Goal: Task Accomplishment & Management: Manage account settings

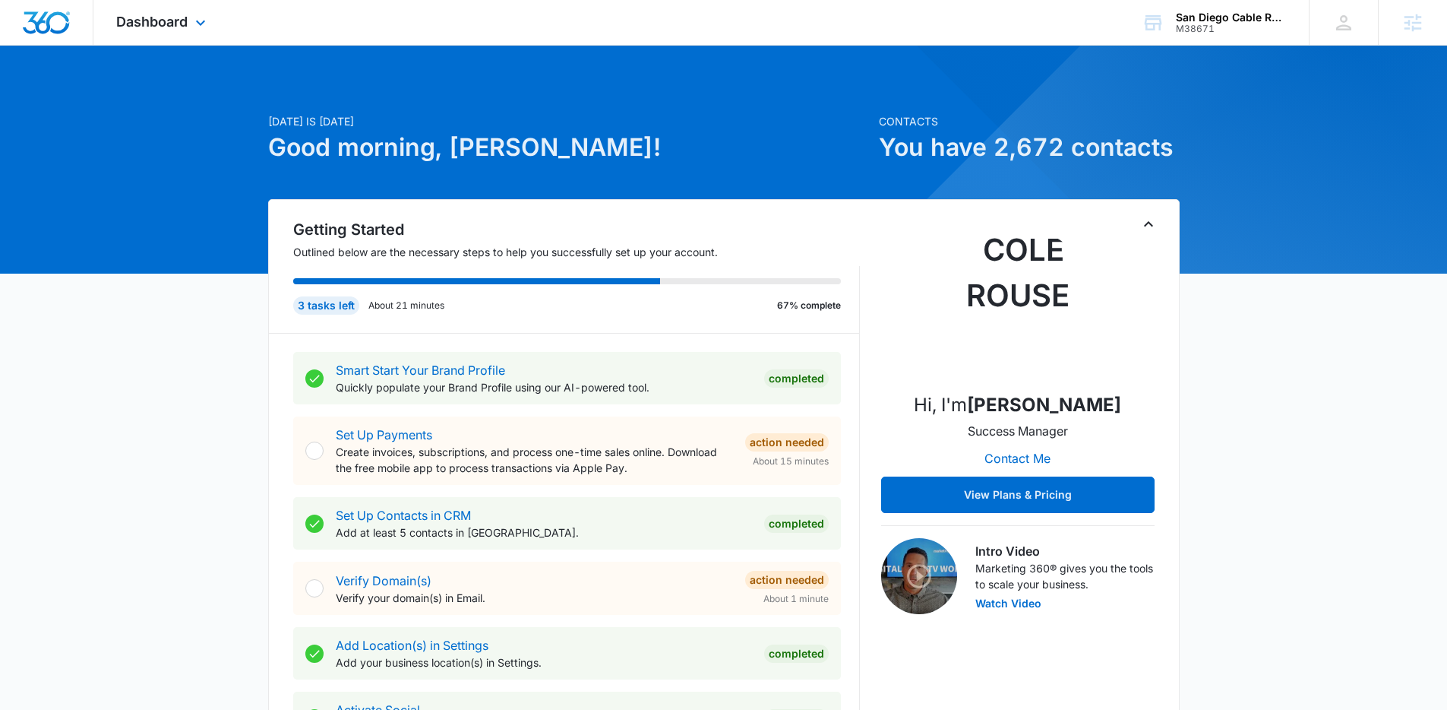
click at [202, 36] on div "Dashboard Apps Reputation Forms CRM Email Social Payments POS Content Ads Intel…" at bounding box center [162, 22] width 139 height 45
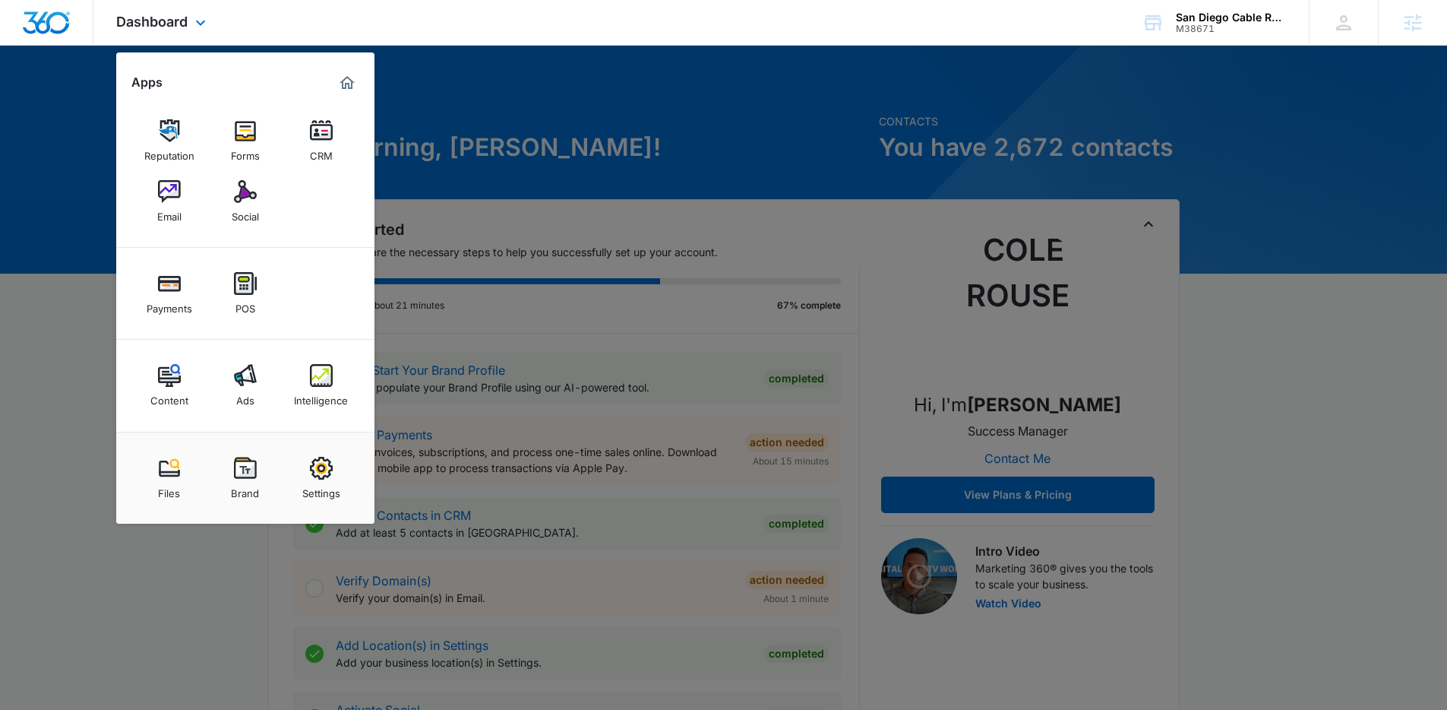
click at [232, 414] on div "Content Ads Intelligence" at bounding box center [245, 386] width 258 height 92
click at [252, 391] on div "Ads" at bounding box center [245, 397] width 18 height 20
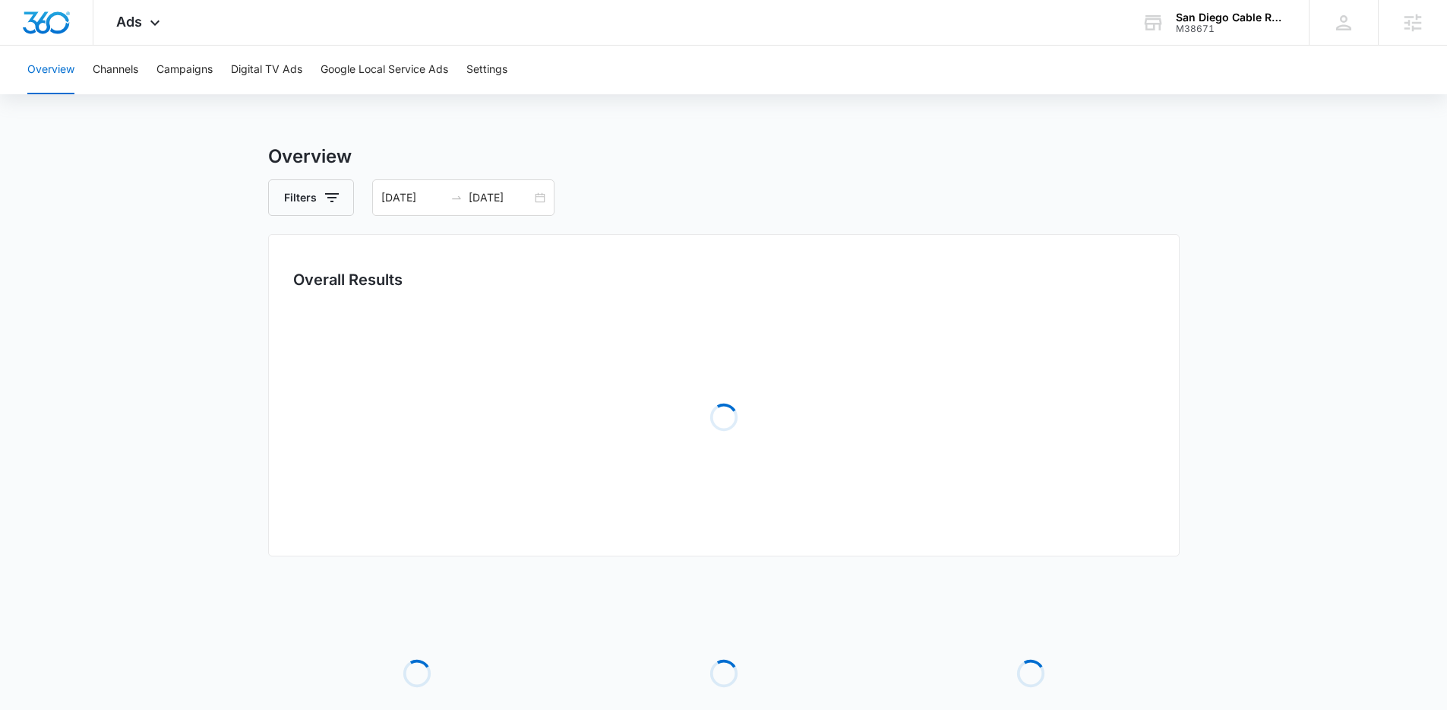
click at [223, 74] on div "Overview Channels Campaigns Digital TV Ads Google Local Service Ads Settings" at bounding box center [723, 70] width 1411 height 49
click at [201, 56] on button "Campaigns" at bounding box center [184, 70] width 56 height 49
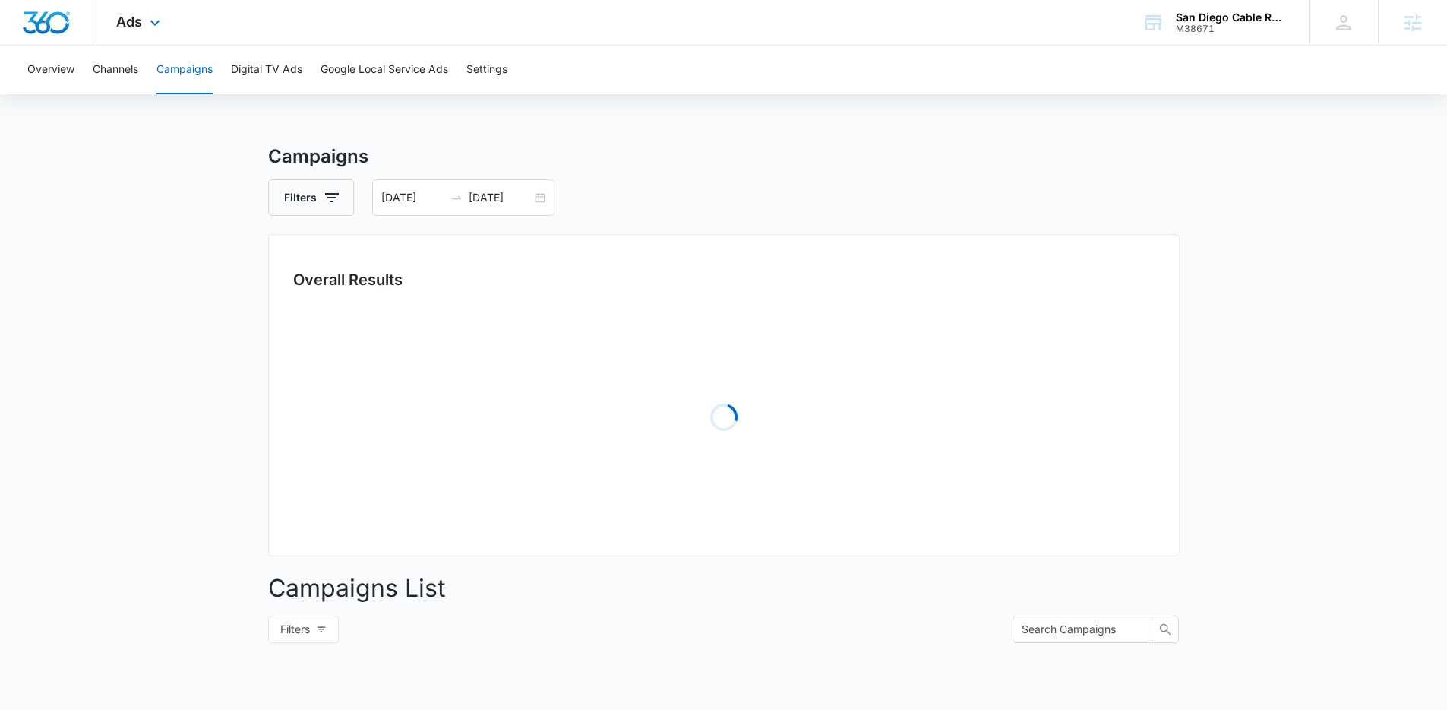
drag, startPoint x: 160, startPoint y: 33, endPoint x: 246, endPoint y: 257, distance: 240.0
click at [160, 33] on div "Ads Apps Reputation Forms CRM Email Social Payments POS Content Ads Intelligenc…" at bounding box center [139, 22] width 93 height 45
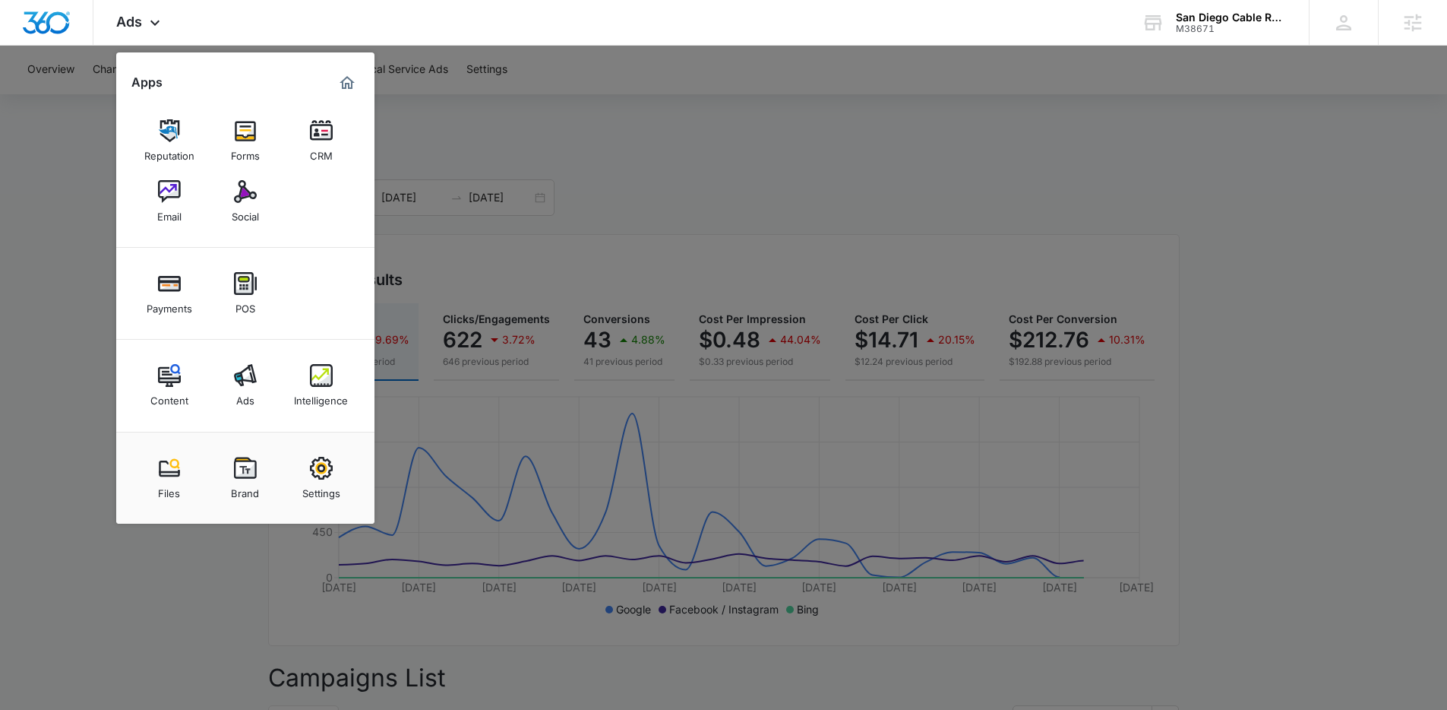
click at [759, 130] on div at bounding box center [723, 355] width 1447 height 710
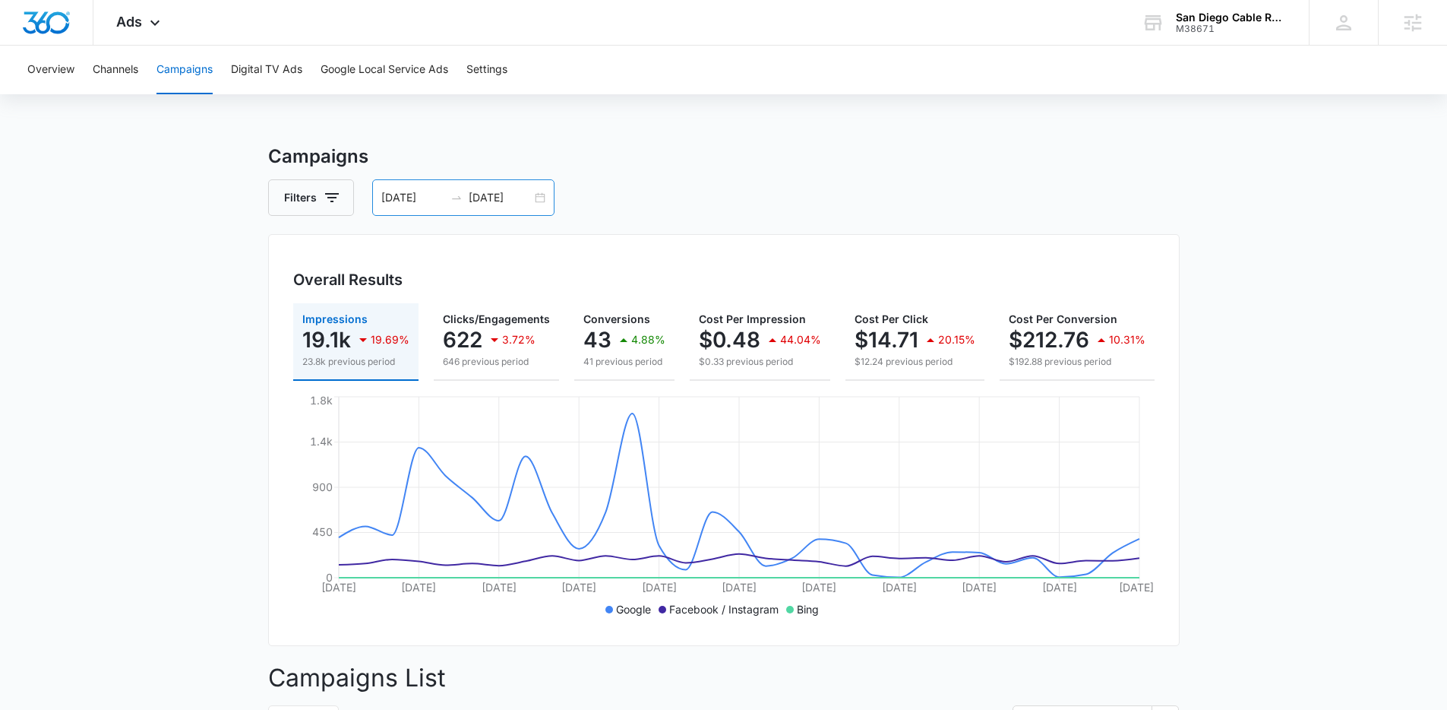
click at [511, 195] on input "09/23/2025" at bounding box center [500, 197] width 63 height 17
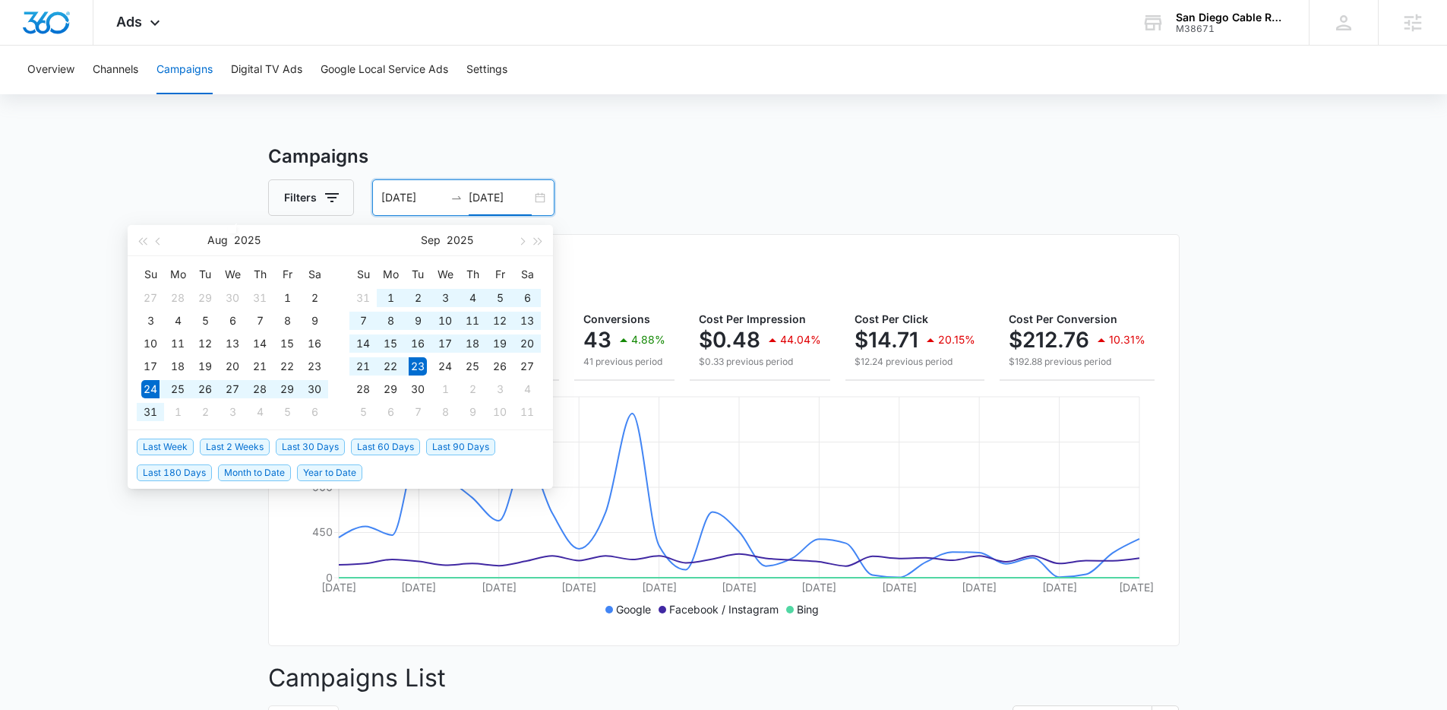
type input "09/23/2025"
click at [284, 446] on span "Last 30 Days" at bounding box center [310, 446] width 69 height 17
type input "09/06/2025"
type input "[DATE]"
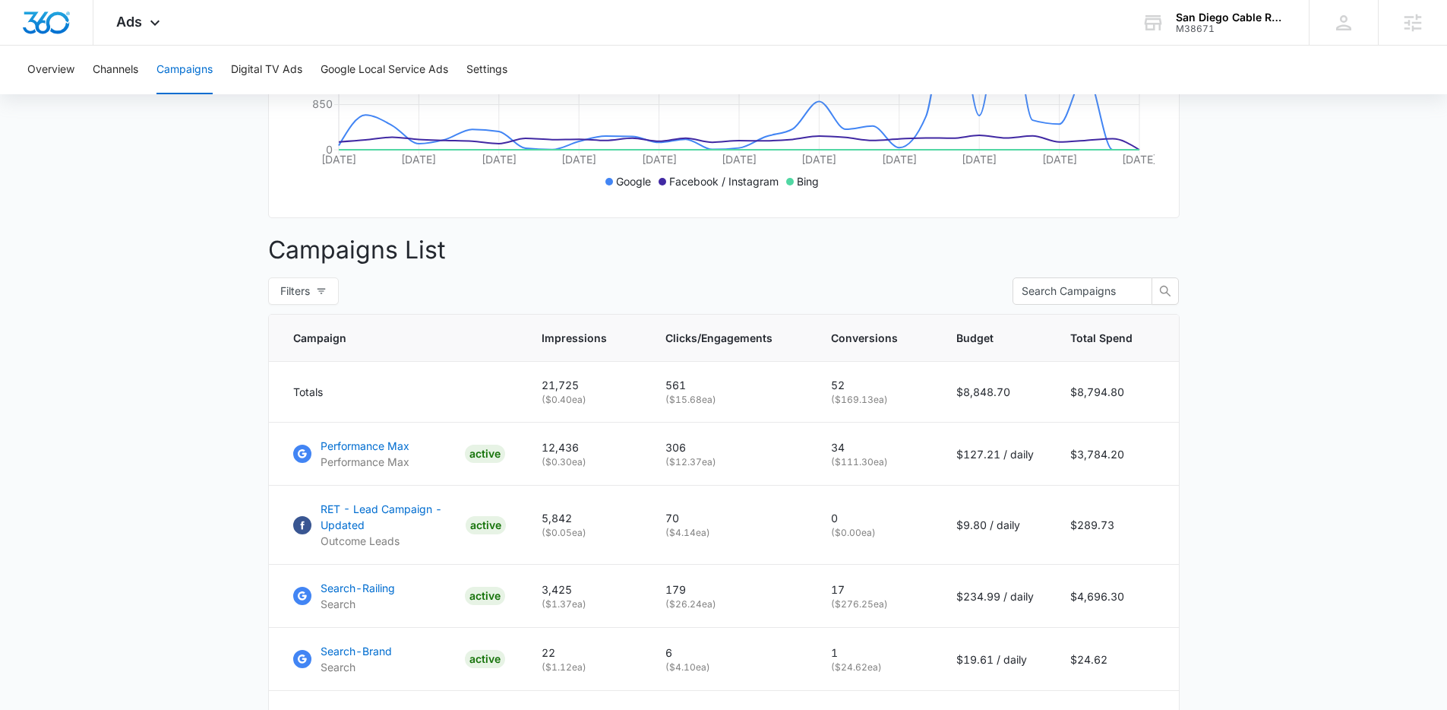
scroll to position [523, 0]
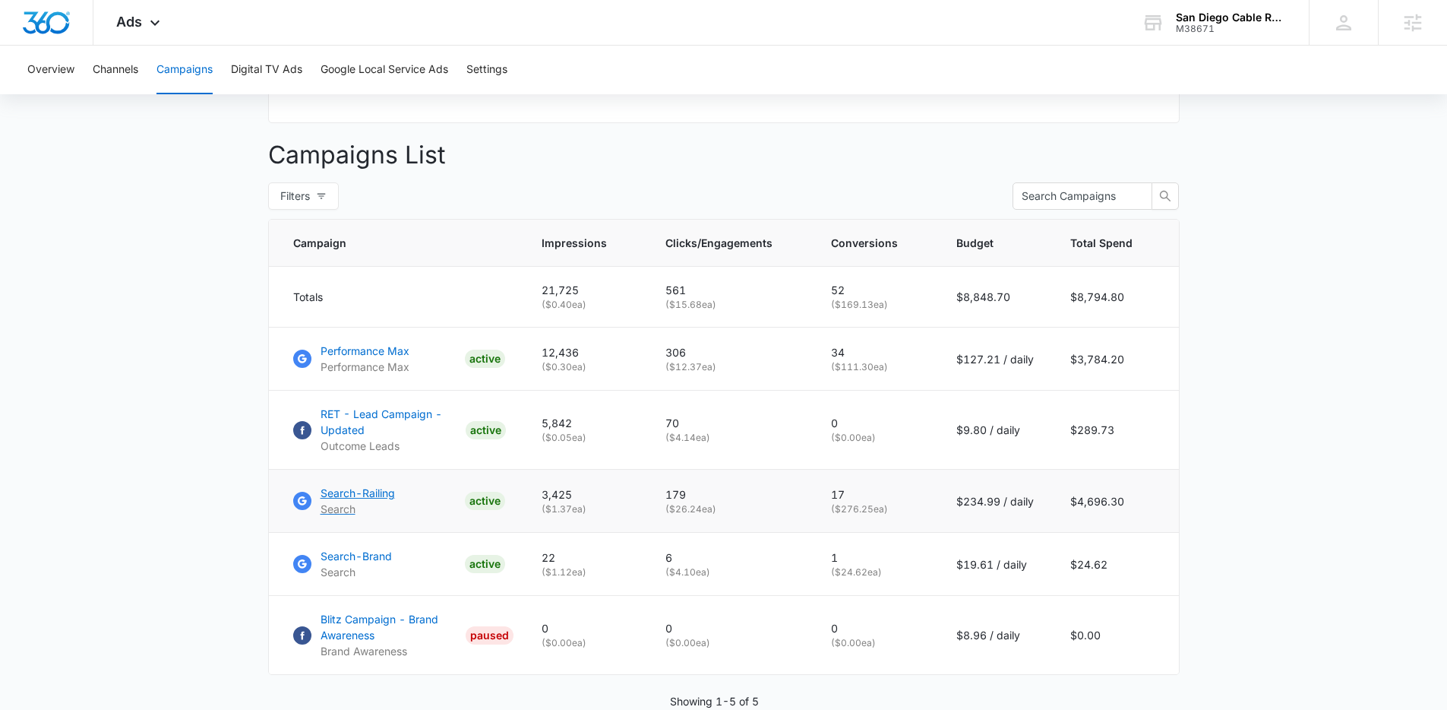
drag, startPoint x: 368, startPoint y: 496, endPoint x: 369, endPoint y: 513, distance: 16.7
click at [219, 520] on main "Campaigns Filters 09/06/2025 10/06/2025 Overall Results Impressions 21.7k 8.86%…" at bounding box center [723, 201] width 1447 height 1162
click at [134, 19] on span "Ads" at bounding box center [129, 22] width 26 height 16
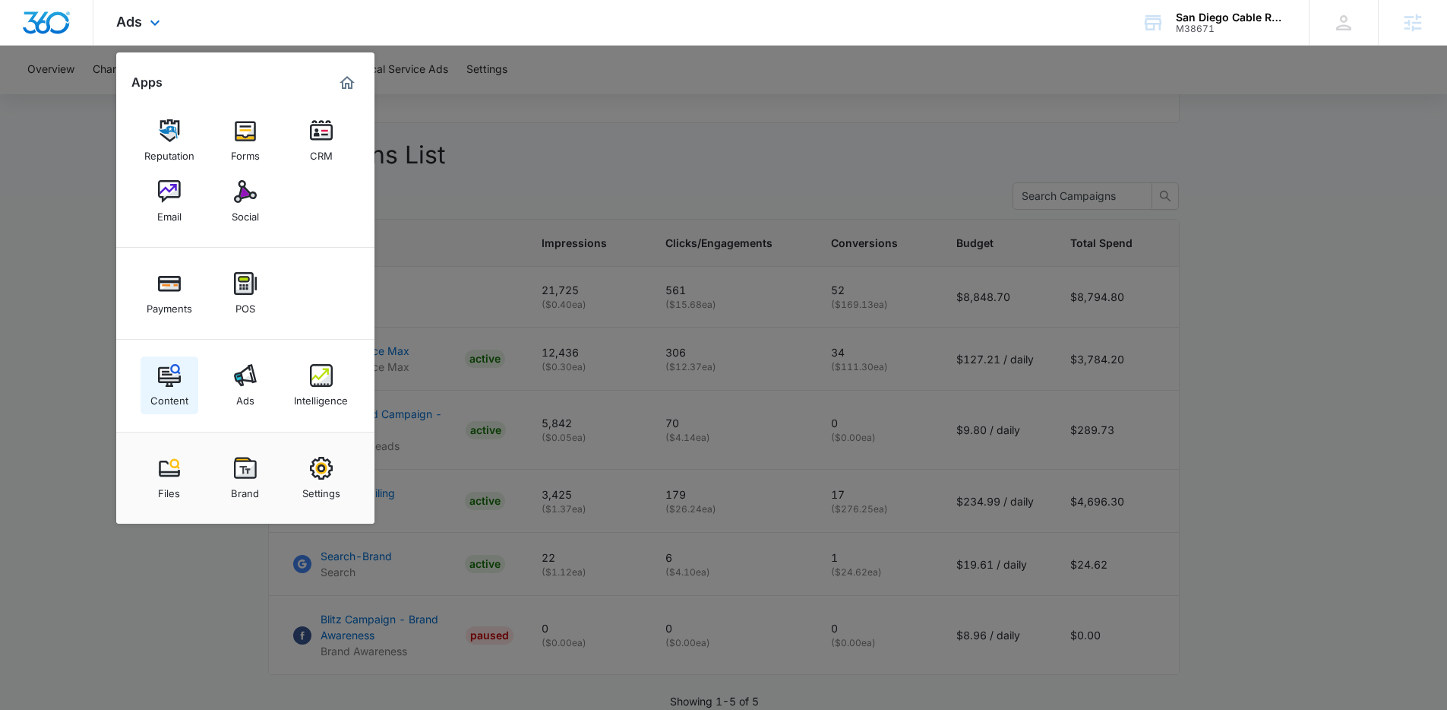
click at [179, 397] on div "Content" at bounding box center [169, 397] width 38 height 20
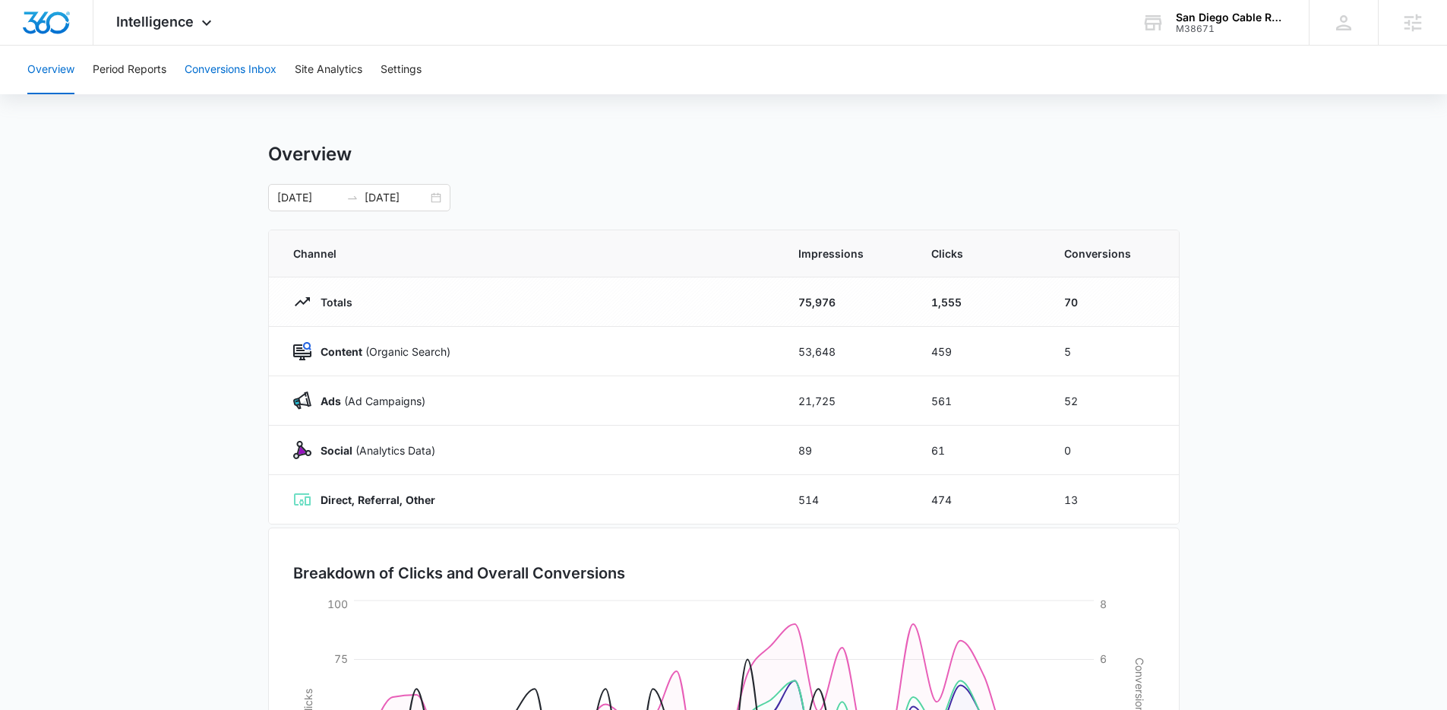
click at [223, 80] on button "Conversions Inbox" at bounding box center [231, 70] width 92 height 49
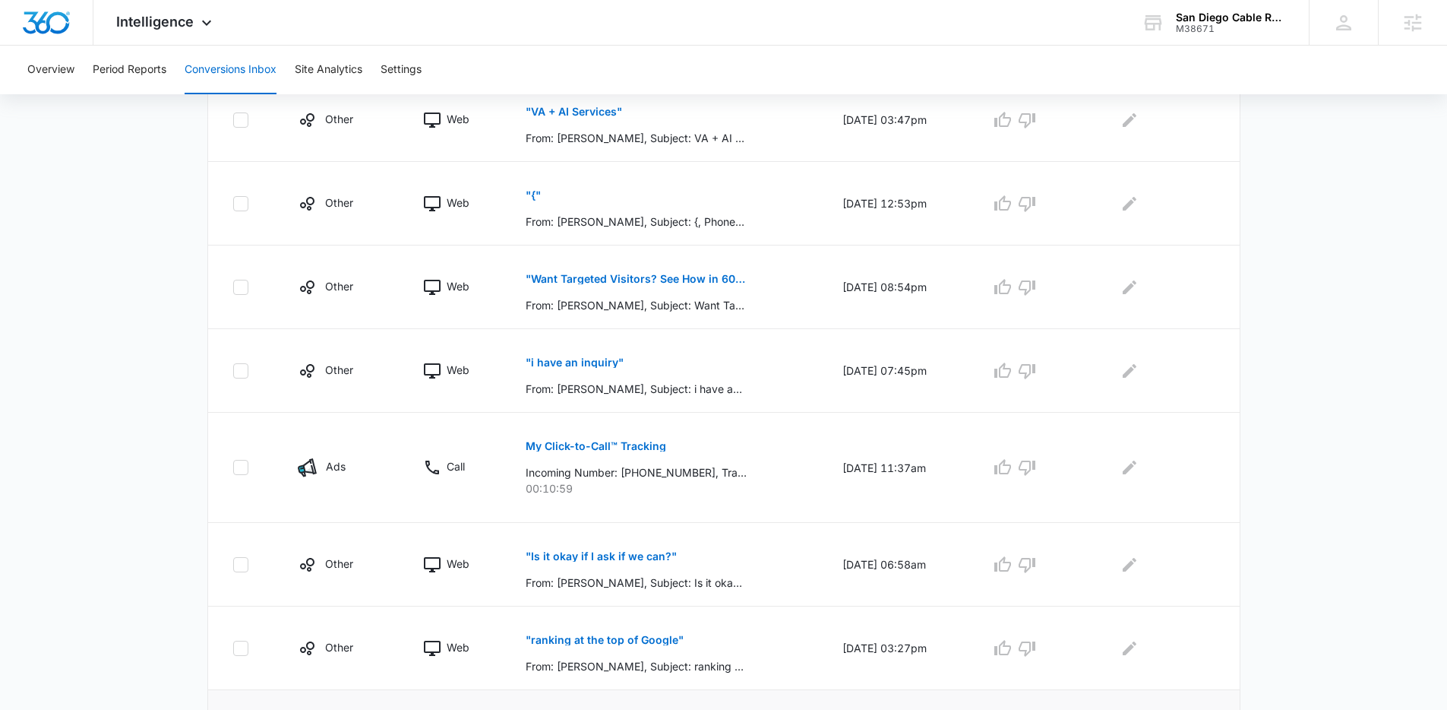
scroll to position [678, 0]
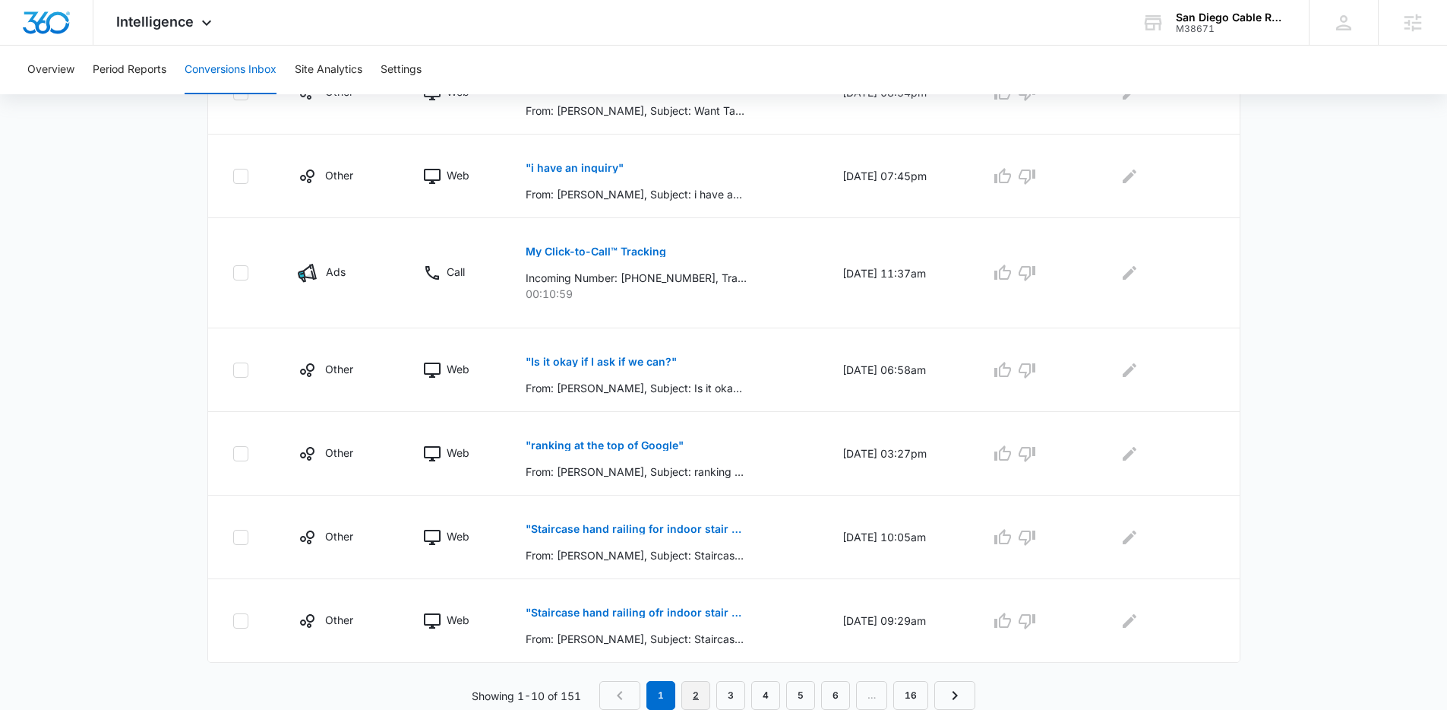
click at [699, 695] on link "2" at bounding box center [695, 695] width 29 height 29
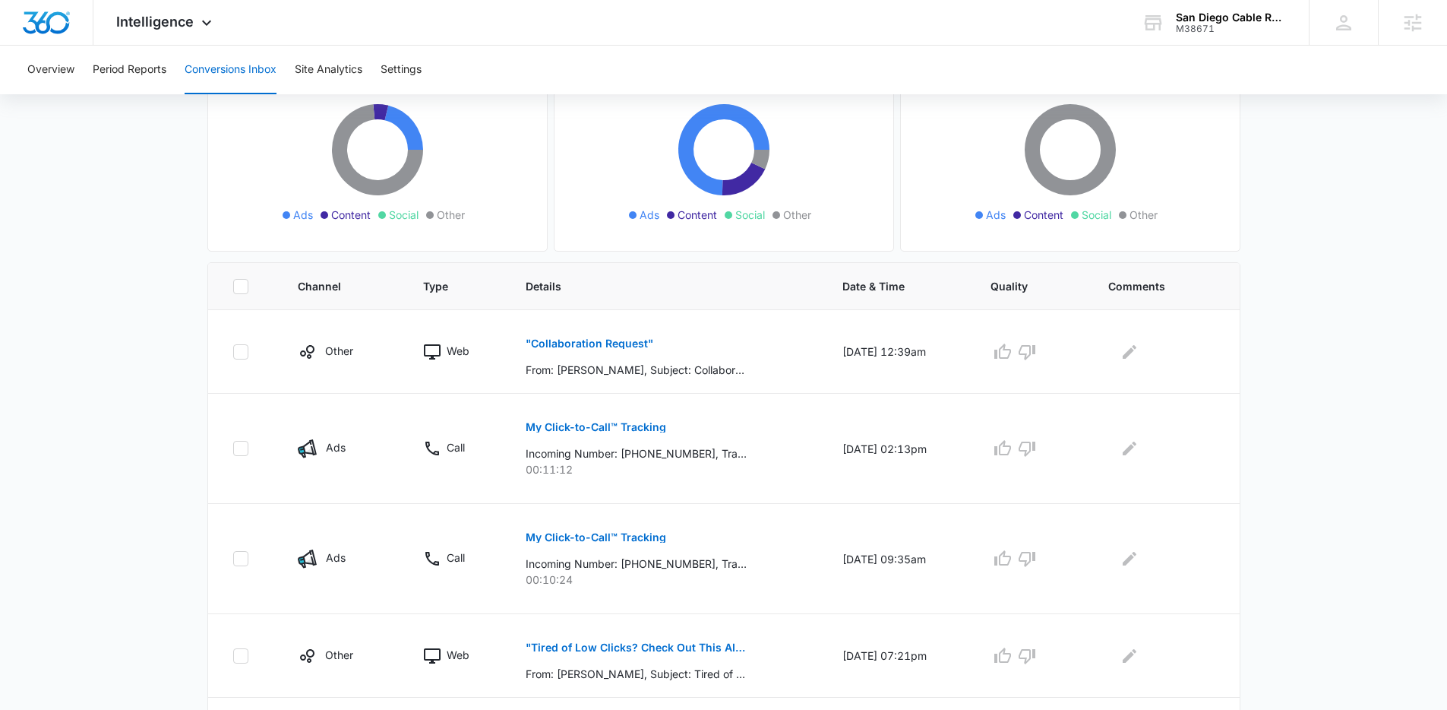
scroll to position [241, 0]
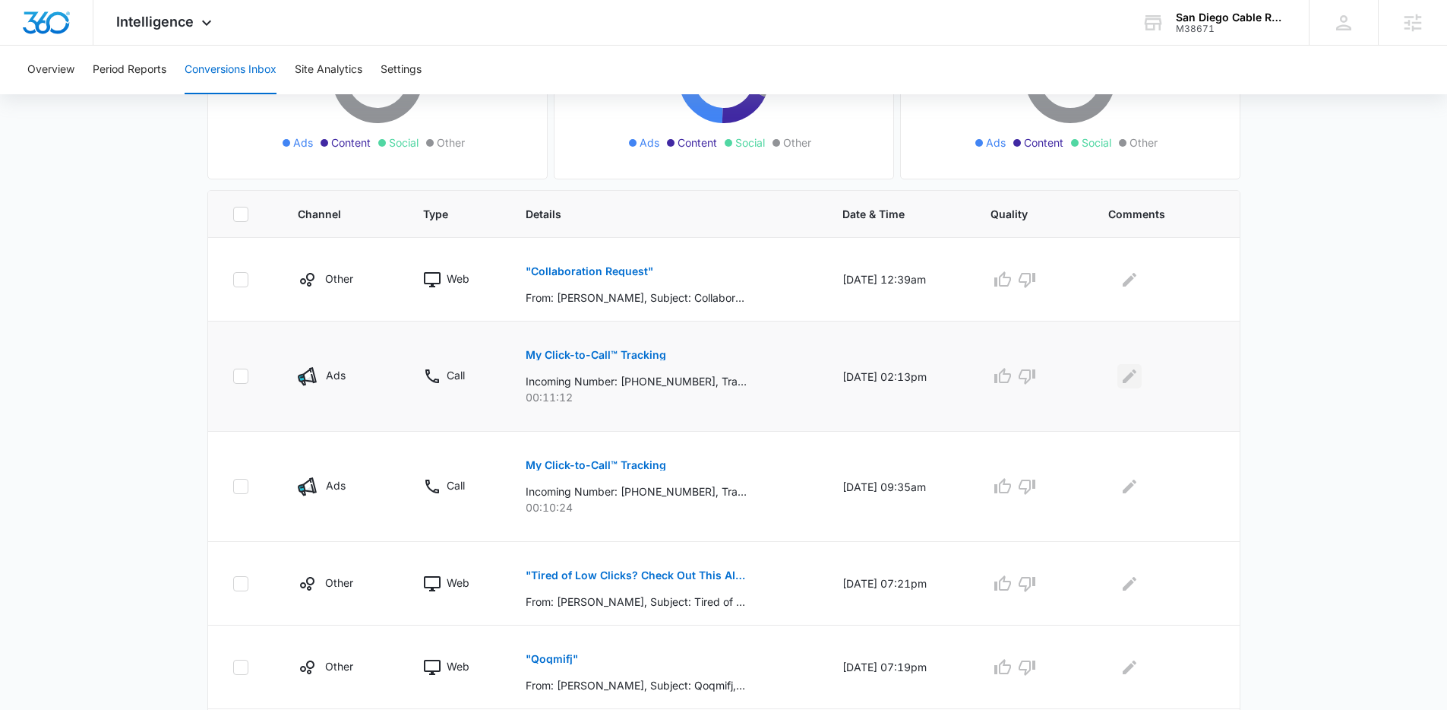
click at [1139, 373] on icon "Edit Comments" at bounding box center [1130, 376] width 18 height 18
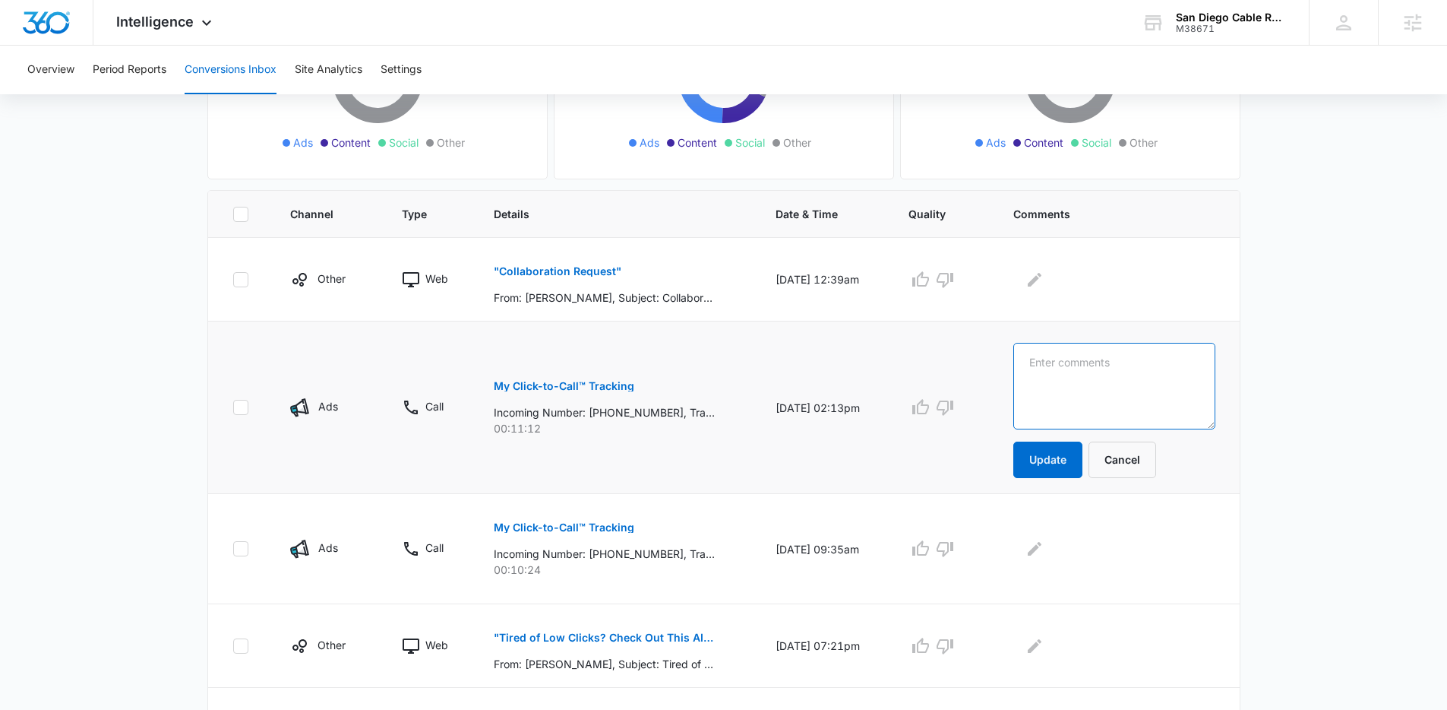
click at [1143, 373] on textarea at bounding box center [1113, 386] width 201 height 87
drag, startPoint x: 1151, startPoint y: 361, endPoint x: 1023, endPoint y: 360, distance: 127.6
click at [1023, 360] on td "Performance max Update Cancel" at bounding box center [1117, 407] width 244 height 172
type textarea "Performance max"
click at [1044, 545] on icon "Edit Comments" at bounding box center [1035, 548] width 18 height 18
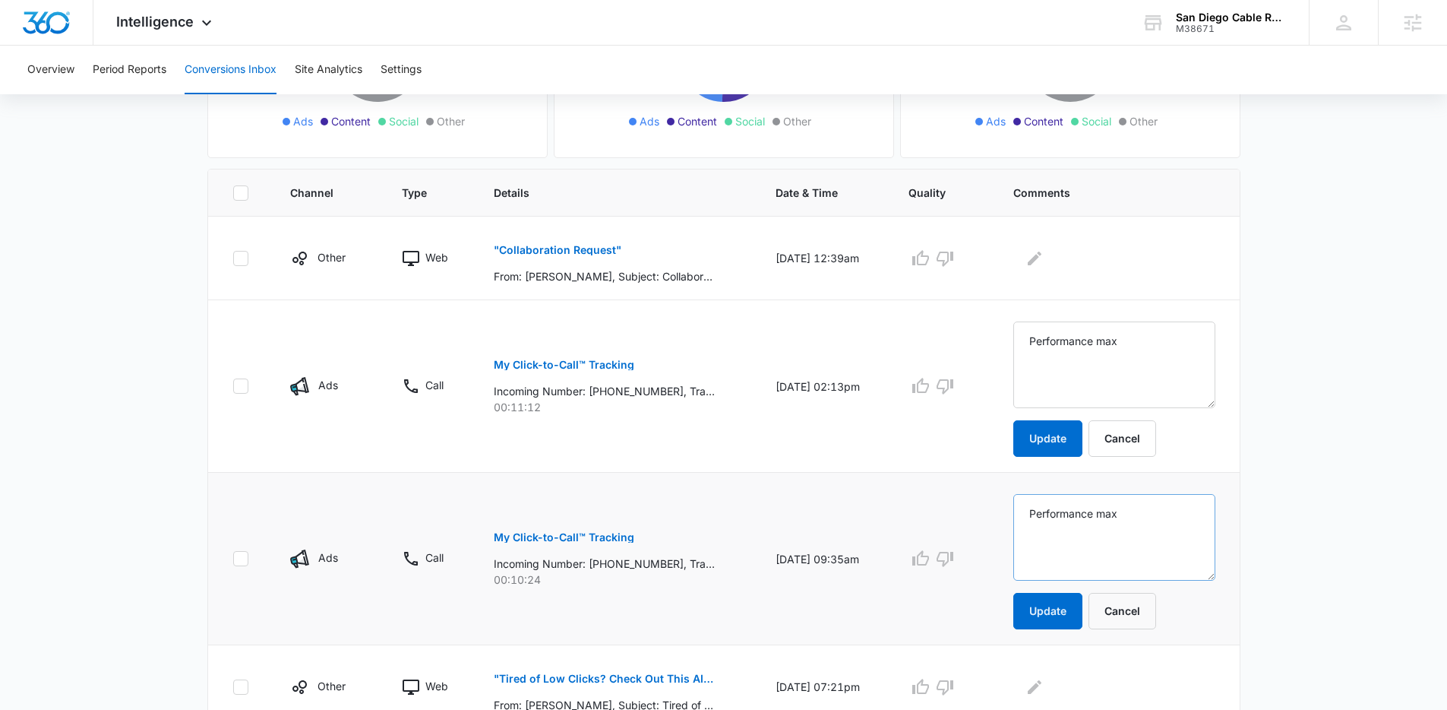
scroll to position [936, 0]
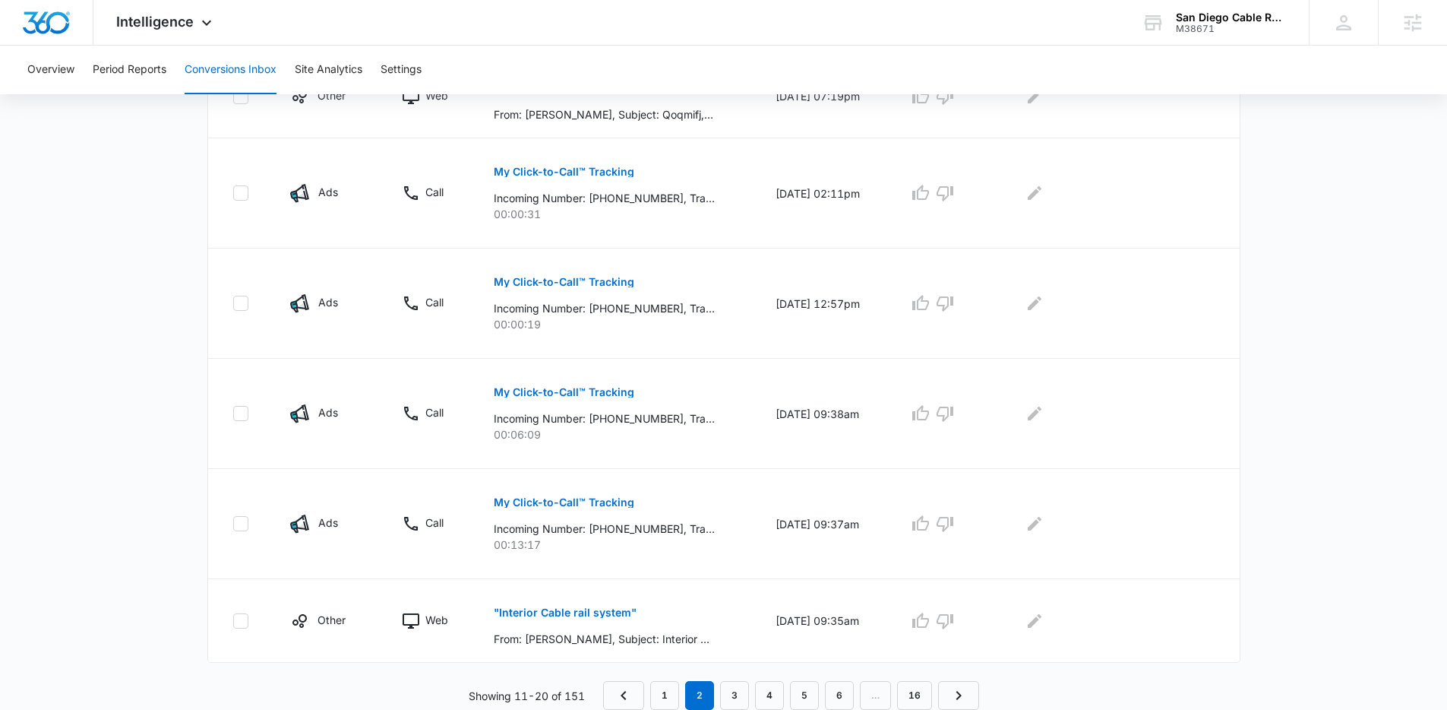
type textarea "Performance max"
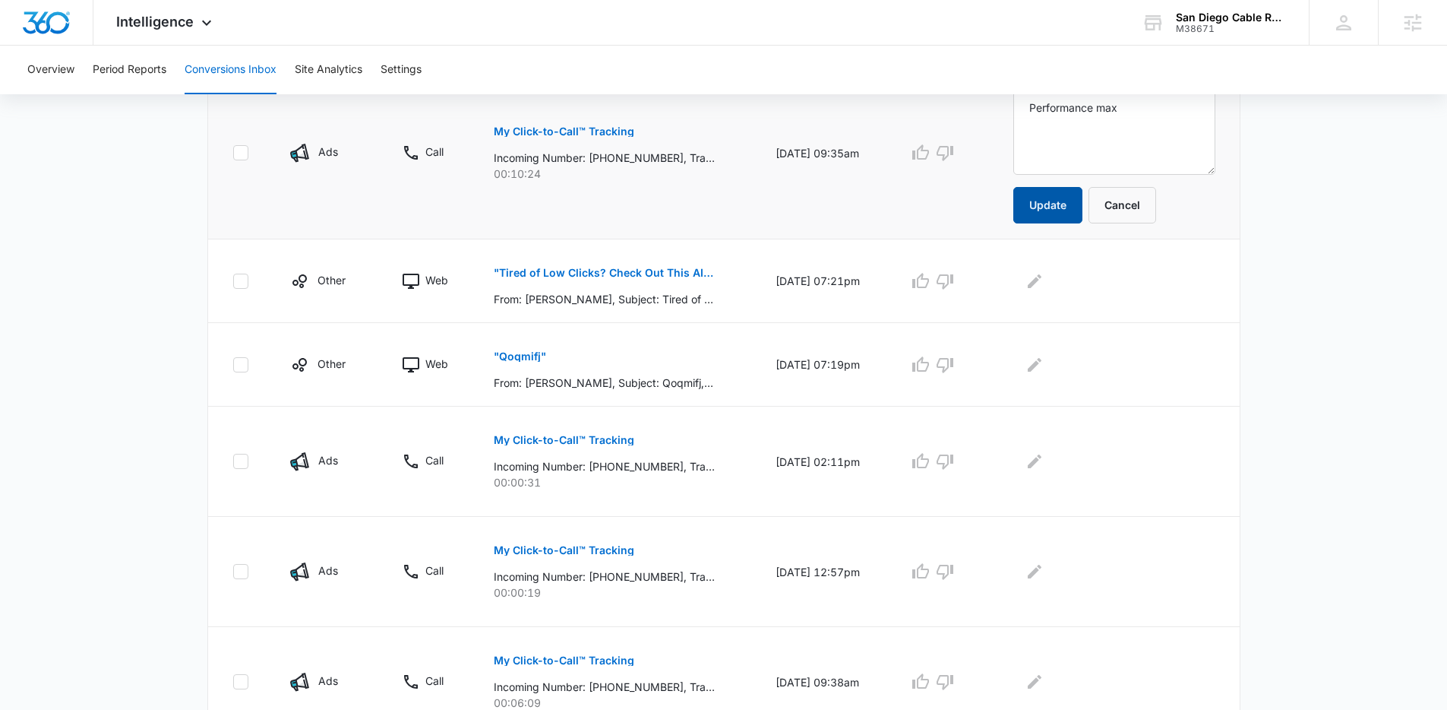
click at [1054, 218] on button "Update" at bounding box center [1047, 205] width 69 height 36
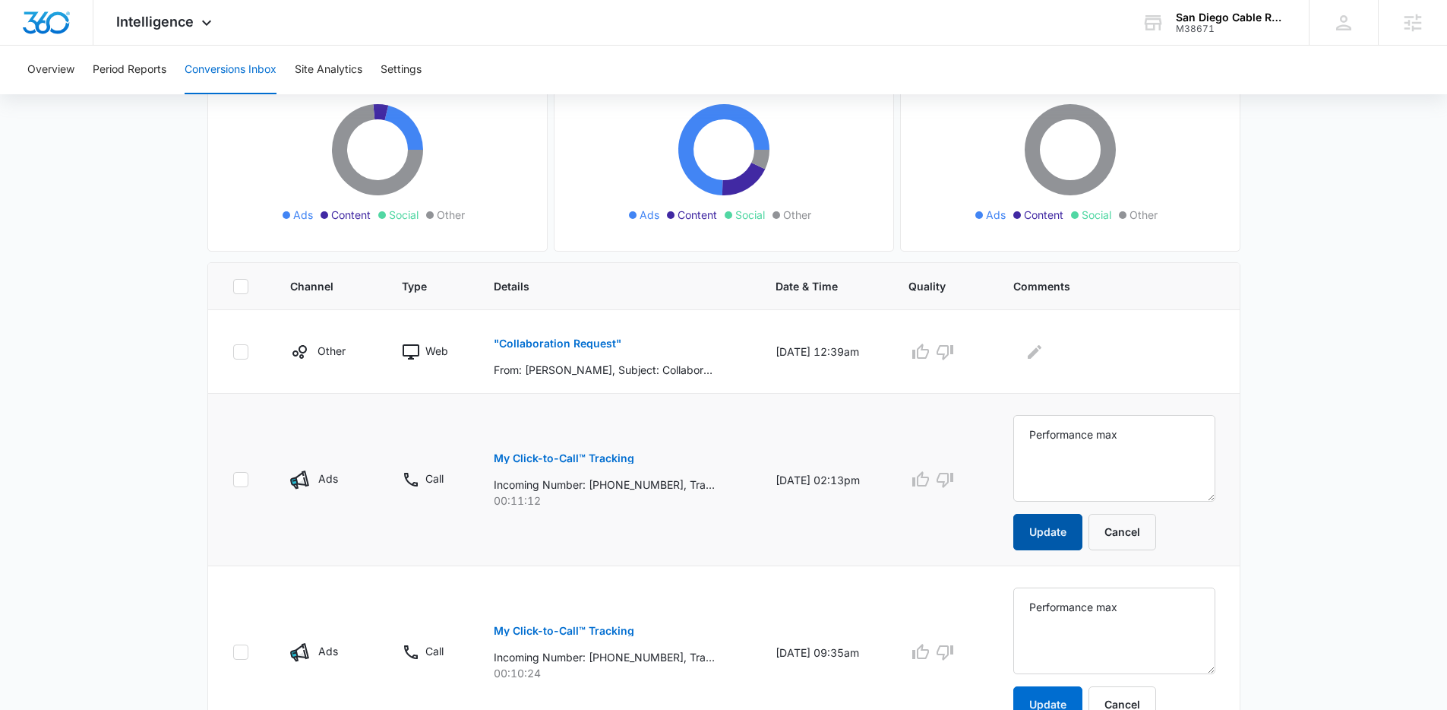
click at [1073, 521] on button "Update" at bounding box center [1047, 532] width 69 height 36
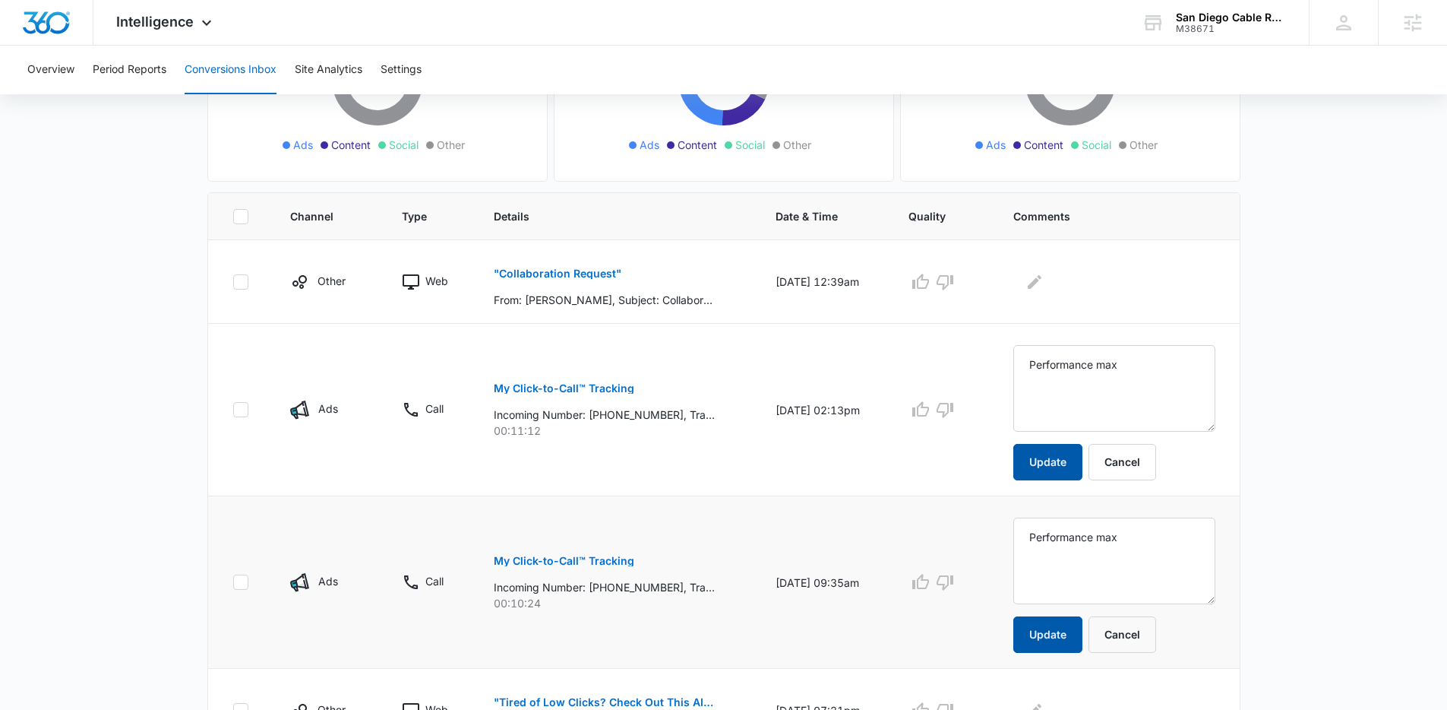
scroll to position [311, 0]
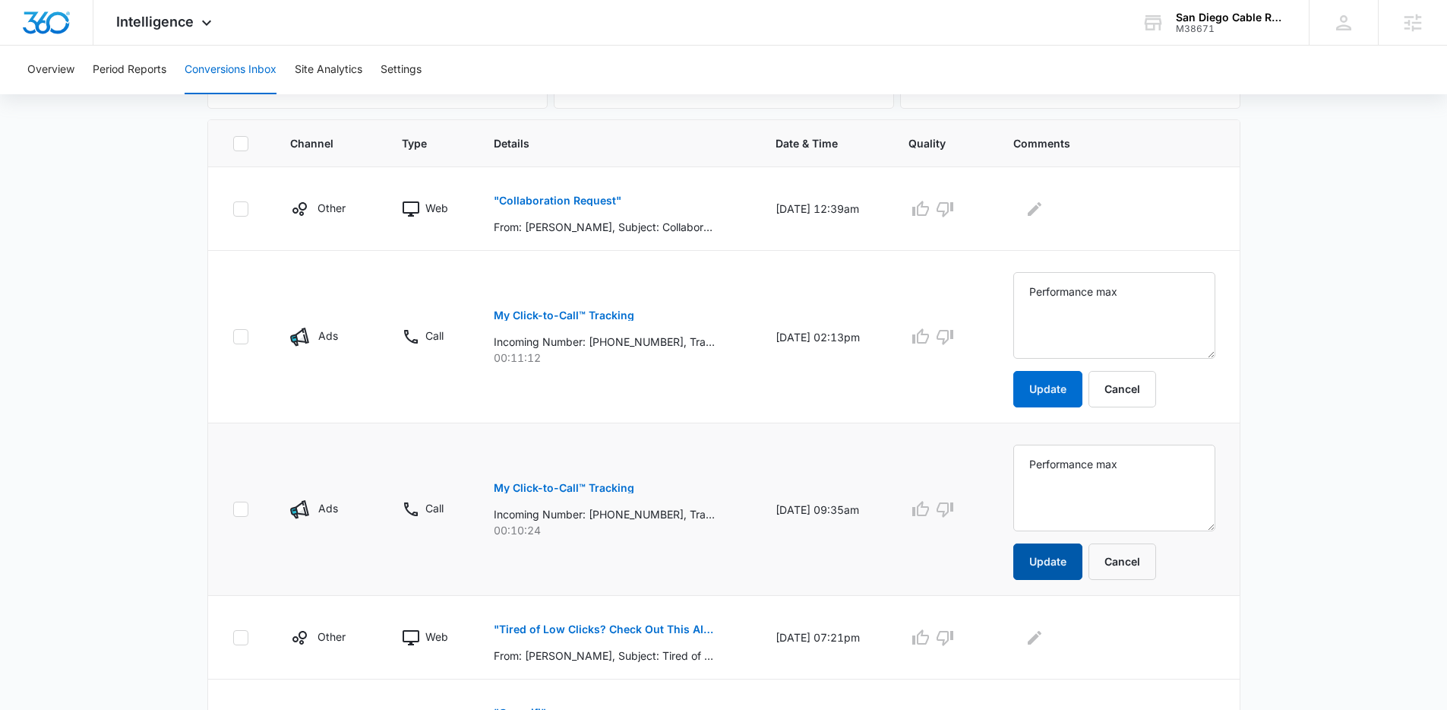
click at [1074, 561] on button "Update" at bounding box center [1047, 561] width 69 height 36
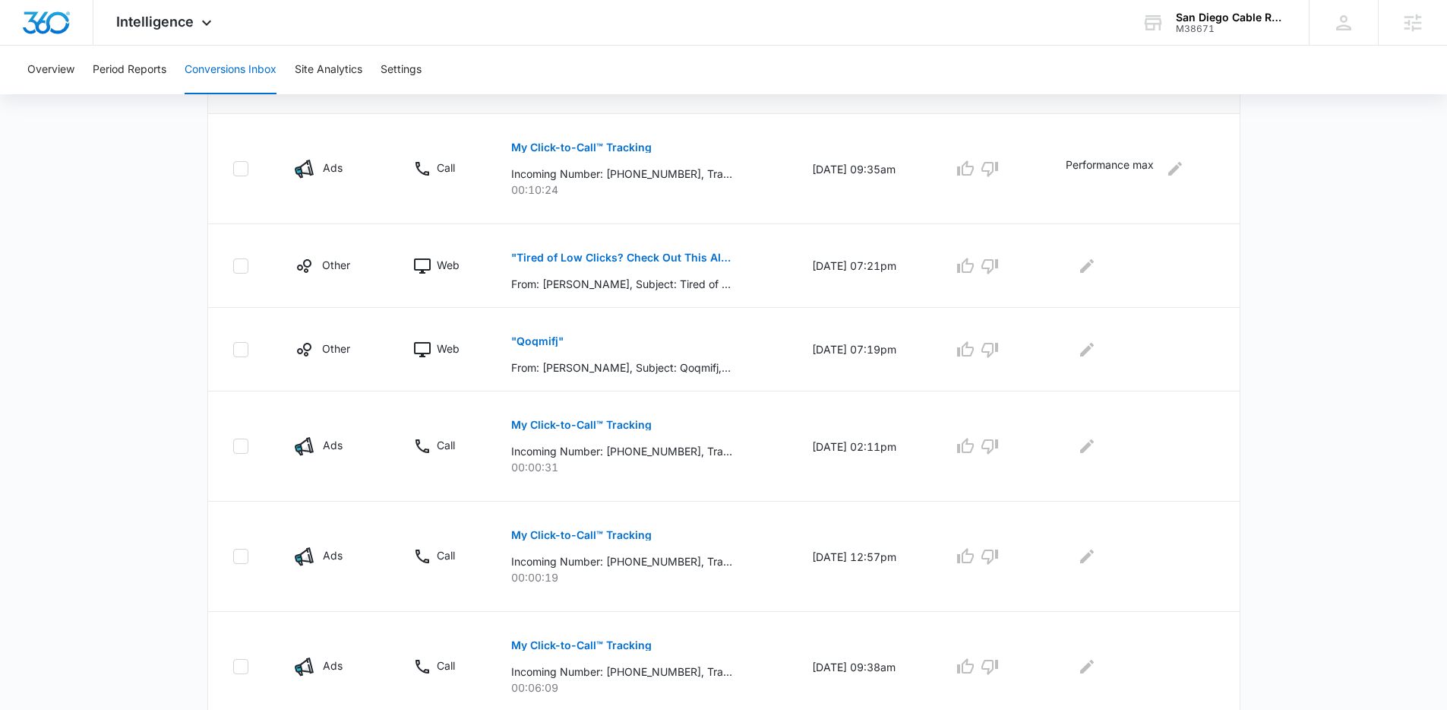
scroll to position [811, 0]
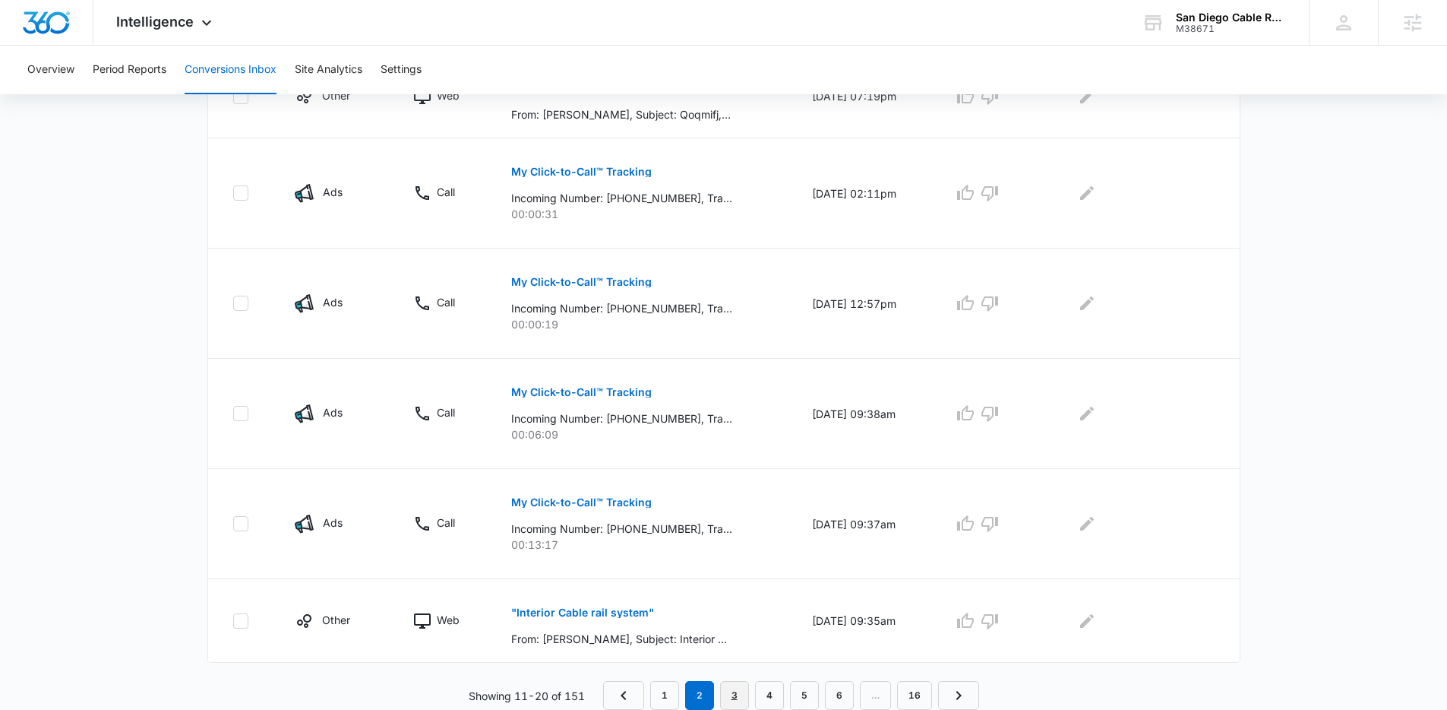
click at [742, 688] on link "3" at bounding box center [734, 695] width 29 height 29
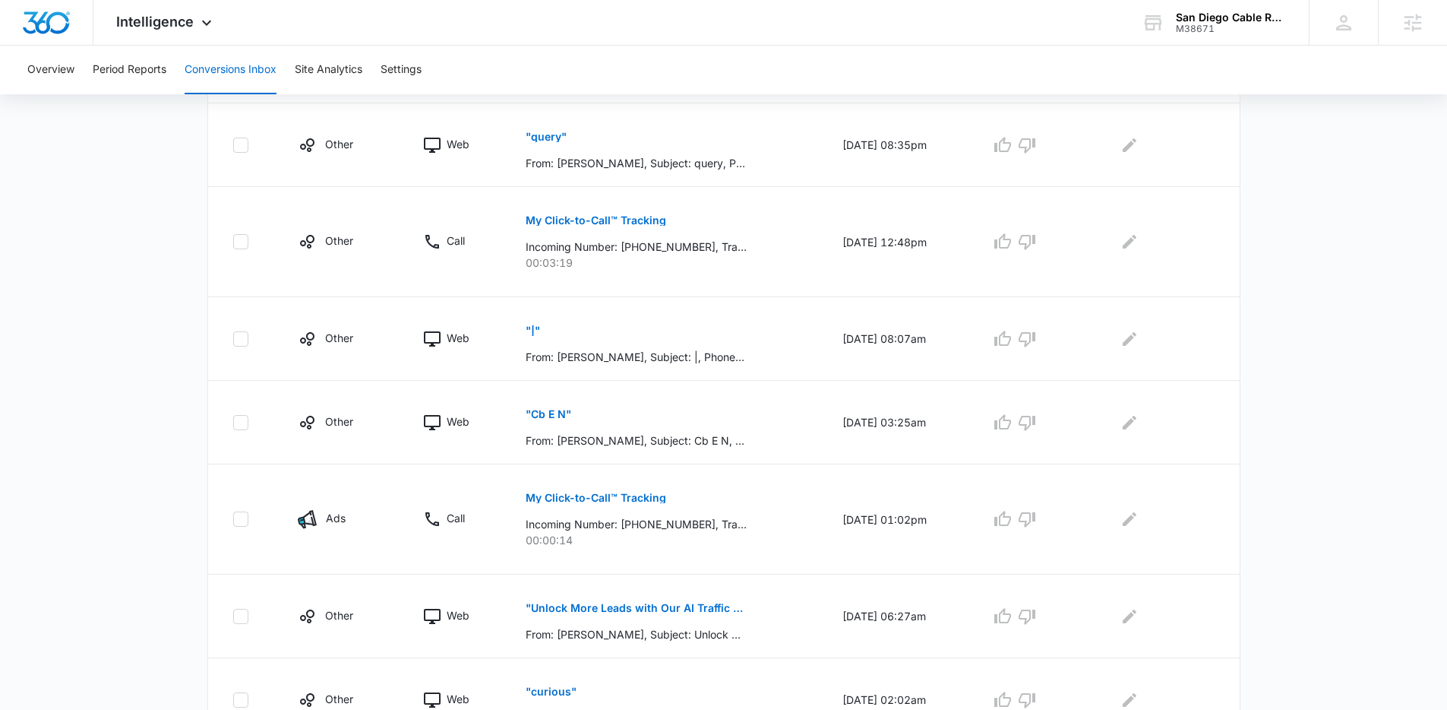
scroll to position [704, 0]
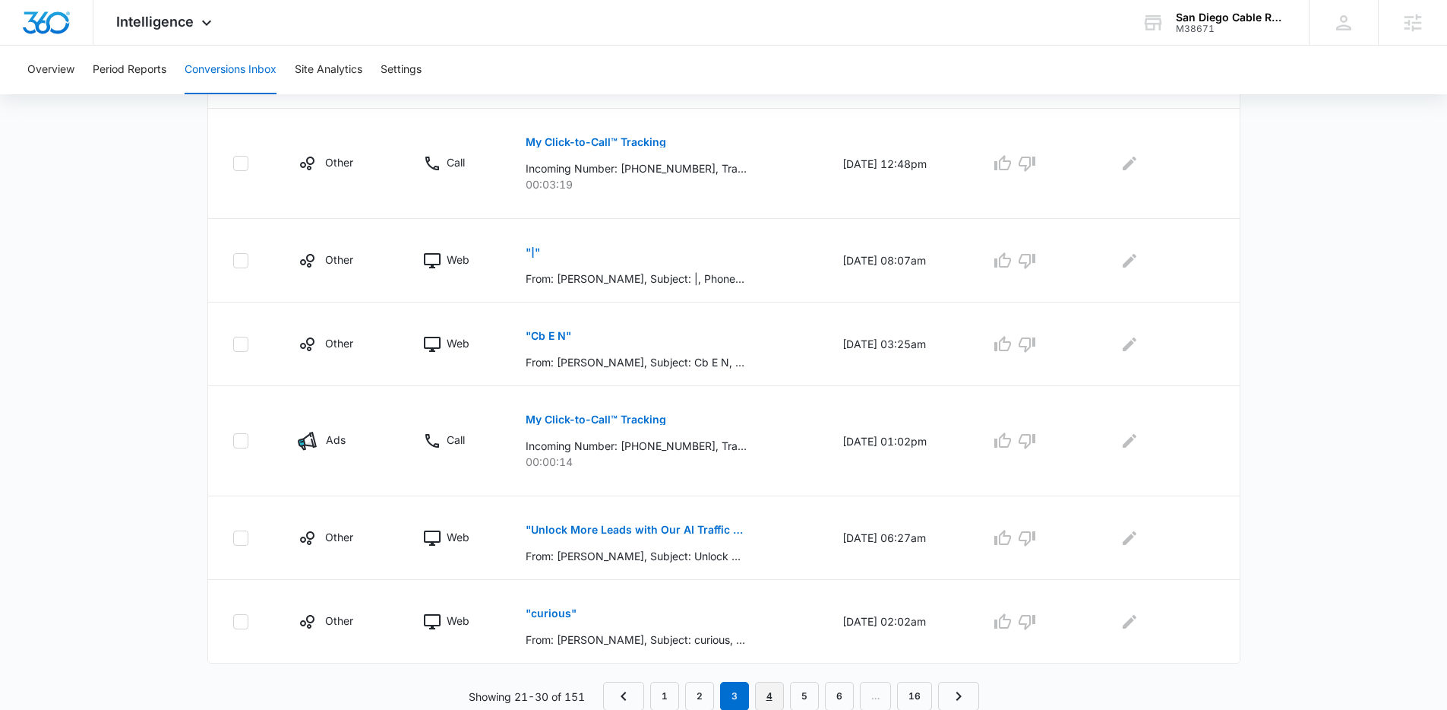
click at [773, 688] on link "4" at bounding box center [769, 695] width 29 height 29
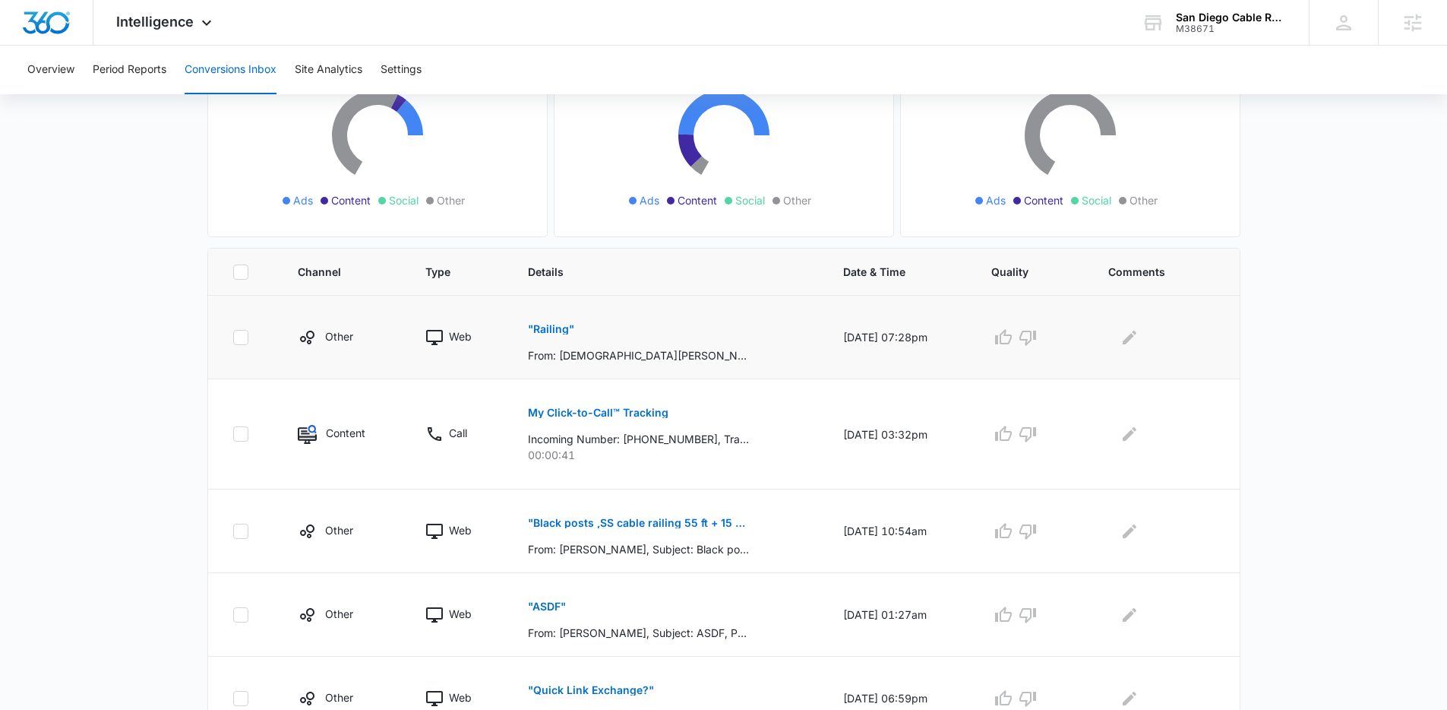
scroll to position [238, 0]
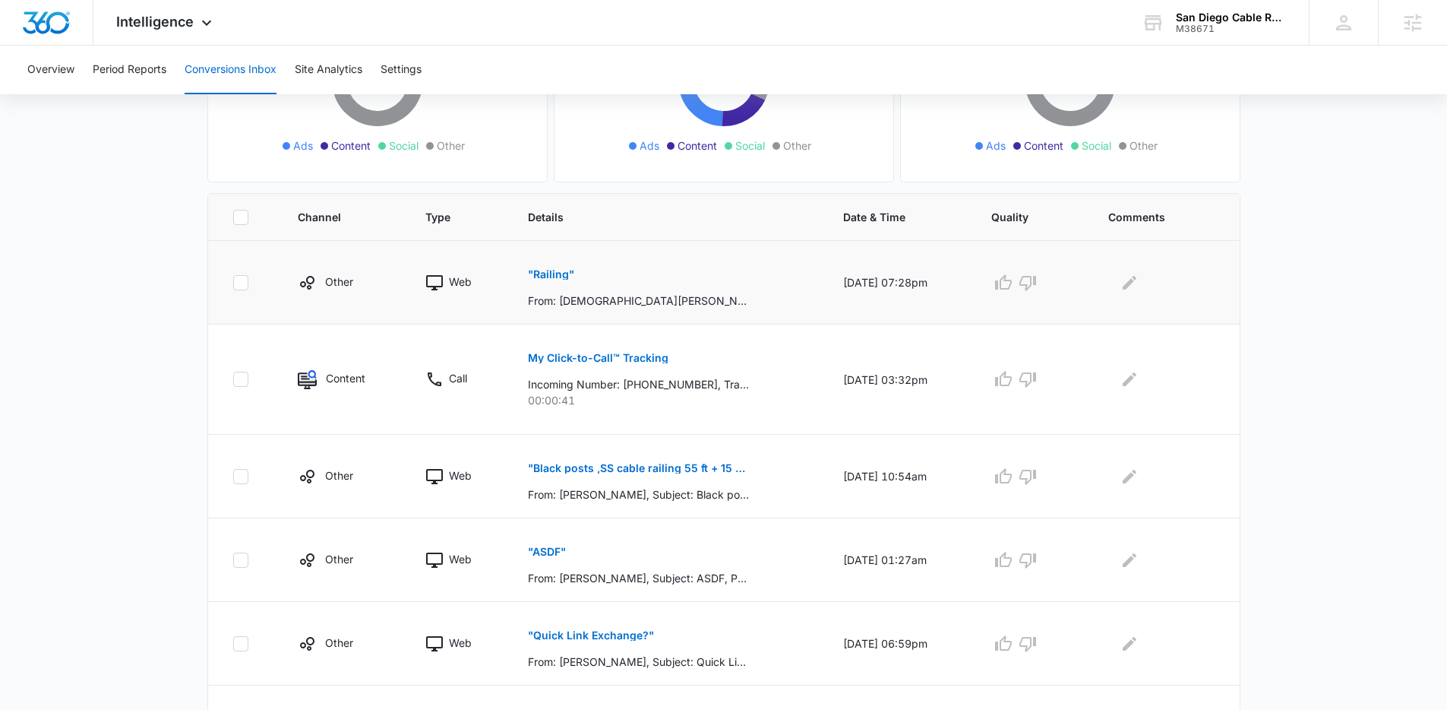
click at [543, 277] on p ""Railing"" at bounding box center [551, 274] width 46 height 11
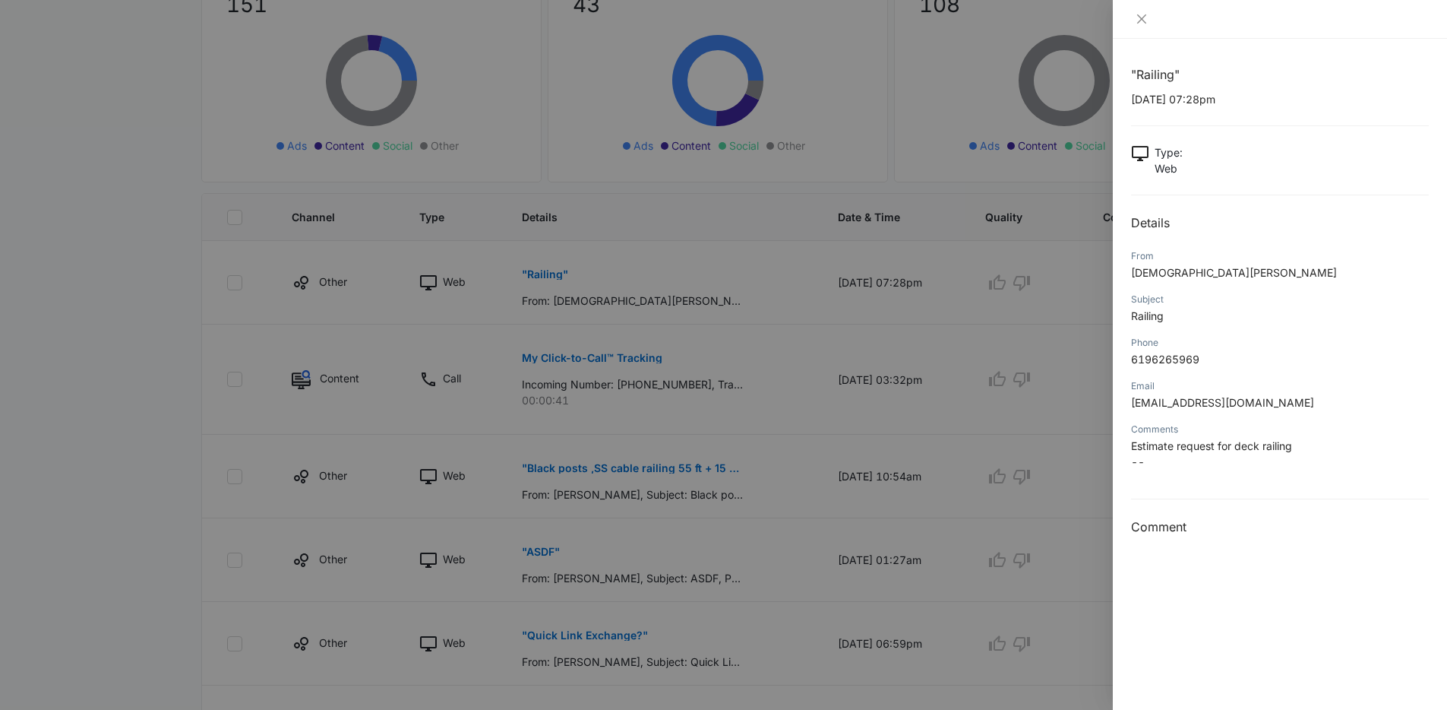
drag, startPoint x: 891, startPoint y: 413, endPoint x: 997, endPoint y: 338, distance: 130.3
click at [906, 406] on div at bounding box center [723, 355] width 1447 height 710
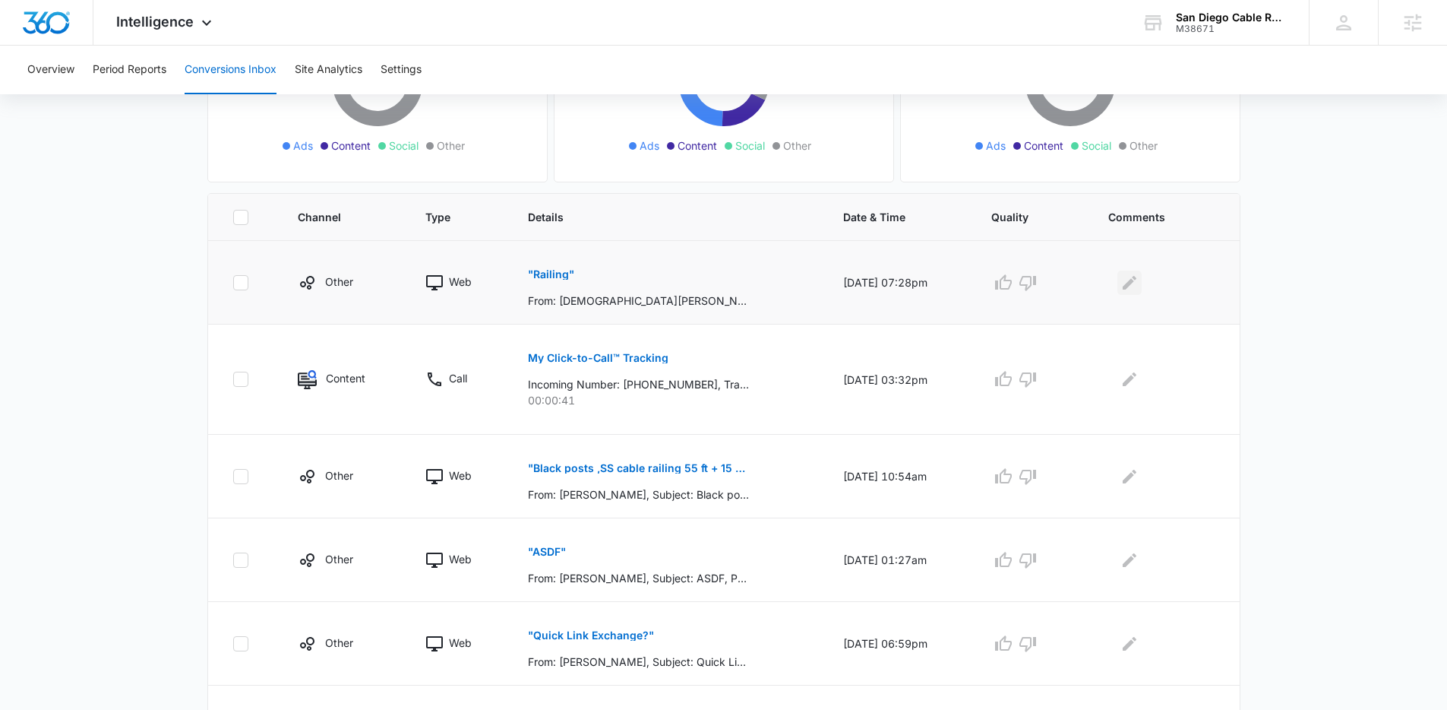
click at [1132, 284] on icon "Edit Comments" at bounding box center [1130, 282] width 14 height 14
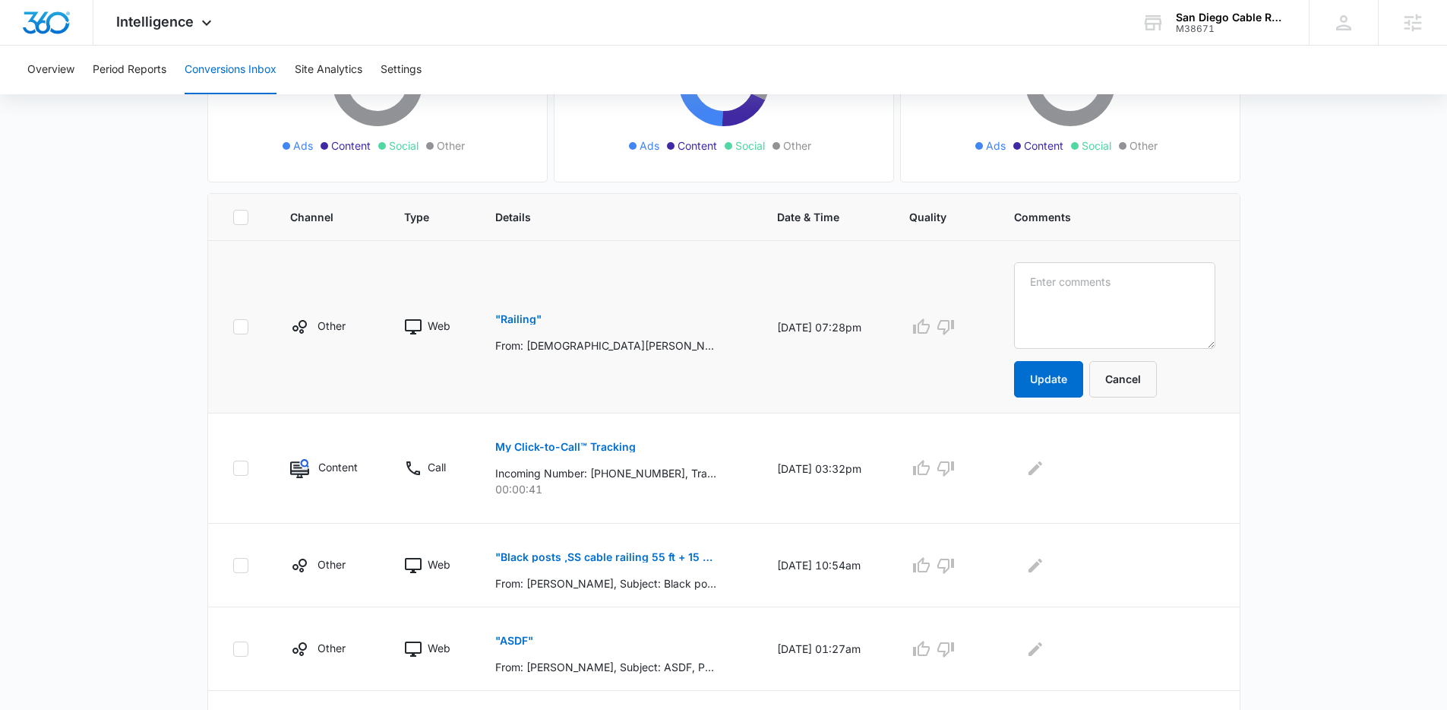
click at [1132, 284] on textarea at bounding box center [1114, 305] width 201 height 87
type textarea "Performance max"
drag, startPoint x: 613, startPoint y: 449, endPoint x: 656, endPoint y: 502, distance: 68.1
click at [656, 502] on td "My Click-to-Call™ Tracking Incoming Number: +12024466902, Tracking Number: +183…" at bounding box center [618, 468] width 282 height 110
click at [508, 641] on p ""ASDF"" at bounding box center [514, 640] width 38 height 11
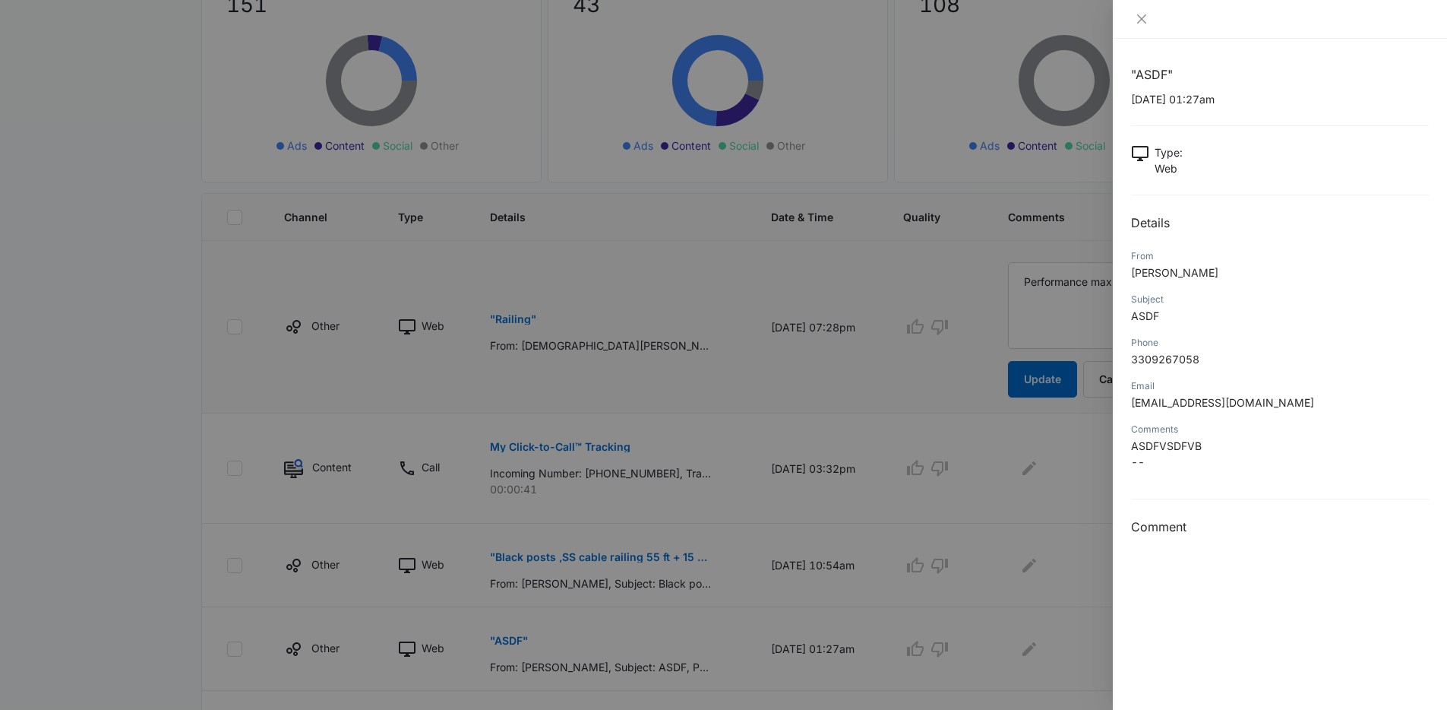
drag, startPoint x: 631, startPoint y: 552, endPoint x: 622, endPoint y: 552, distance: 8.4
click at [631, 552] on div at bounding box center [723, 355] width 1447 height 710
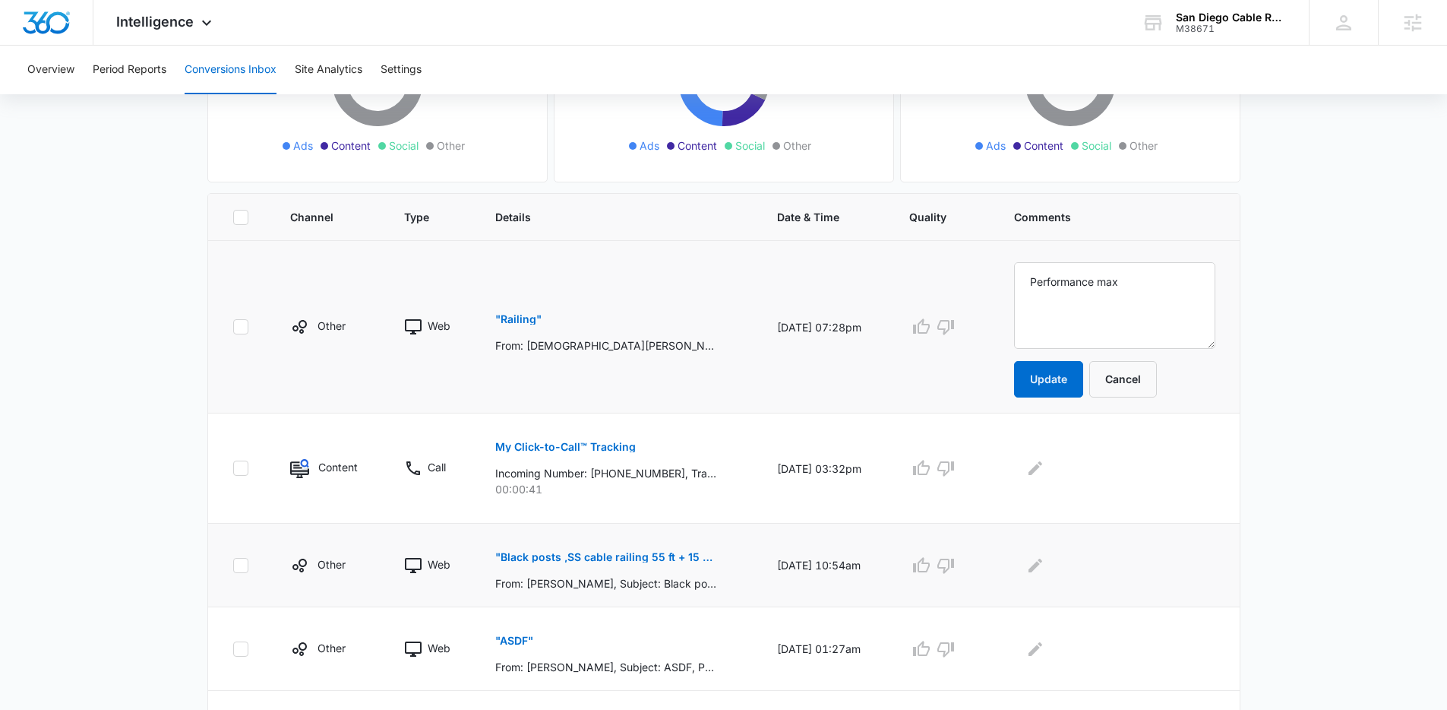
click at [593, 552] on p ""Black posts ,SS cable railing 55 ft + 15 stairs"" at bounding box center [605, 557] width 221 height 11
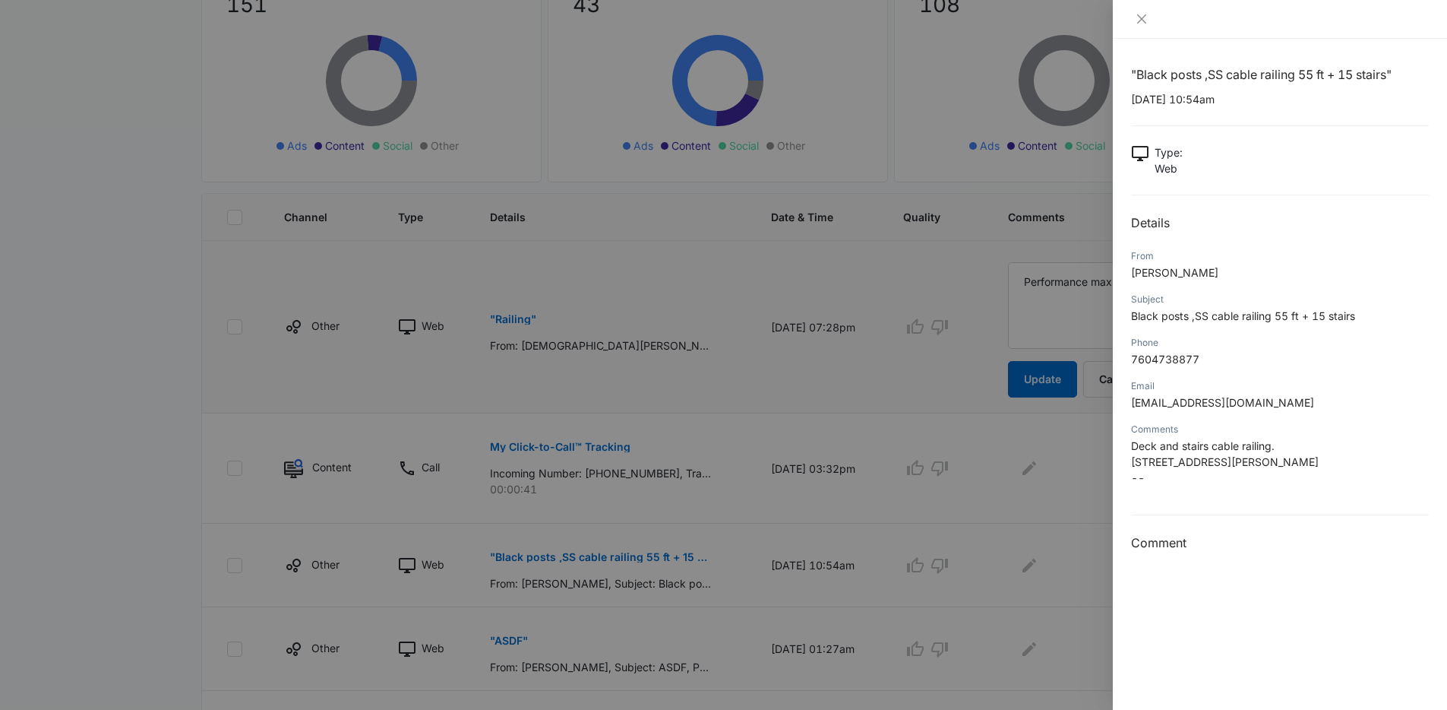
drag, startPoint x: 820, startPoint y: 542, endPoint x: 1210, endPoint y: 542, distance: 389.7
click at [820, 542] on div at bounding box center [723, 355] width 1447 height 710
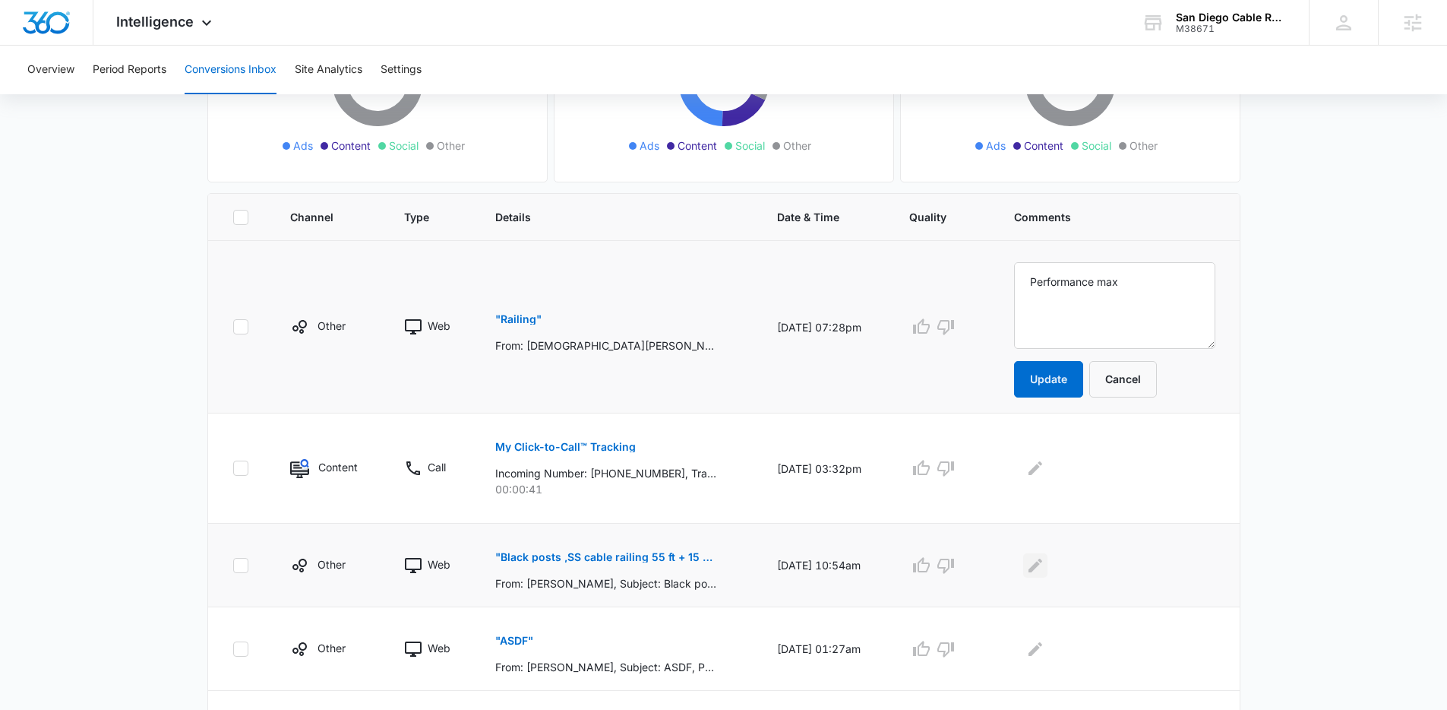
click at [1048, 564] on button "Edit Comments" at bounding box center [1035, 565] width 24 height 24
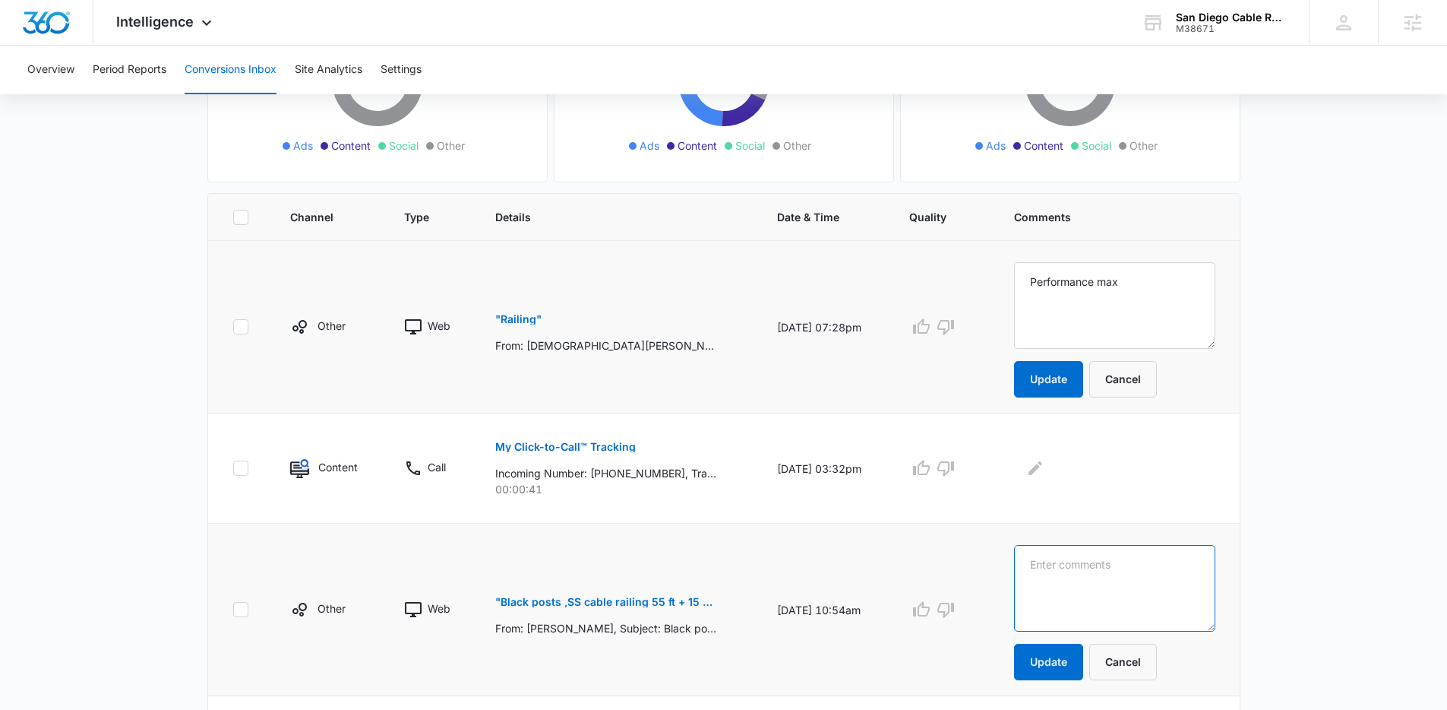
click at [1065, 564] on textarea at bounding box center [1114, 588] width 201 height 87
paste textarea "Performance max"
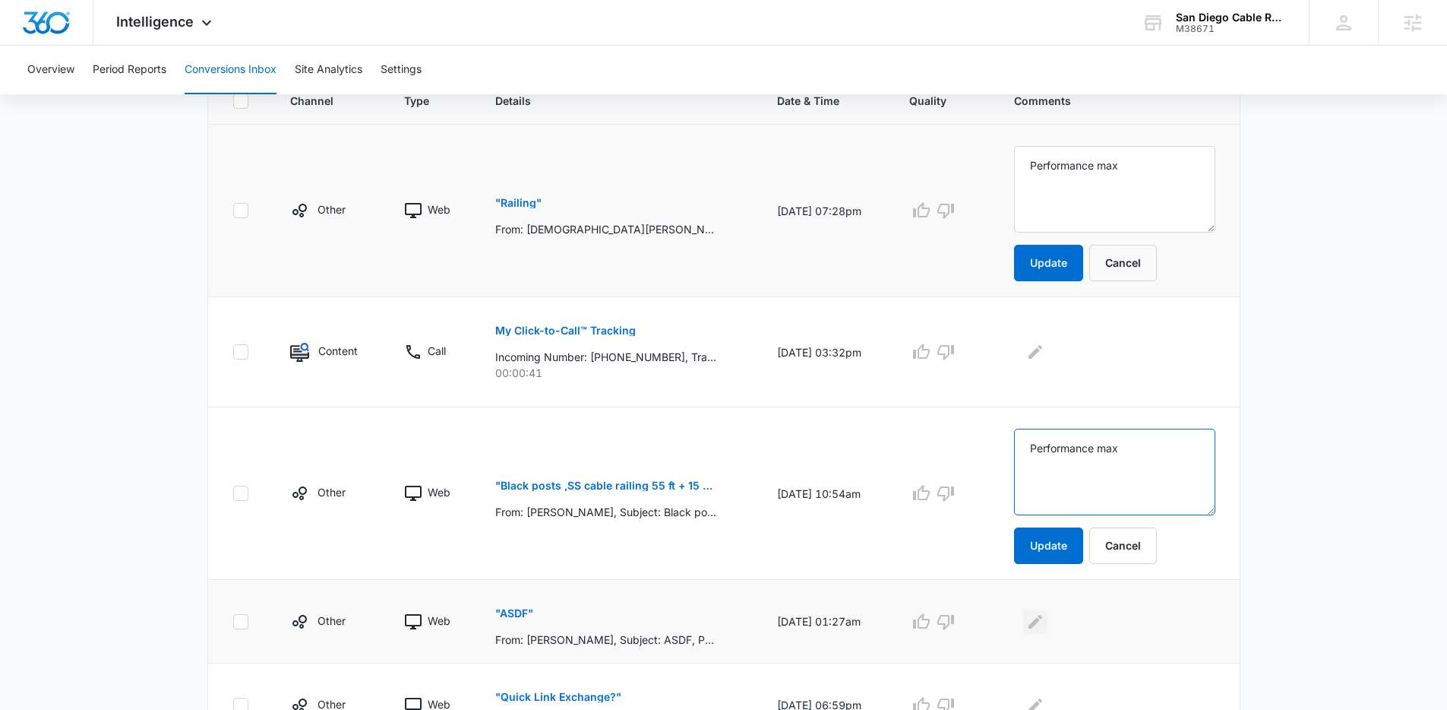
type textarea "Performance max"
click at [1045, 622] on icon "Edit Comments" at bounding box center [1035, 621] width 18 height 18
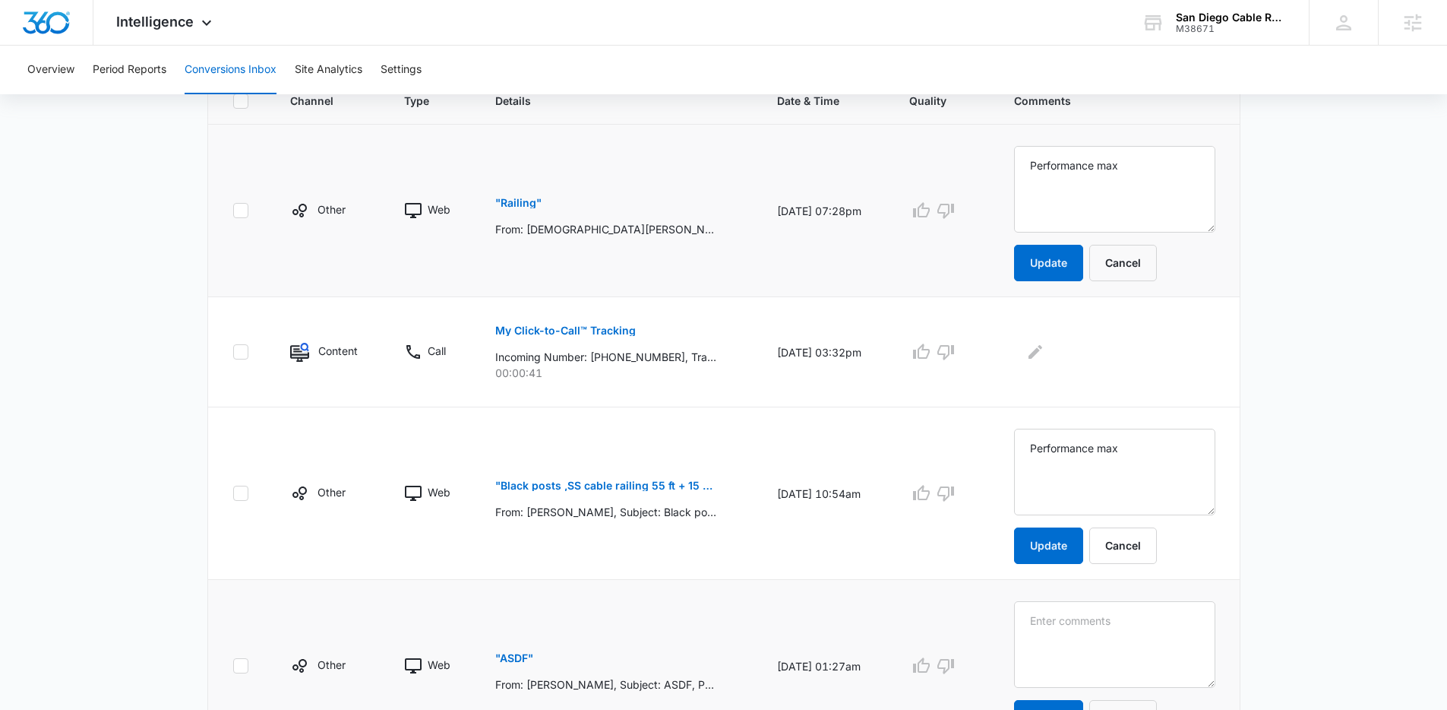
click at [1060, 622] on textarea at bounding box center [1114, 644] width 201 height 87
type textarea "Performance max"
drag, startPoint x: 1056, startPoint y: 548, endPoint x: 1098, endPoint y: 197, distance: 354.3
click at [1056, 548] on button "Update" at bounding box center [1048, 545] width 69 height 36
click at [1080, 247] on button "Update" at bounding box center [1048, 263] width 69 height 36
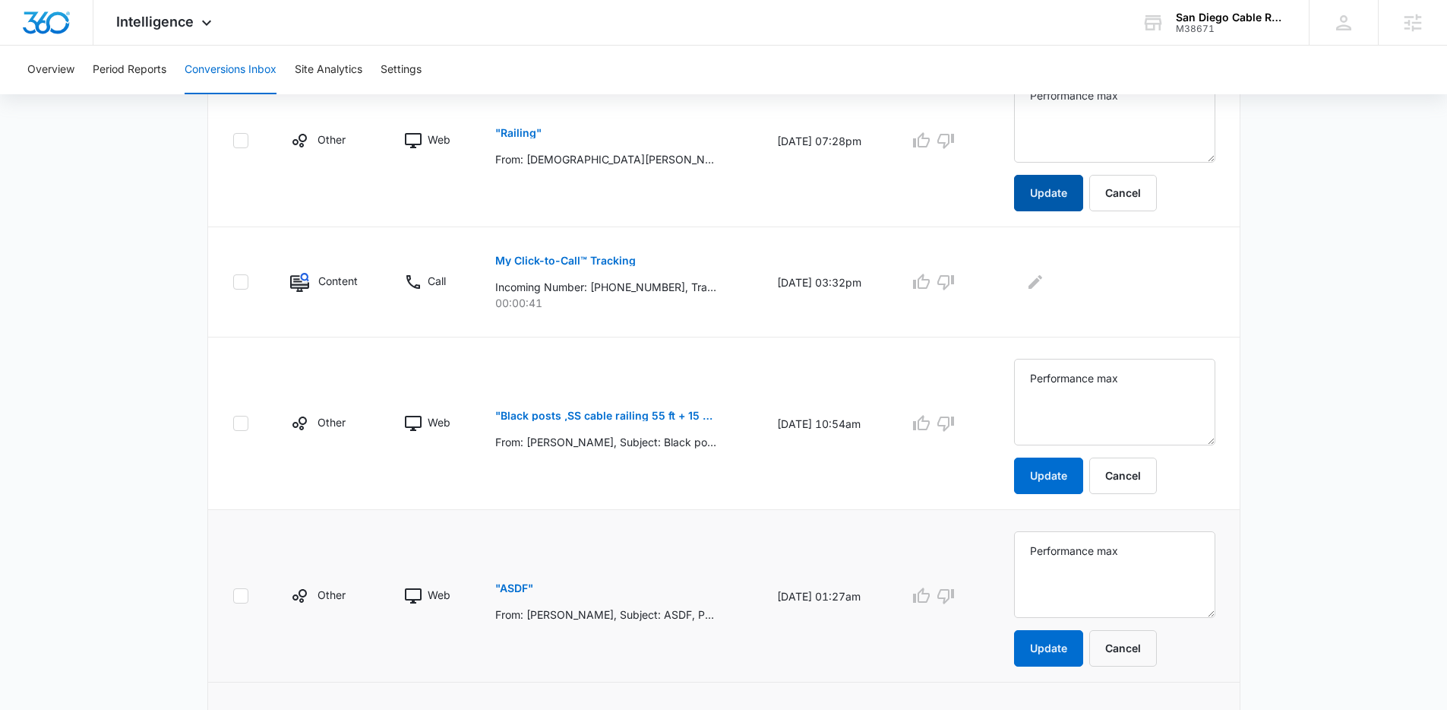
scroll to position [632, 0]
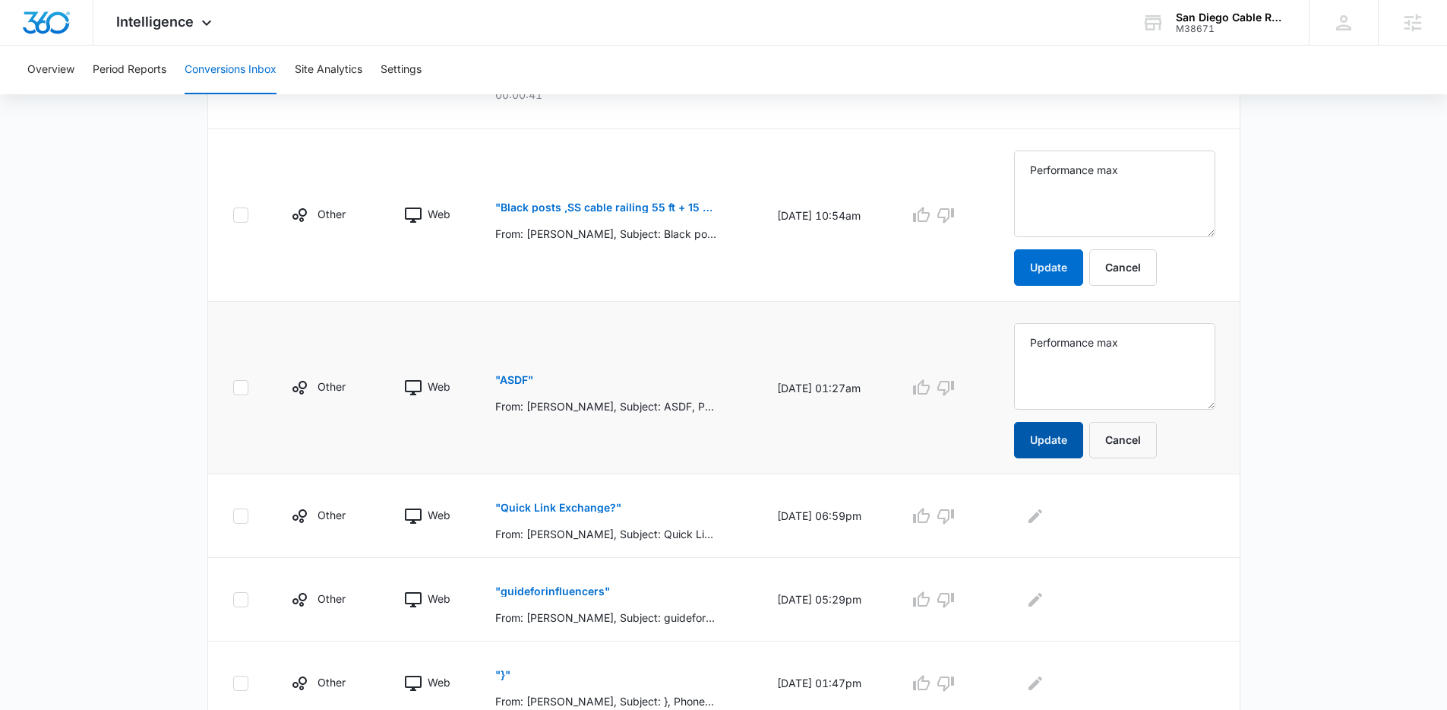
click at [1070, 454] on button "Update" at bounding box center [1048, 440] width 69 height 36
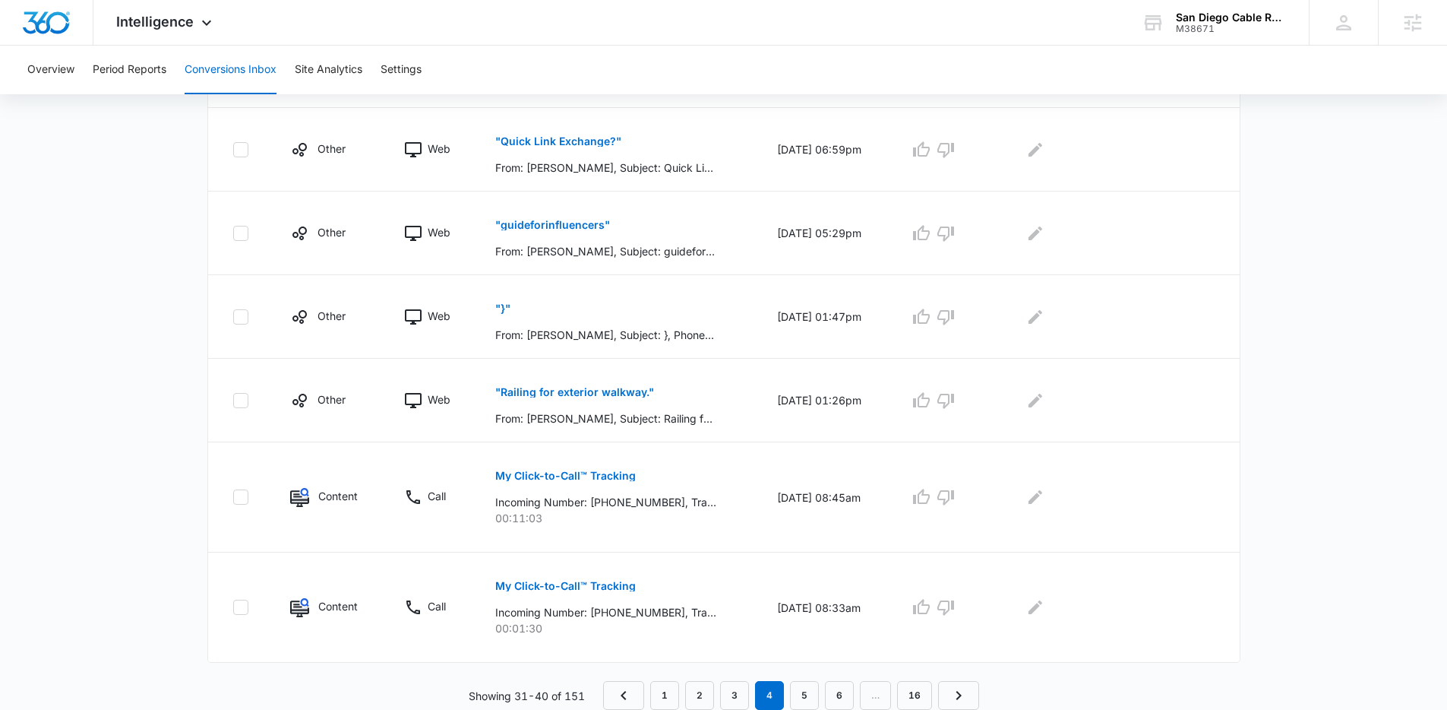
scroll to position [995, 0]
click at [955, 239] on icon "button" at bounding box center [946, 236] width 18 height 18
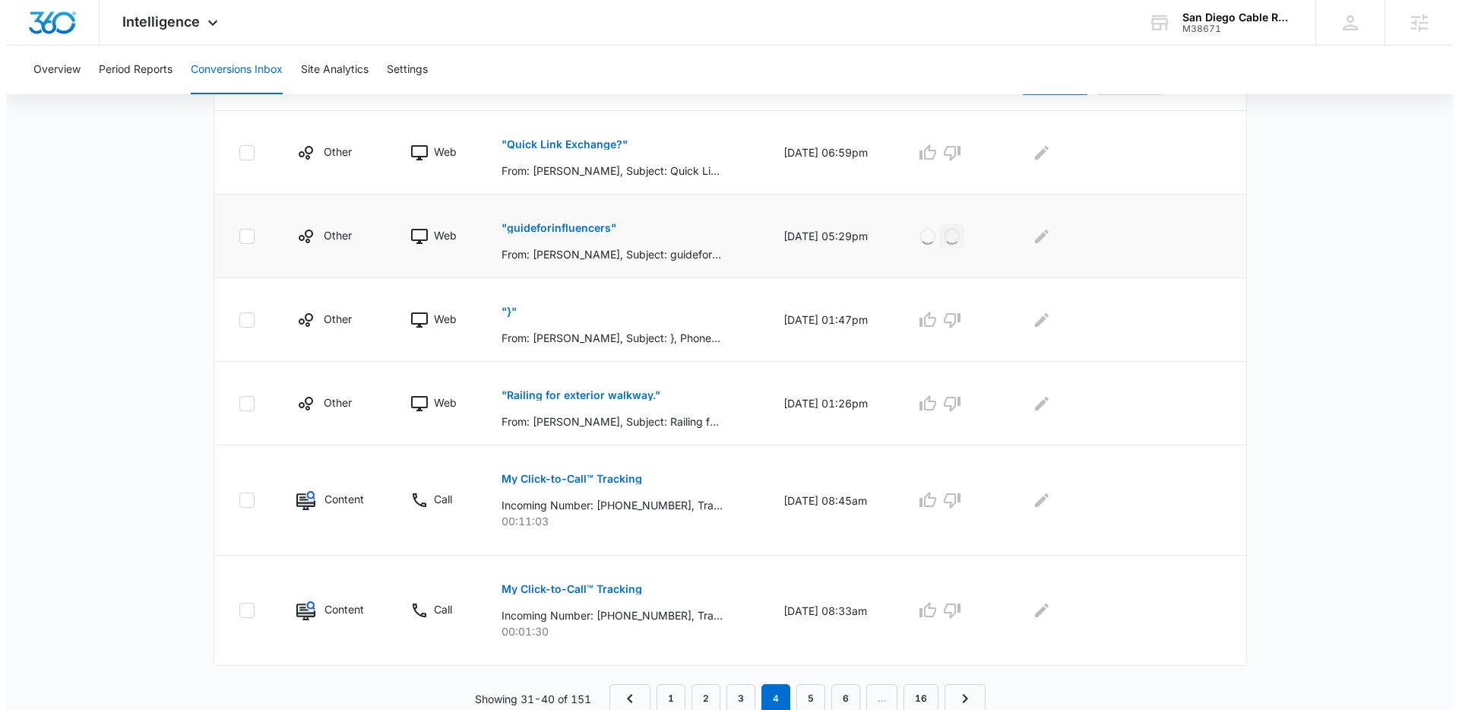
scroll to position [0, 0]
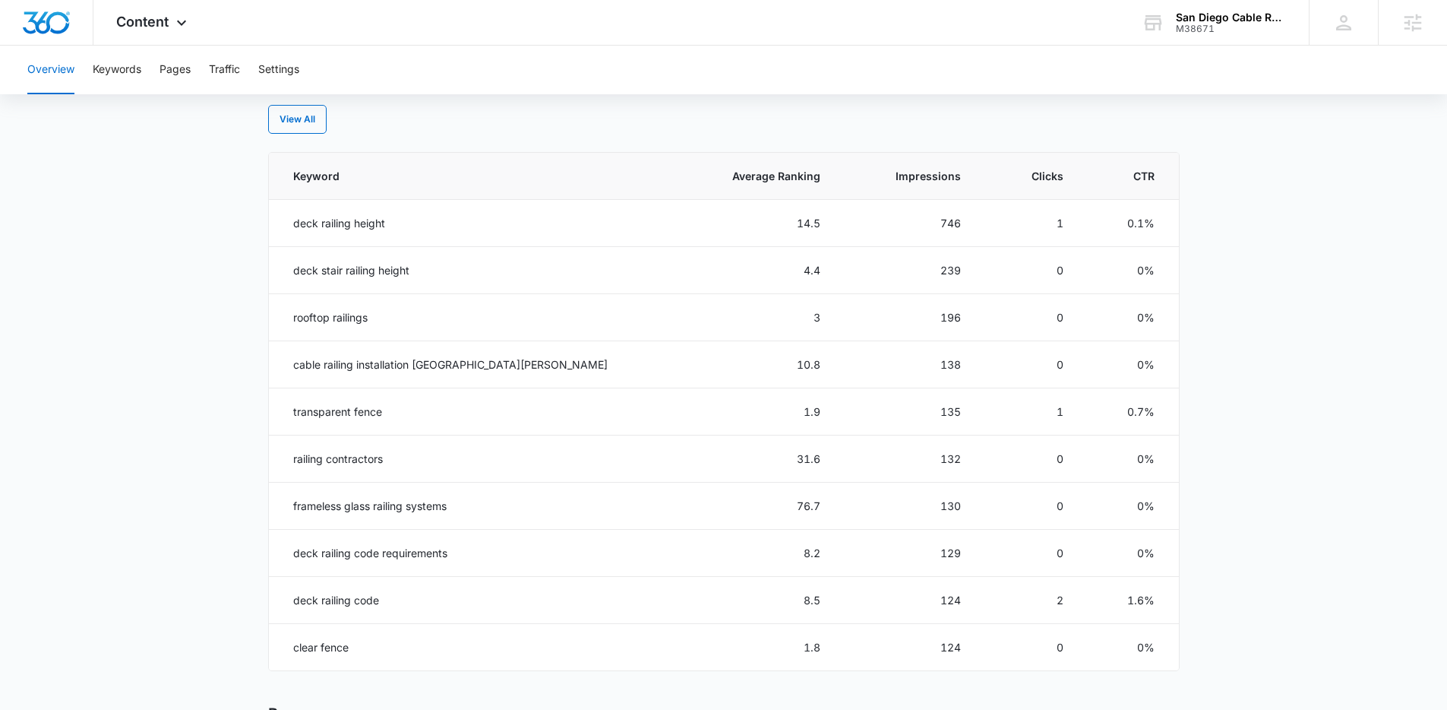
scroll to position [701, 0]
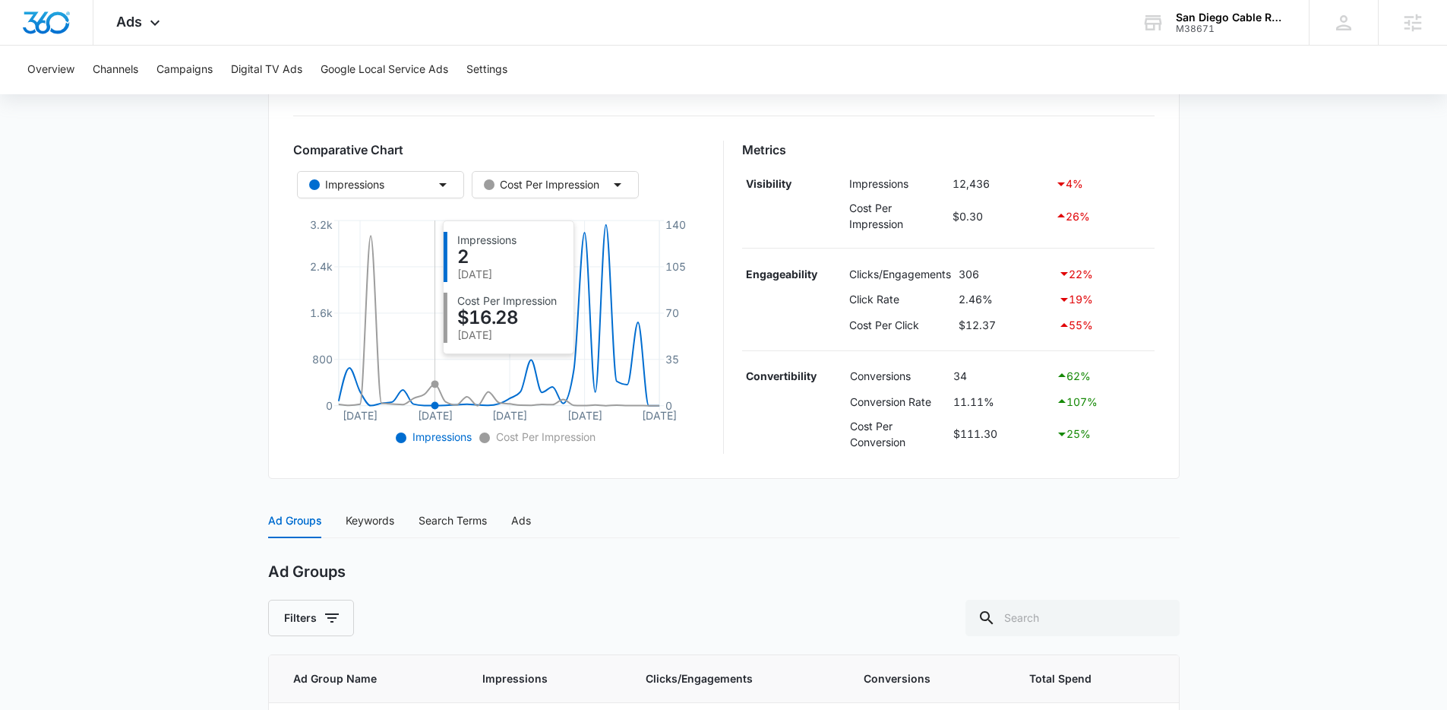
scroll to position [229, 0]
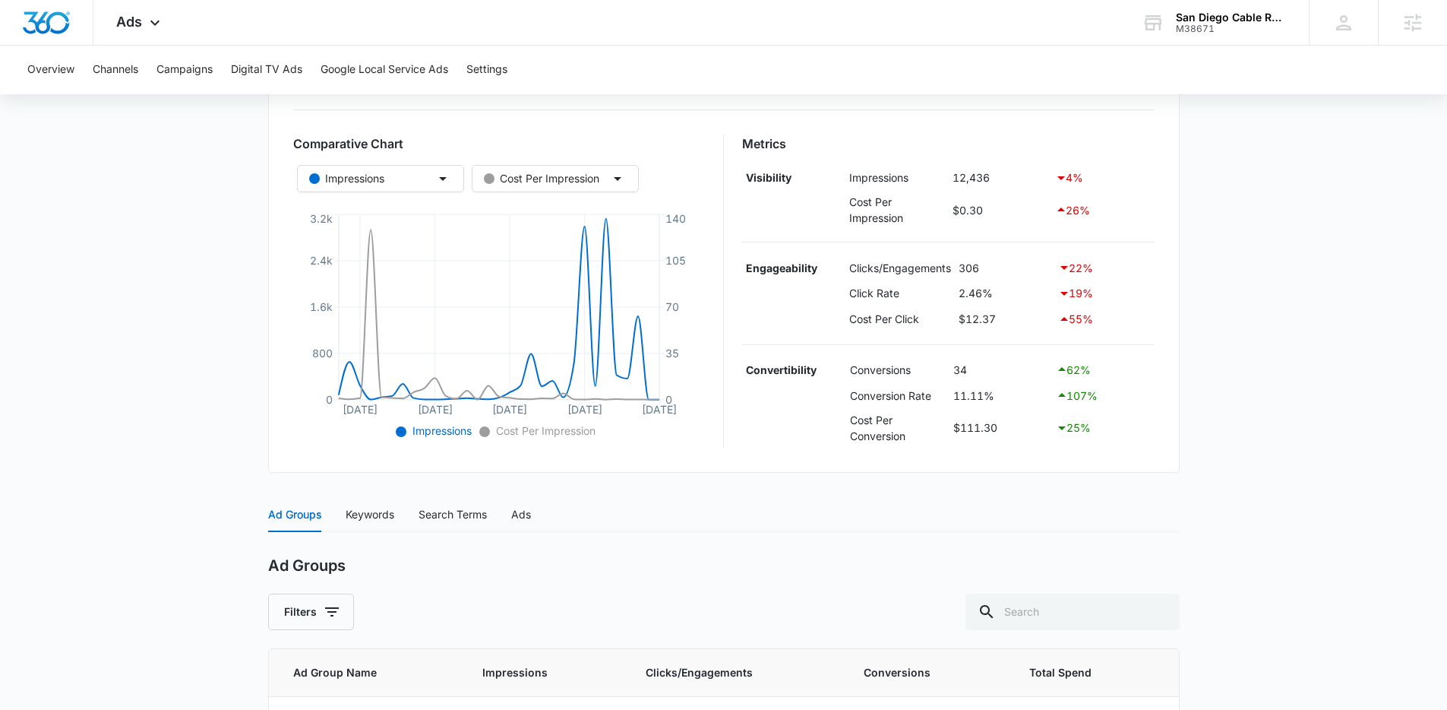
click at [380, 489] on div "Performance Max | Performance Max Active $127.21 daily , $3,784.20 Spent Overvi…" at bounding box center [724, 385] width 912 height 945
click at [435, 515] on div "Search Terms" at bounding box center [453, 514] width 68 height 17
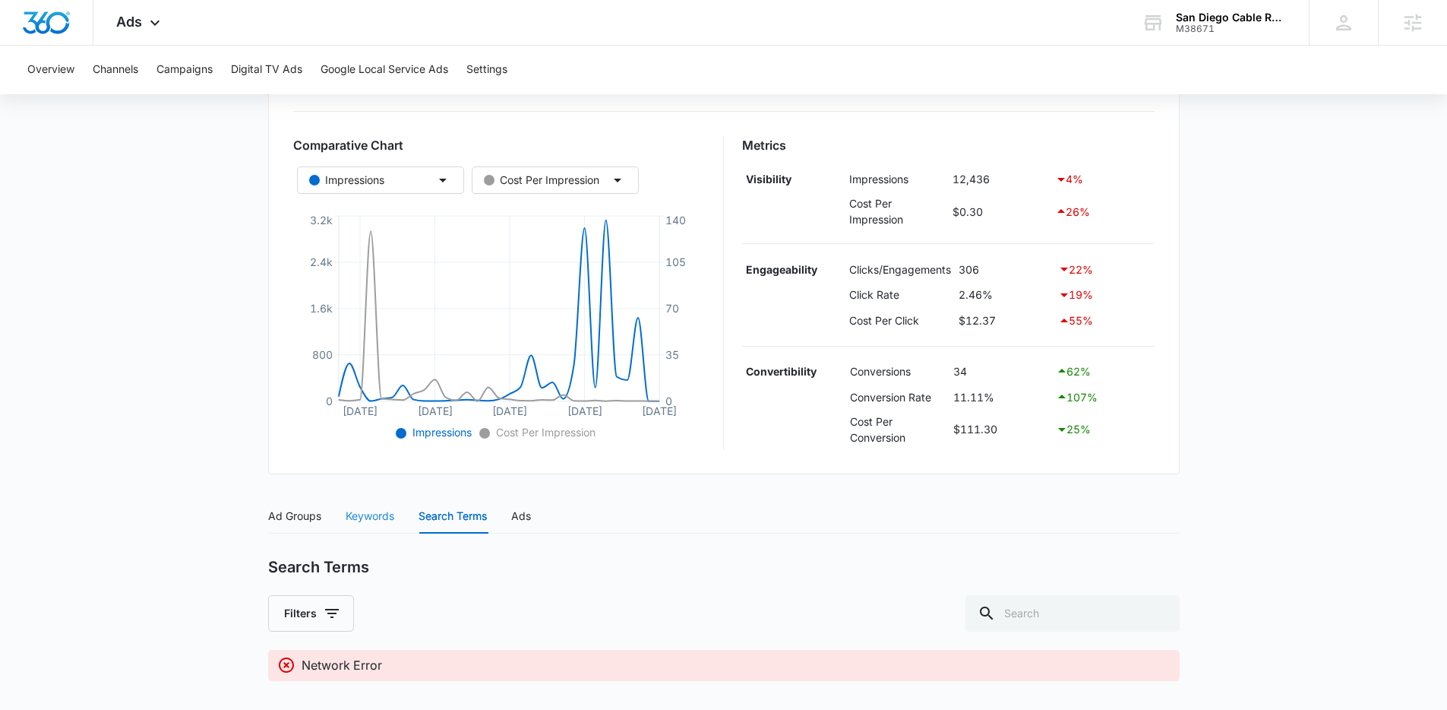
scroll to position [228, 0]
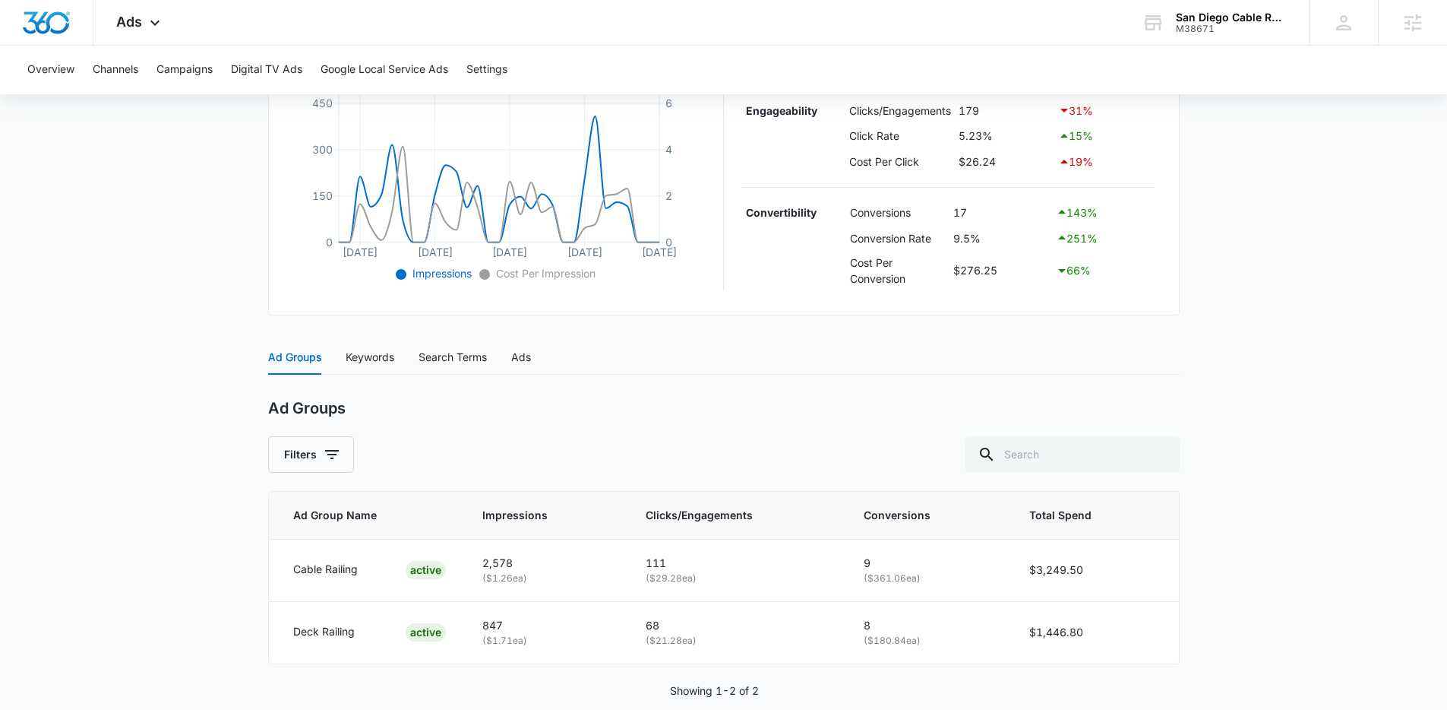
scroll to position [413, 0]
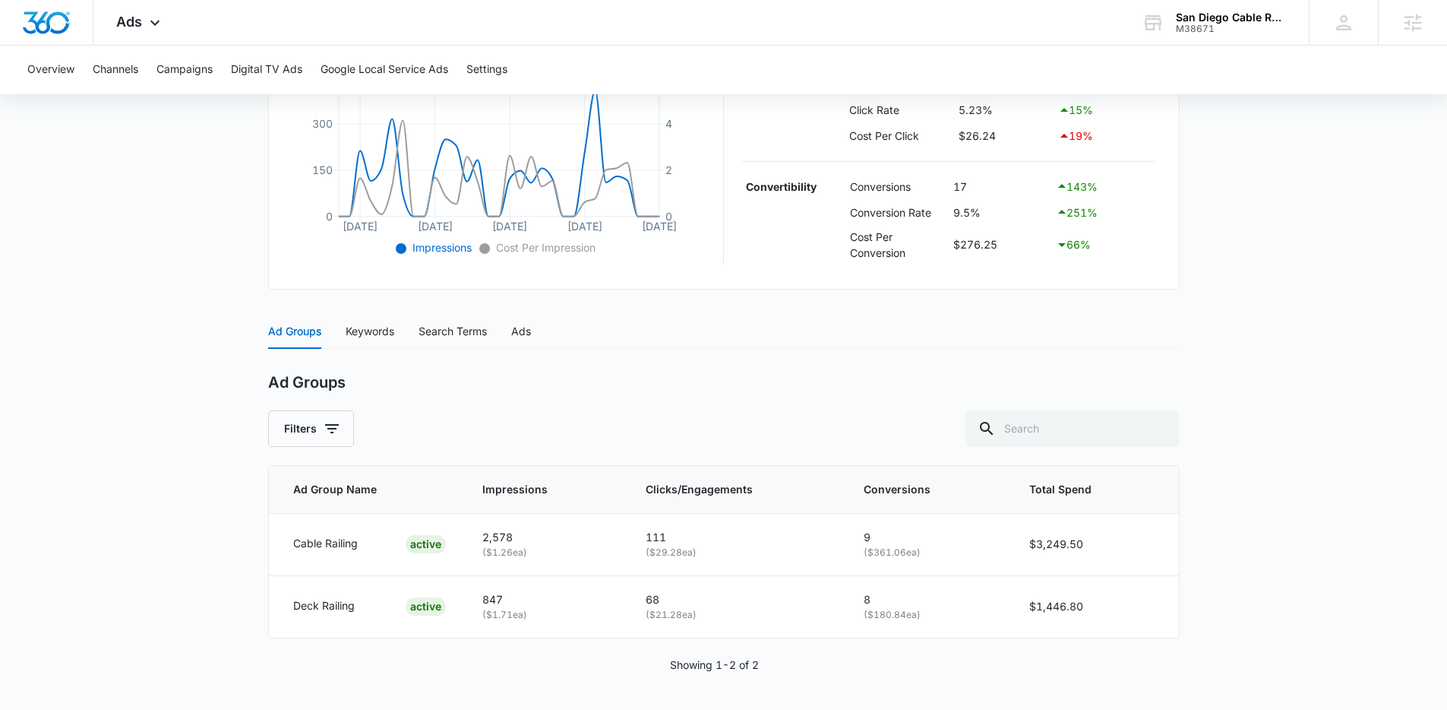
click at [401, 330] on div "Ad Groups Keywords Search Terms Ads" at bounding box center [399, 331] width 263 height 35
click at [398, 332] on div "Ad Groups Keywords Search Terms Ads" at bounding box center [399, 331] width 263 height 35
click at [396, 333] on div "Ad Groups Keywords Search Terms Ads" at bounding box center [399, 331] width 263 height 35
click at [383, 333] on div "Keywords" at bounding box center [370, 331] width 49 height 17
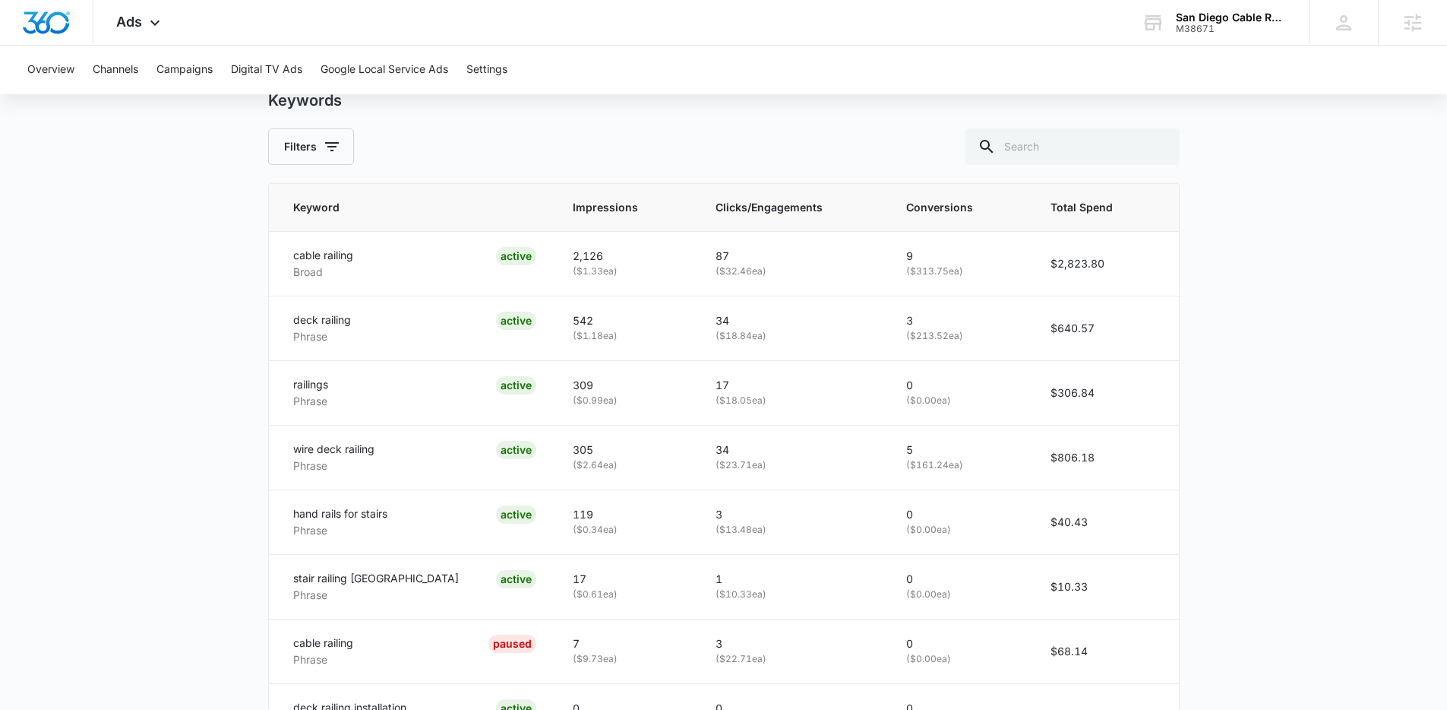
scroll to position [358, 0]
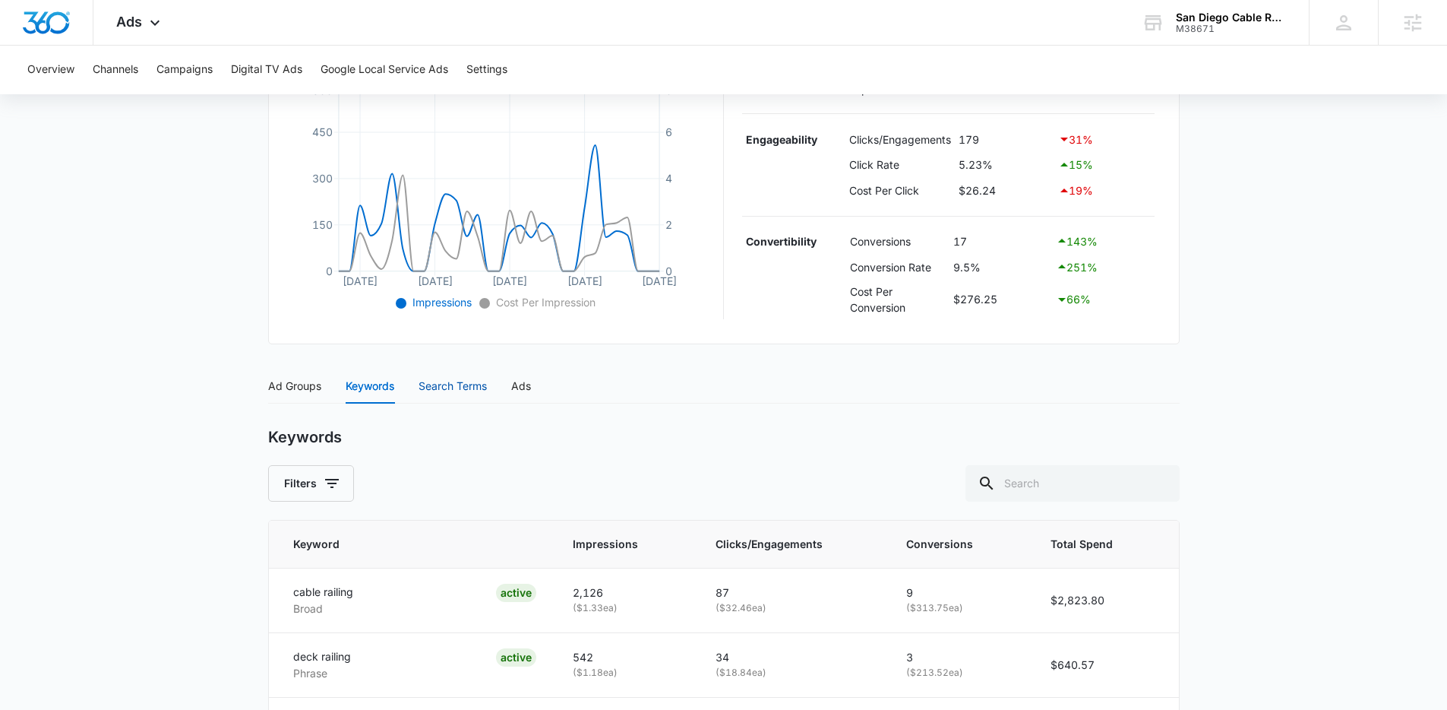
click at [441, 385] on div "Search Terms" at bounding box center [453, 386] width 68 height 17
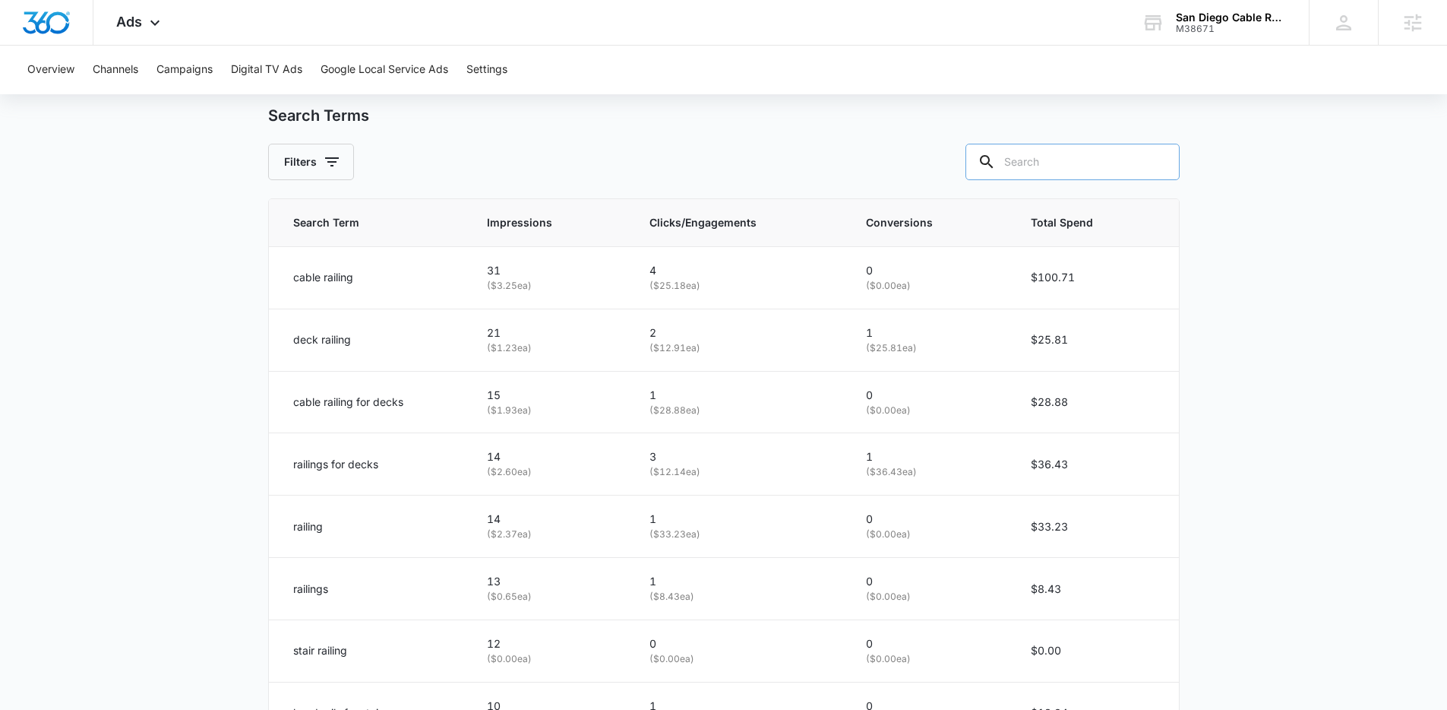
scroll to position [650, 0]
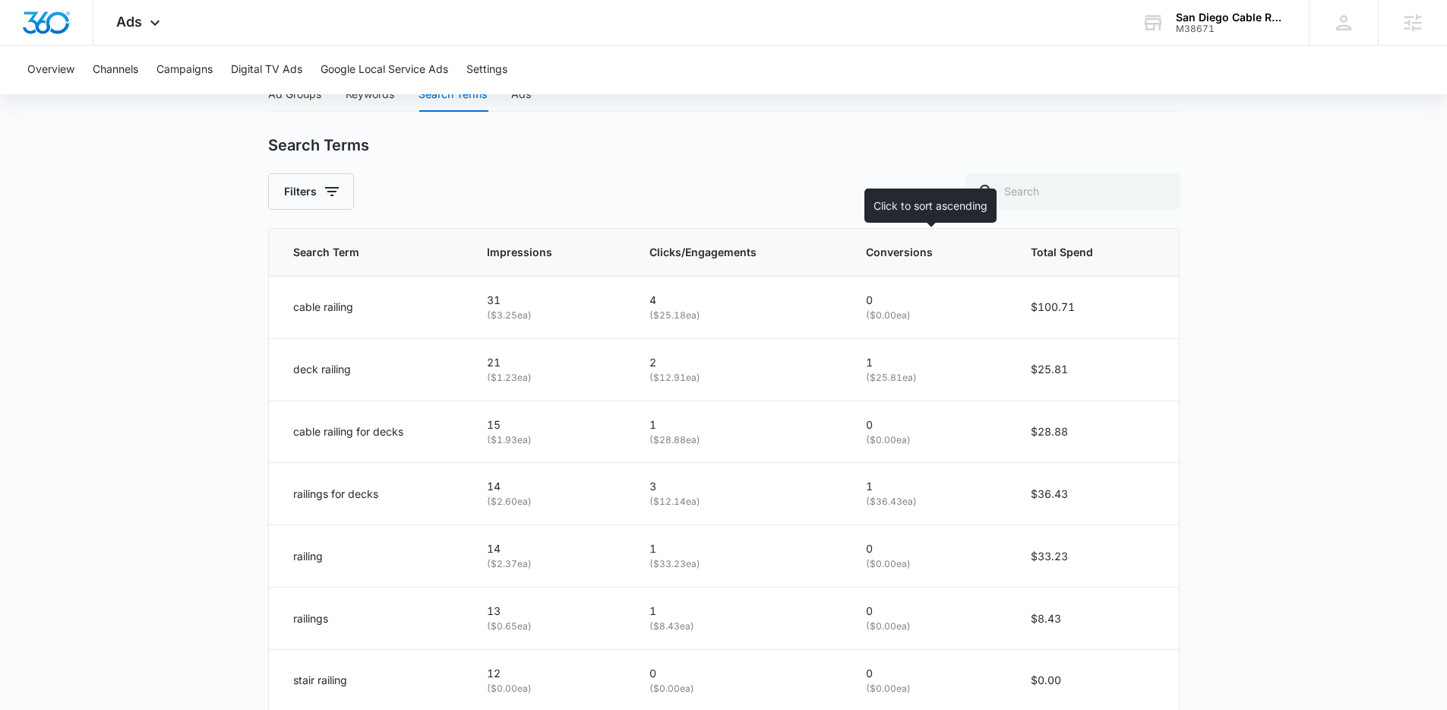
click at [918, 247] on span "Conversions" at bounding box center [919, 252] width 106 height 17
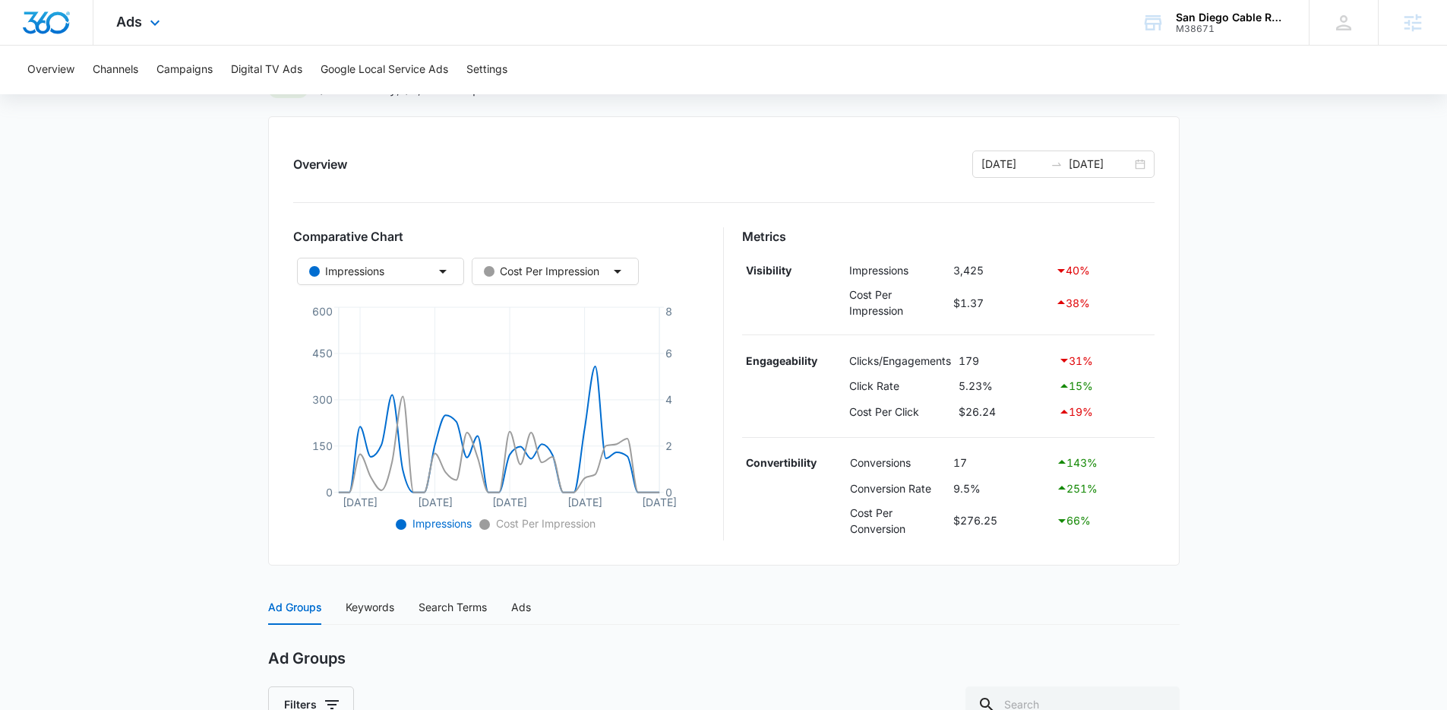
scroll to position [301, 0]
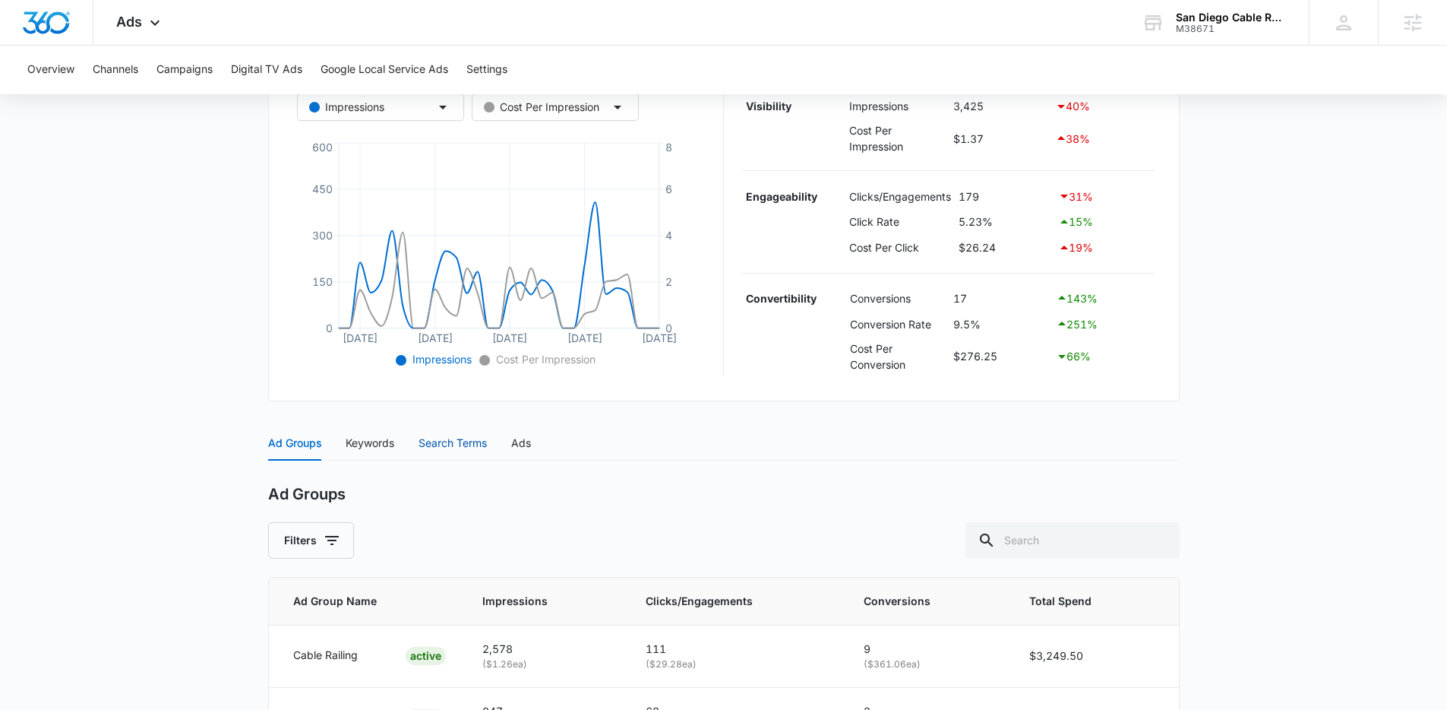
click at [426, 440] on div "Search Terms" at bounding box center [453, 443] width 68 height 17
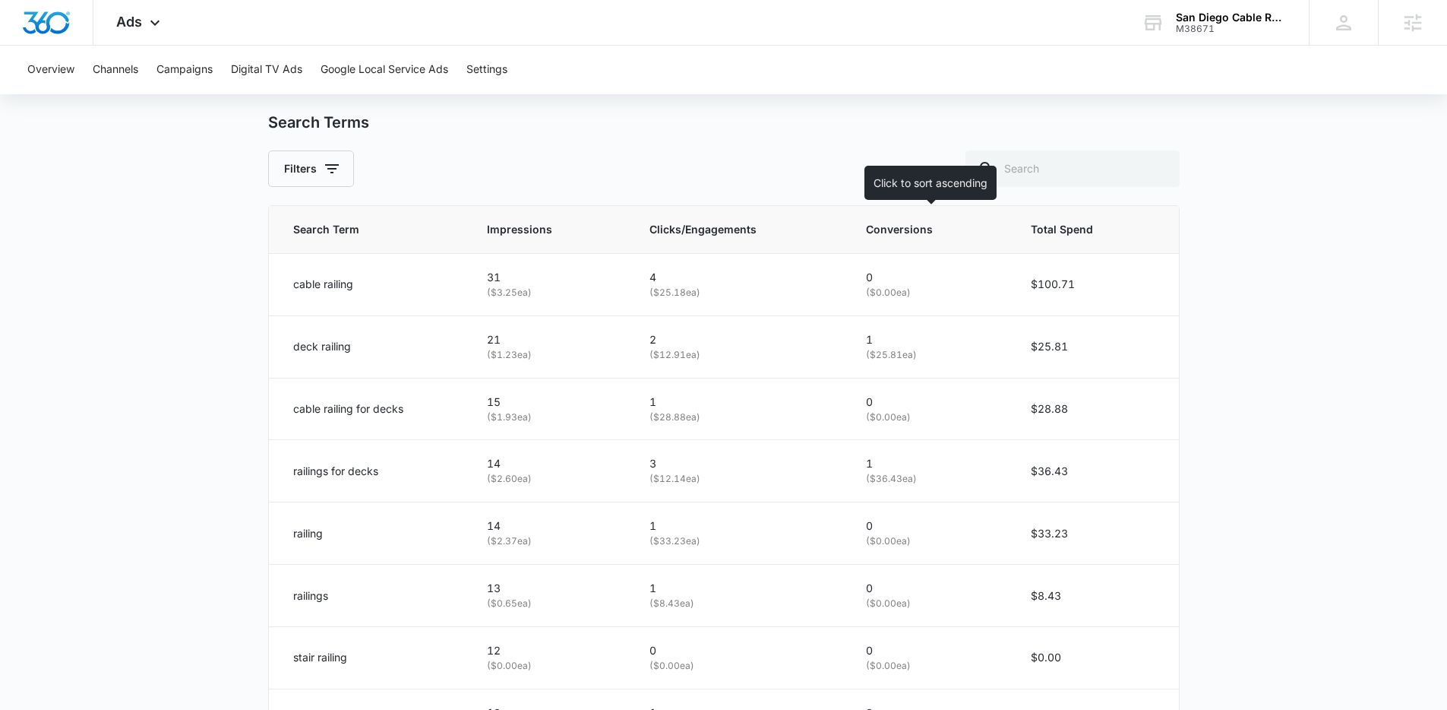
click at [1059, 232] on span "Total Spend" at bounding box center [1082, 229] width 102 height 17
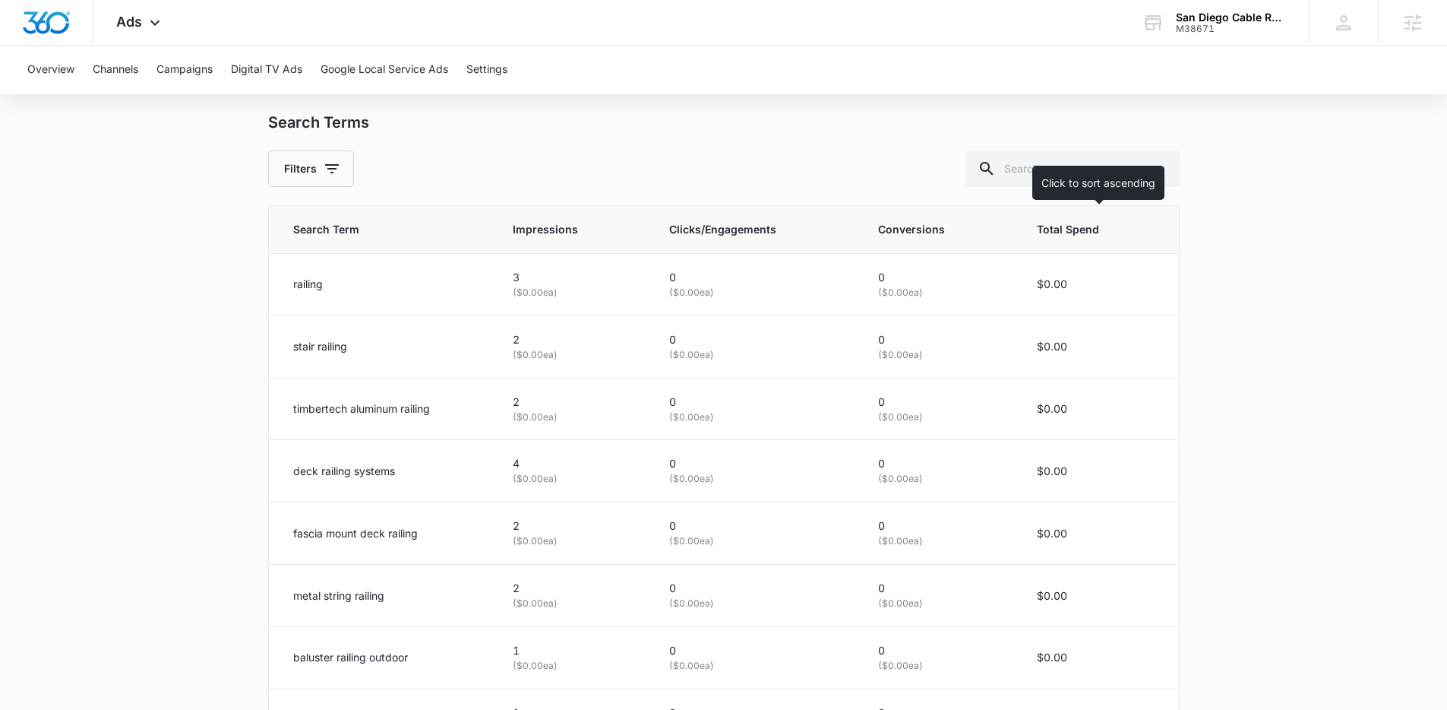
click at [1059, 232] on span "Total Spend" at bounding box center [1085, 229] width 96 height 17
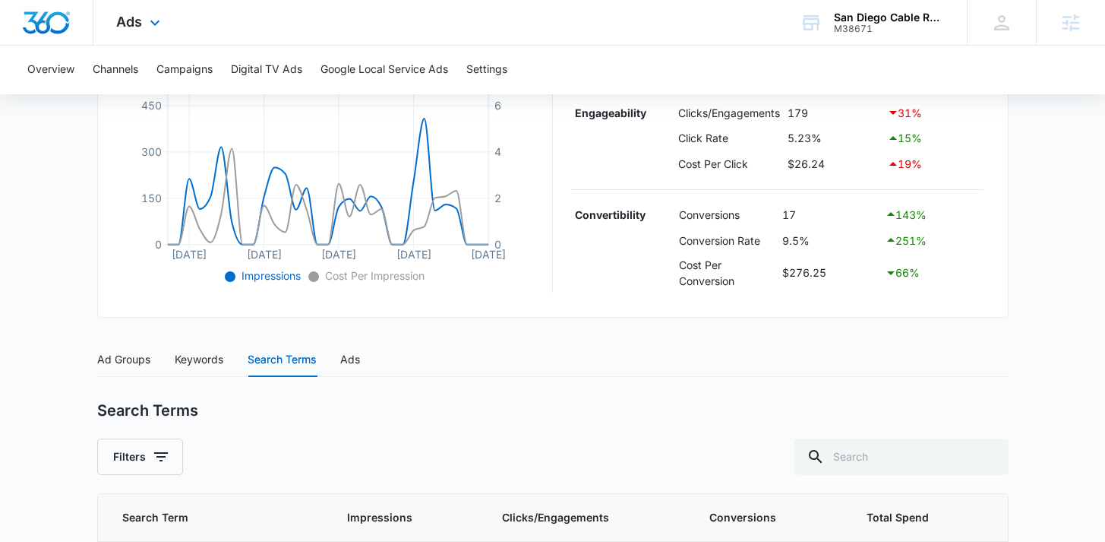
scroll to position [387, 0]
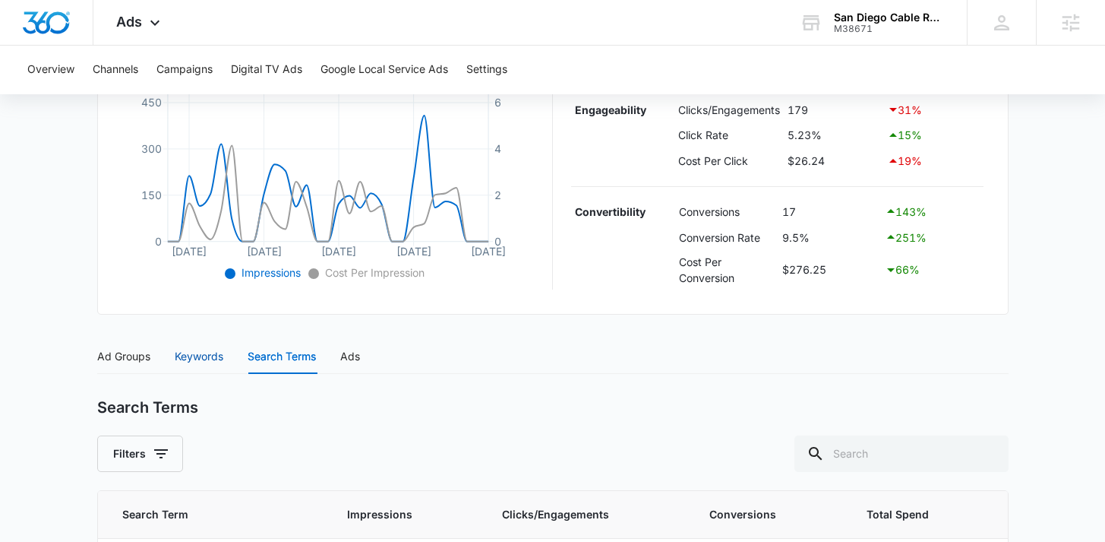
click at [180, 352] on div "Keywords" at bounding box center [199, 356] width 49 height 17
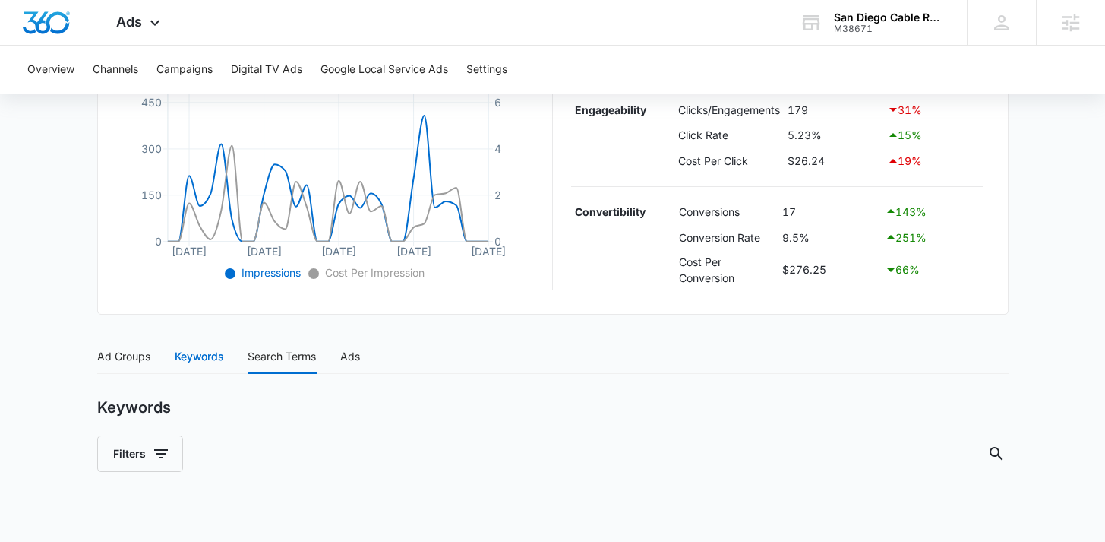
click at [180, 352] on div "Keywords" at bounding box center [199, 356] width 49 height 17
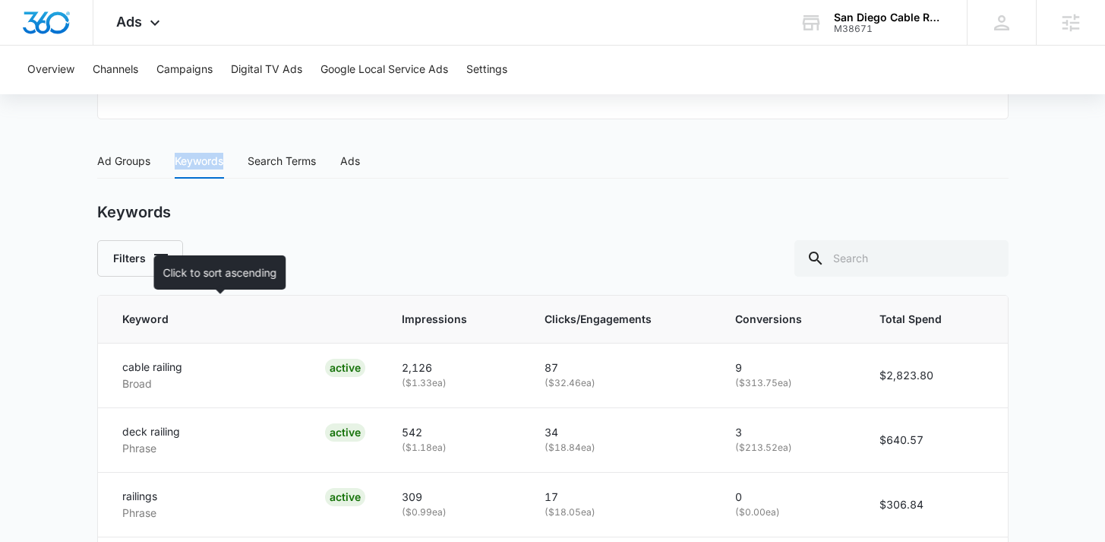
scroll to position [580, 0]
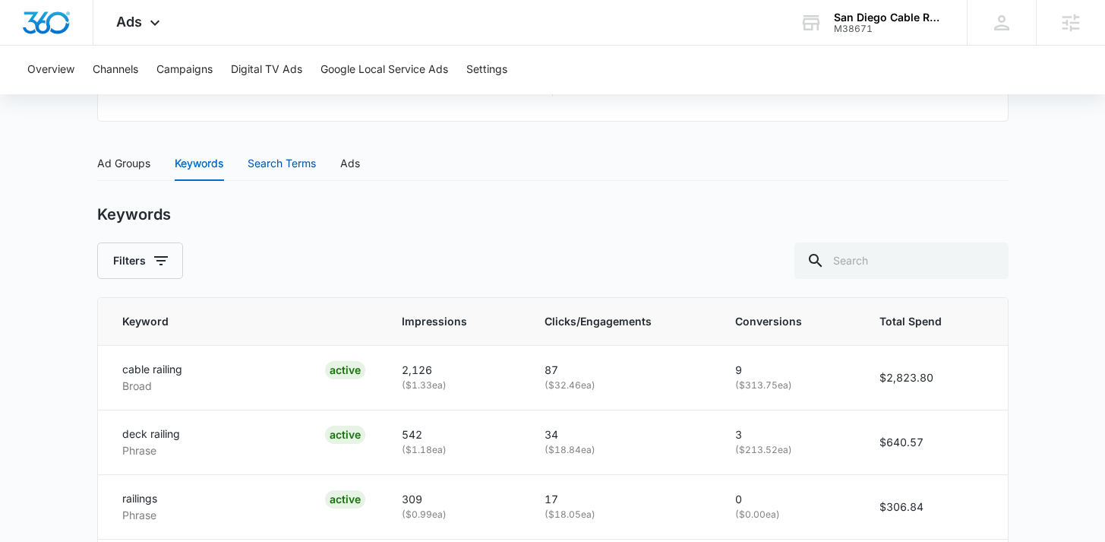
click at [282, 167] on div "Search Terms" at bounding box center [282, 163] width 68 height 17
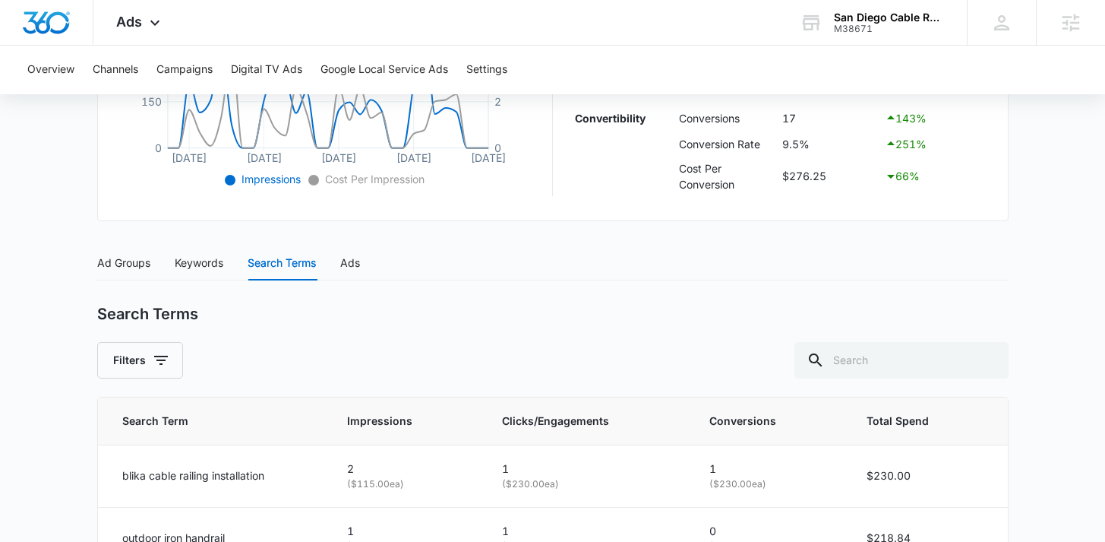
scroll to position [289, 0]
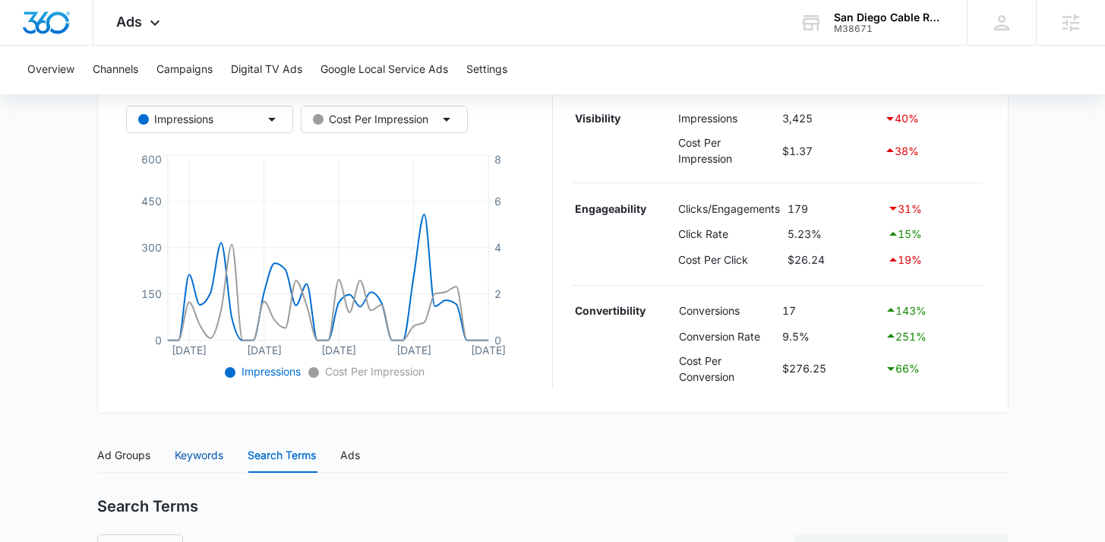
click at [192, 450] on div "Keywords" at bounding box center [199, 455] width 49 height 17
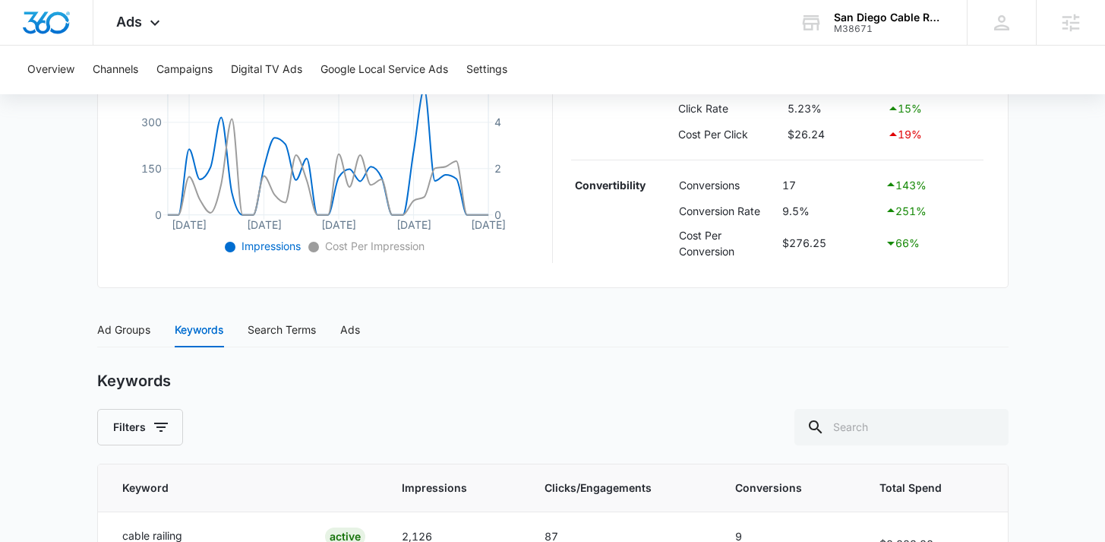
scroll to position [25, 0]
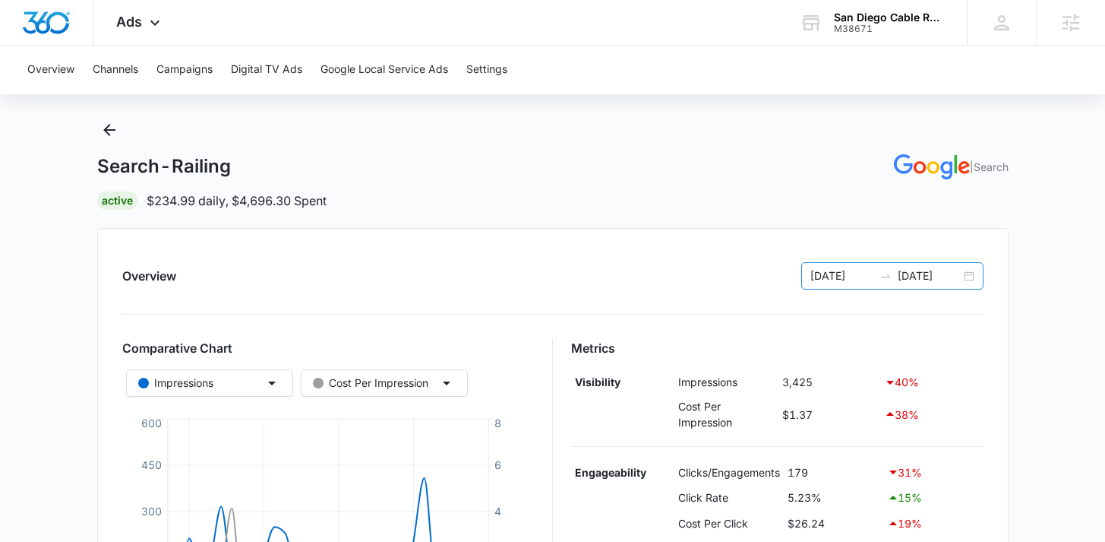
click at [836, 286] on div "09/06/2025 10/06/2025" at bounding box center [892, 275] width 182 height 27
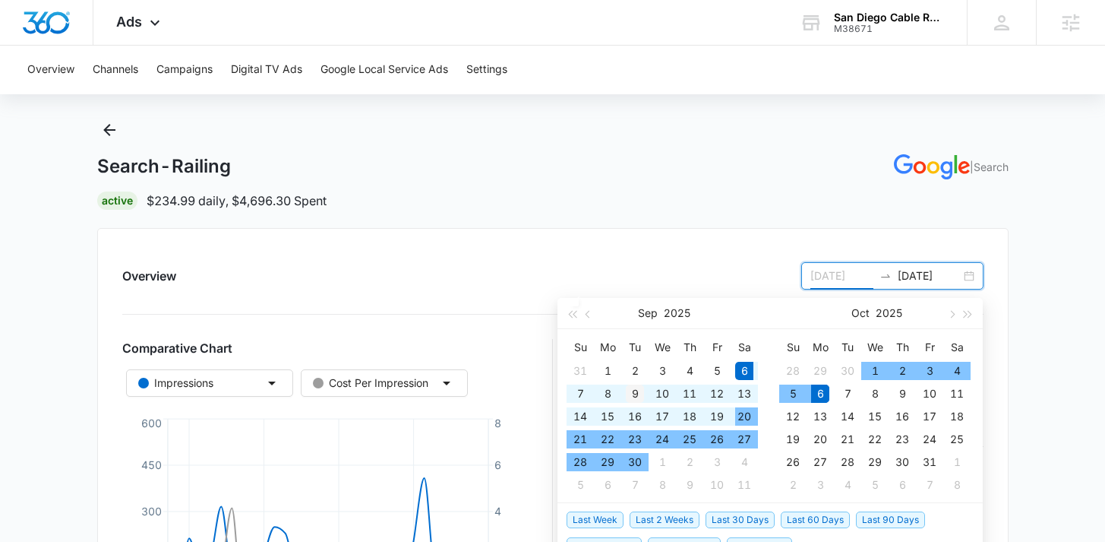
type input "[DATE]"
click at [628, 394] on div "9" at bounding box center [635, 393] width 18 height 18
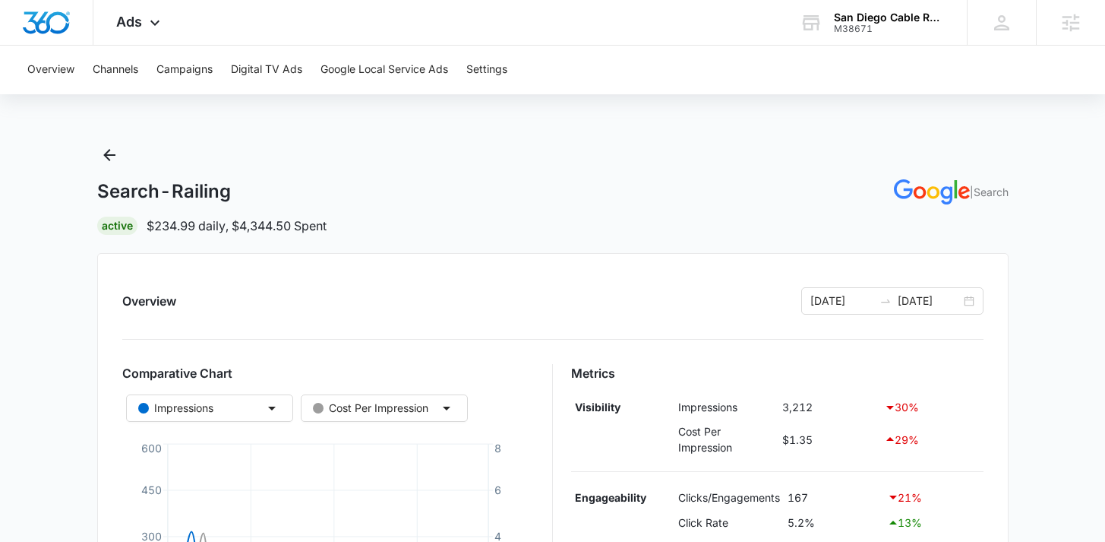
click at [352, 260] on div "Overview 09/09/2025 10/06/2025 Comparative Chart Impressions Cost Per Impressio…" at bounding box center [553, 477] width 912 height 449
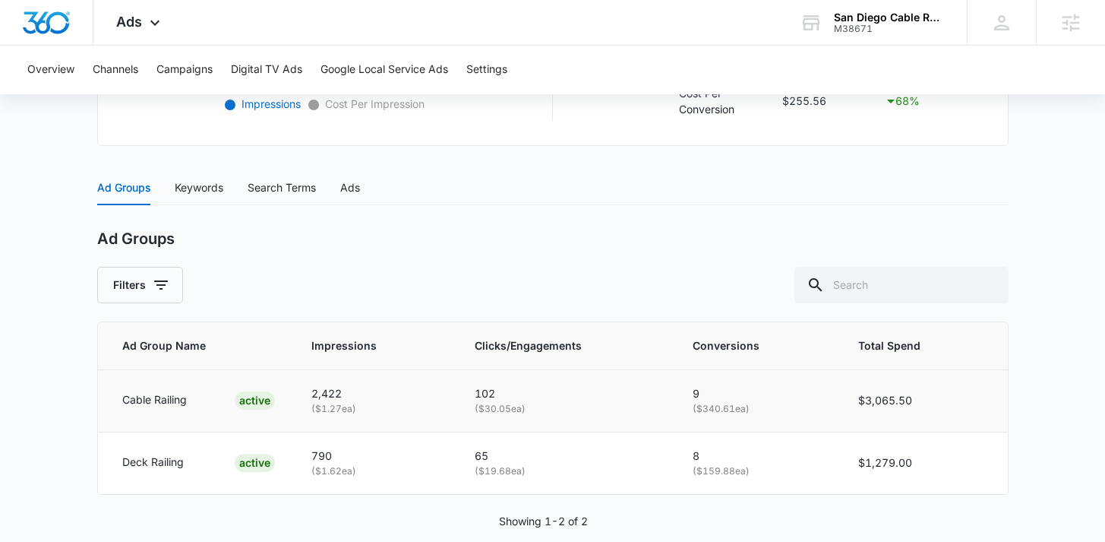
scroll to position [580, 0]
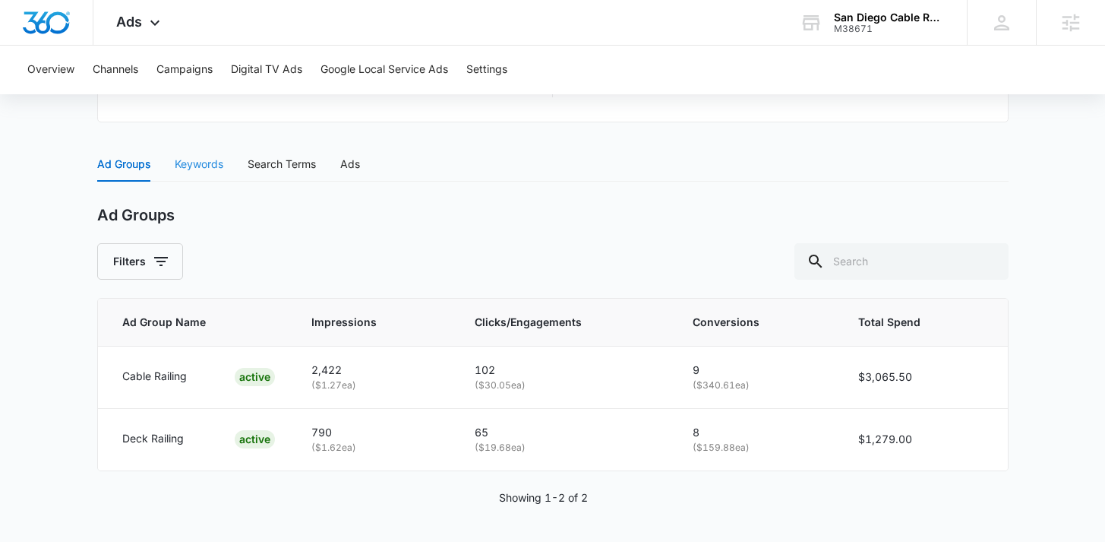
click at [202, 179] on div "Keywords" at bounding box center [199, 164] width 49 height 35
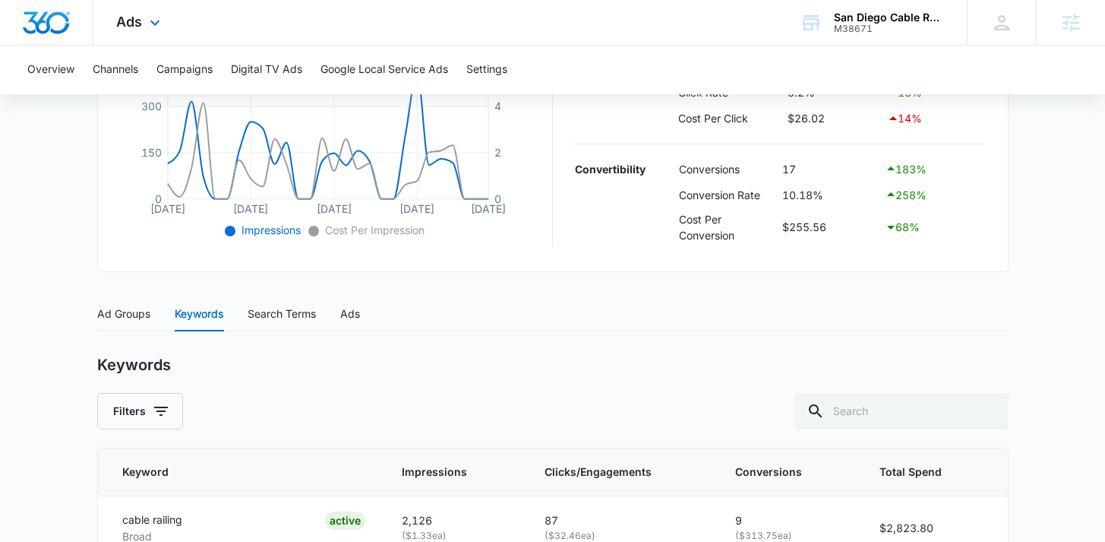
scroll to position [433, 0]
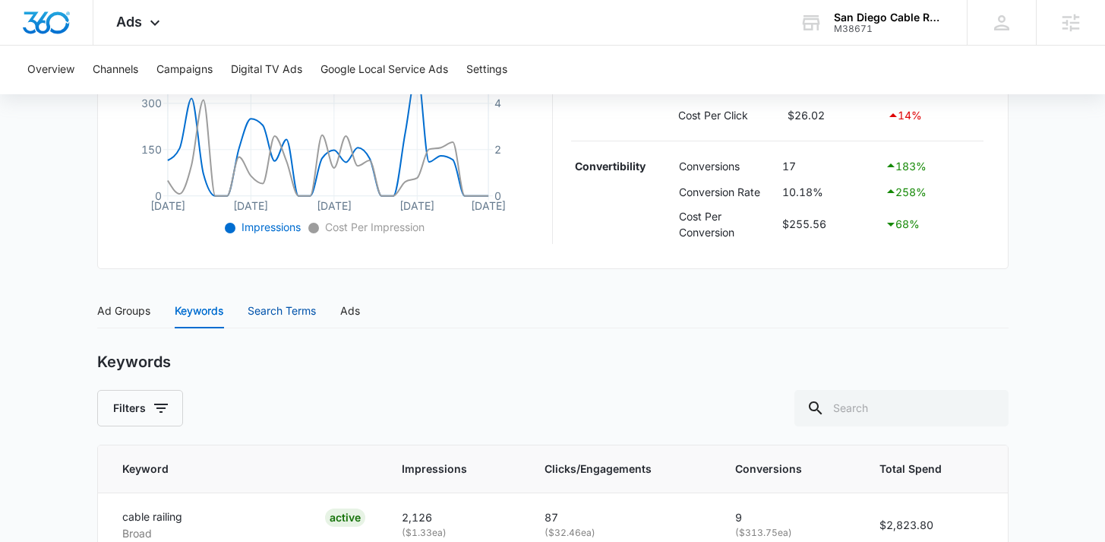
click at [266, 313] on div "Search Terms" at bounding box center [282, 310] width 68 height 17
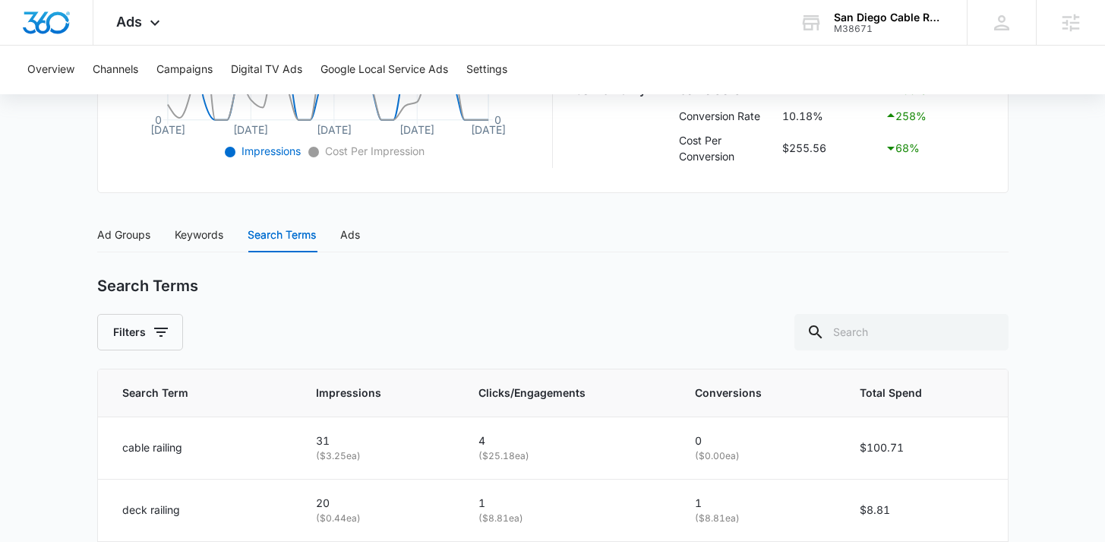
scroll to position [688, 0]
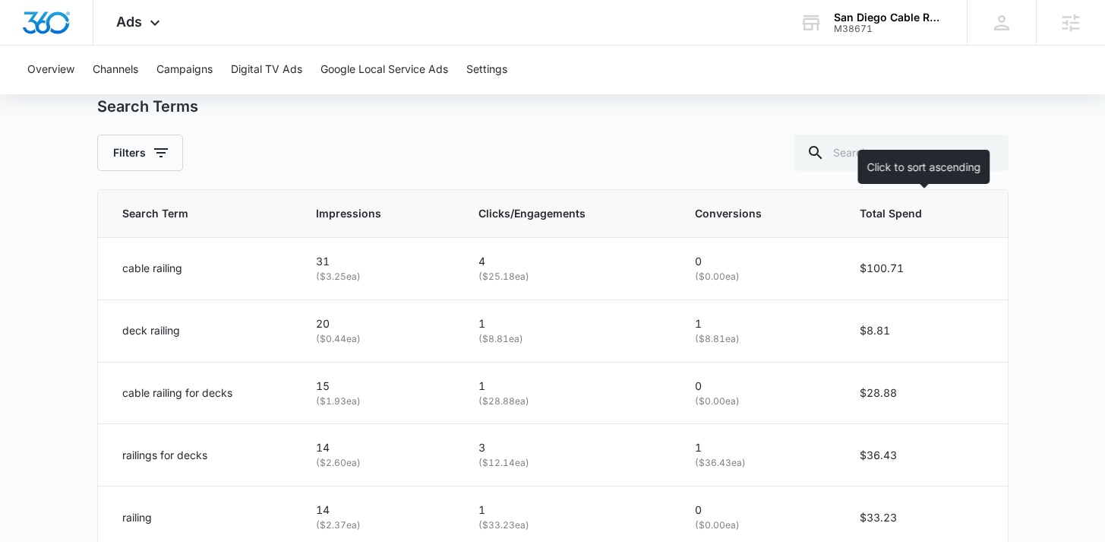
click at [845, 198] on th "Total Spend" at bounding box center [925, 214] width 166 height 48
click at [878, 207] on span "Total Spend" at bounding box center [911, 213] width 101 height 17
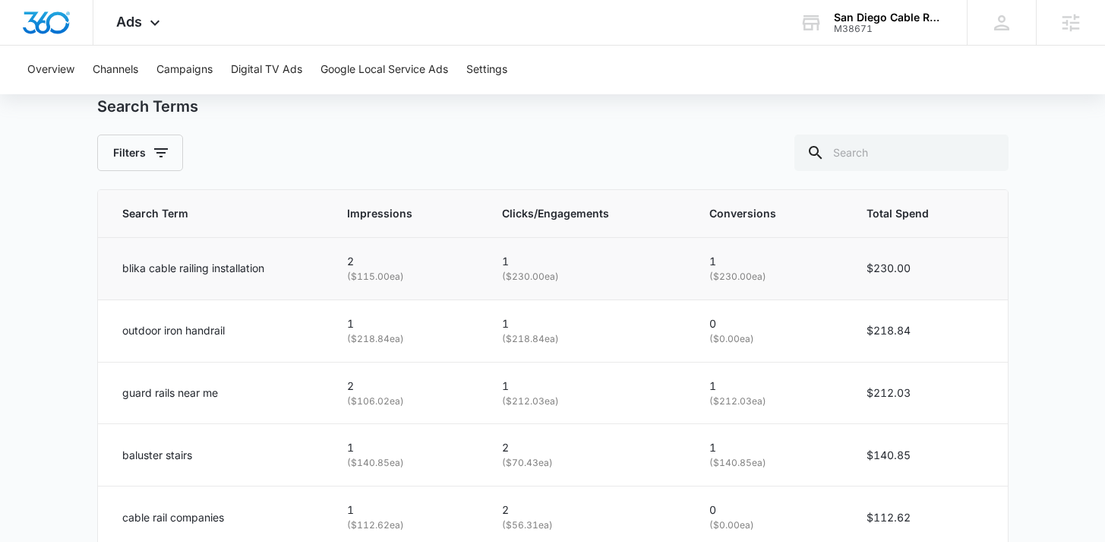
click at [212, 268] on p "blika cable railing installation" at bounding box center [193, 268] width 142 height 17
copy div "blika cable railing installation"
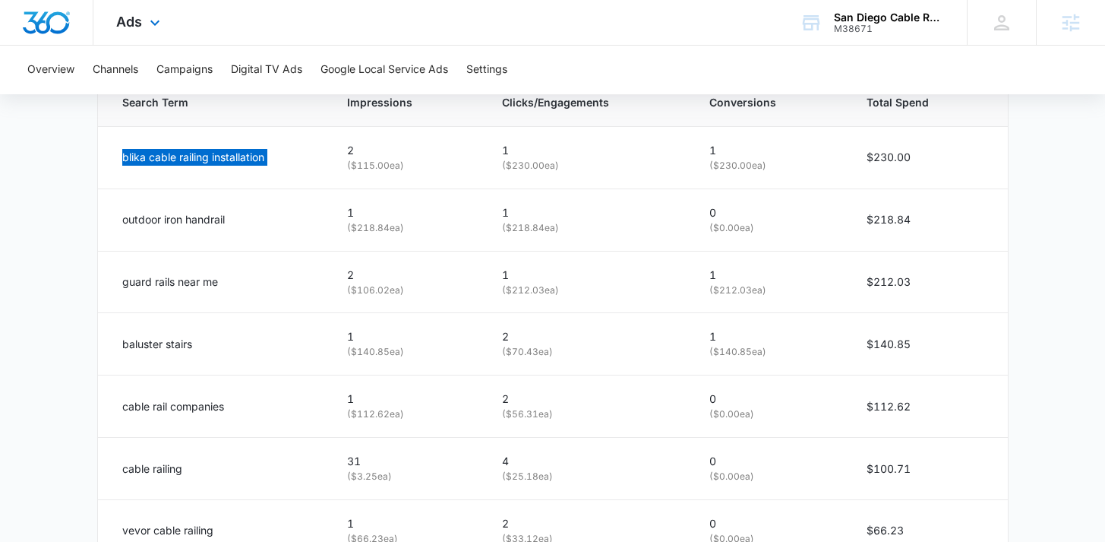
scroll to position [801, 0]
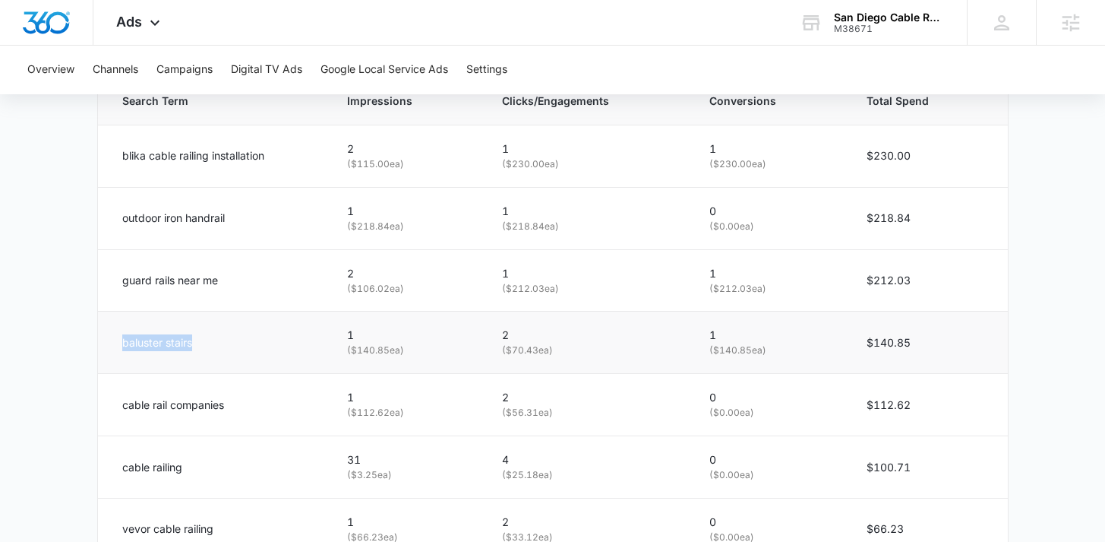
drag, startPoint x: 163, startPoint y: 346, endPoint x: 212, endPoint y: 343, distance: 49.5
click at [212, 343] on td "baluster stairs" at bounding box center [214, 342] width 232 height 62
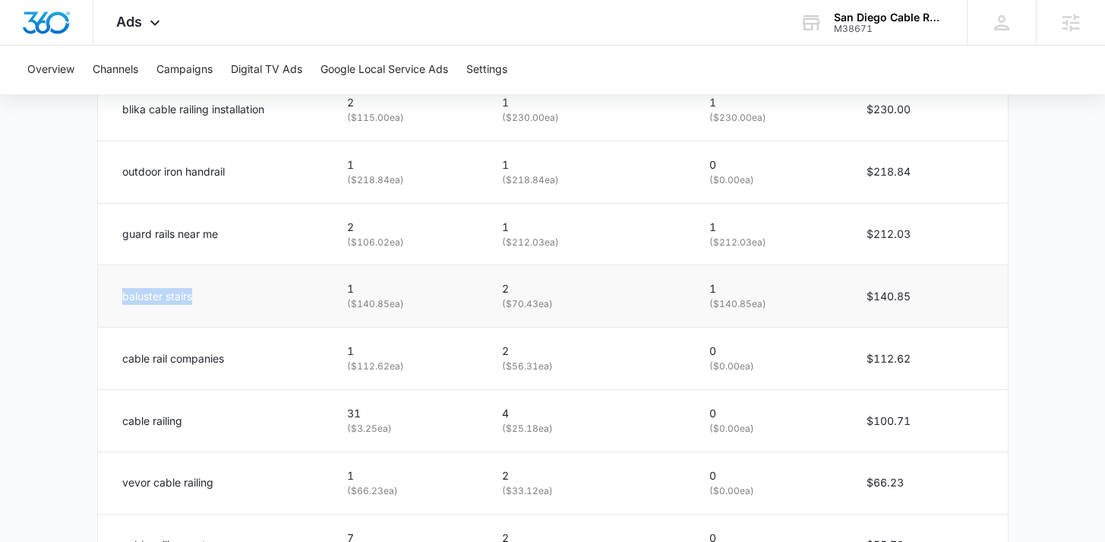
scroll to position [847, 0]
copy p "baluster stairs"
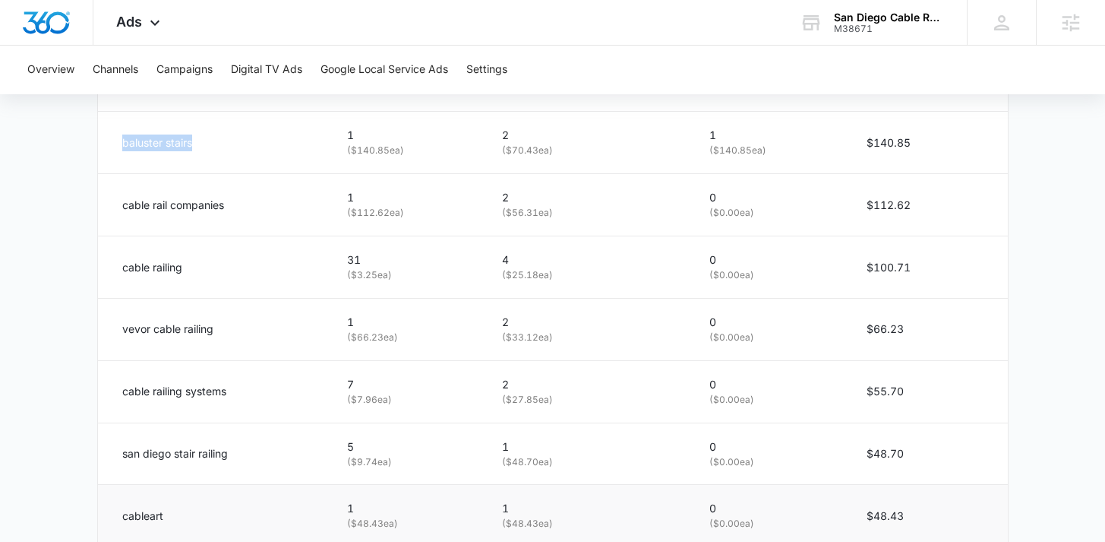
scroll to position [1069, 0]
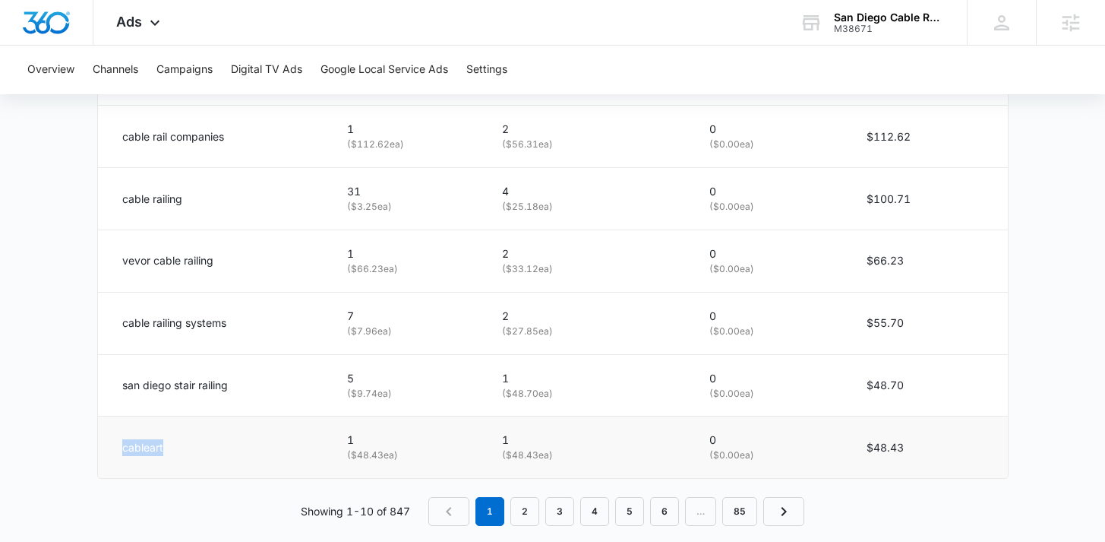
drag, startPoint x: 179, startPoint y: 453, endPoint x: 121, endPoint y: 443, distance: 58.6
click at [121, 443] on td "cableart" at bounding box center [214, 447] width 232 height 62
copy p "cableart"
click at [530, 514] on link "2" at bounding box center [525, 511] width 29 height 29
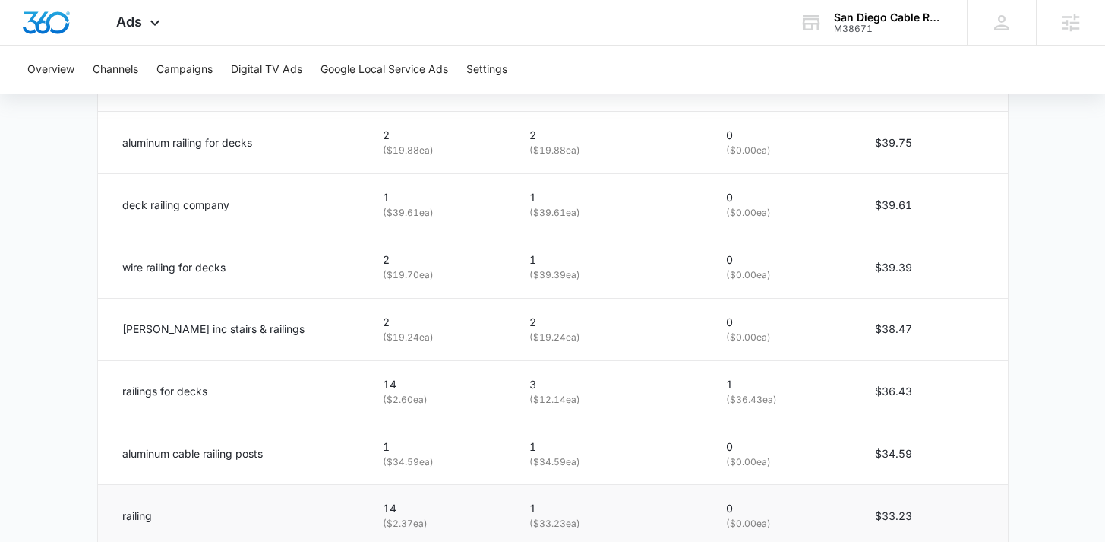
scroll to position [997, 0]
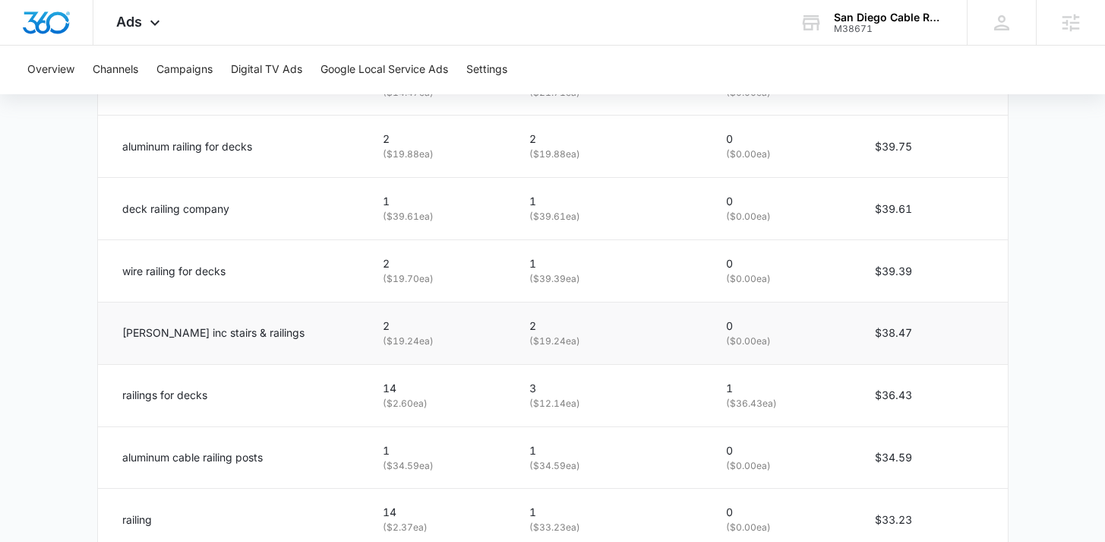
click at [240, 332] on p "gilpin inc stairs & railings" at bounding box center [213, 332] width 182 height 17
copy div "gilpin inc stairs & railings"
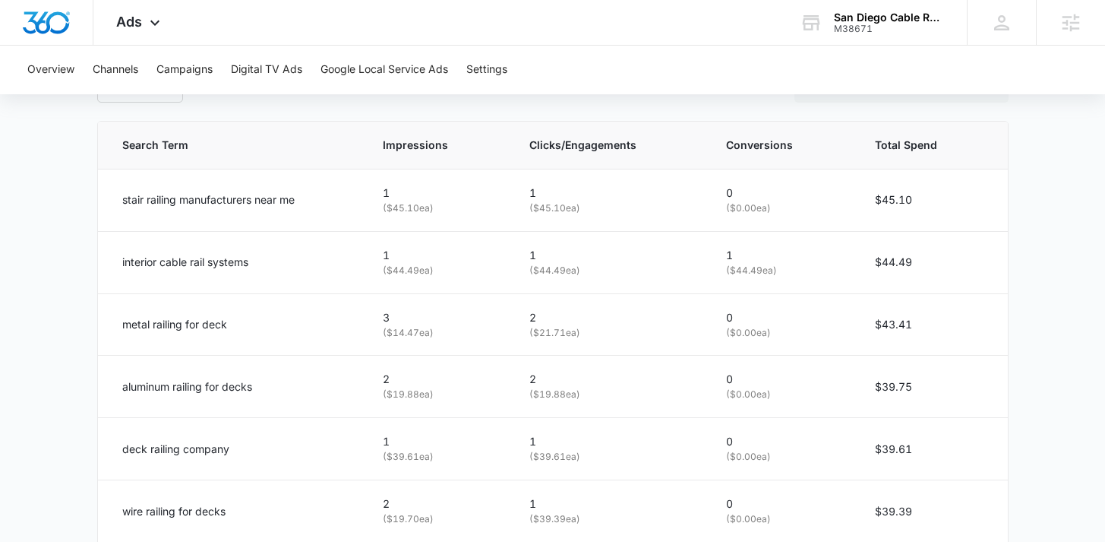
scroll to position [721, 0]
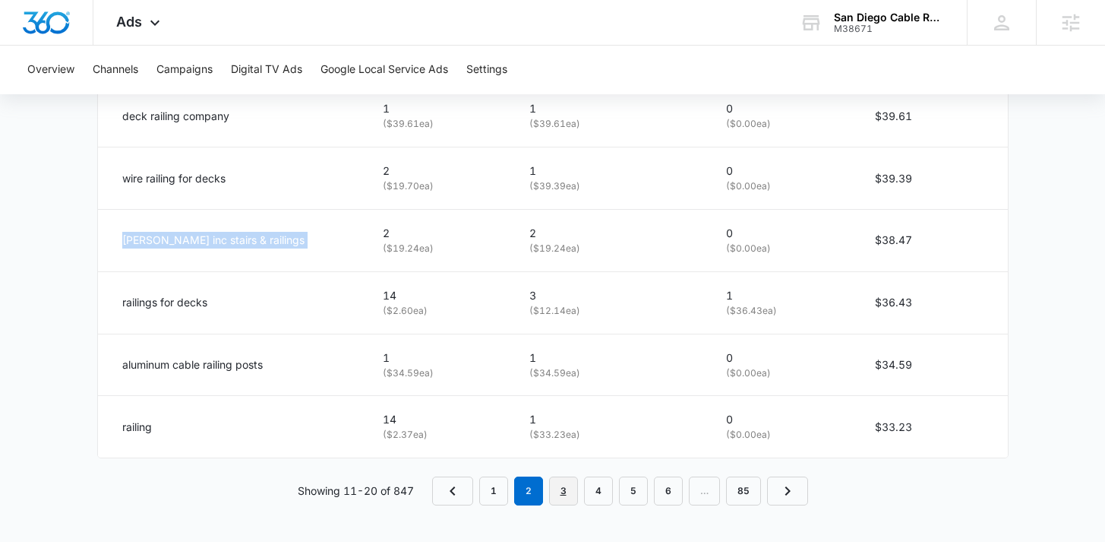
click at [568, 480] on link "3" at bounding box center [563, 490] width 29 height 29
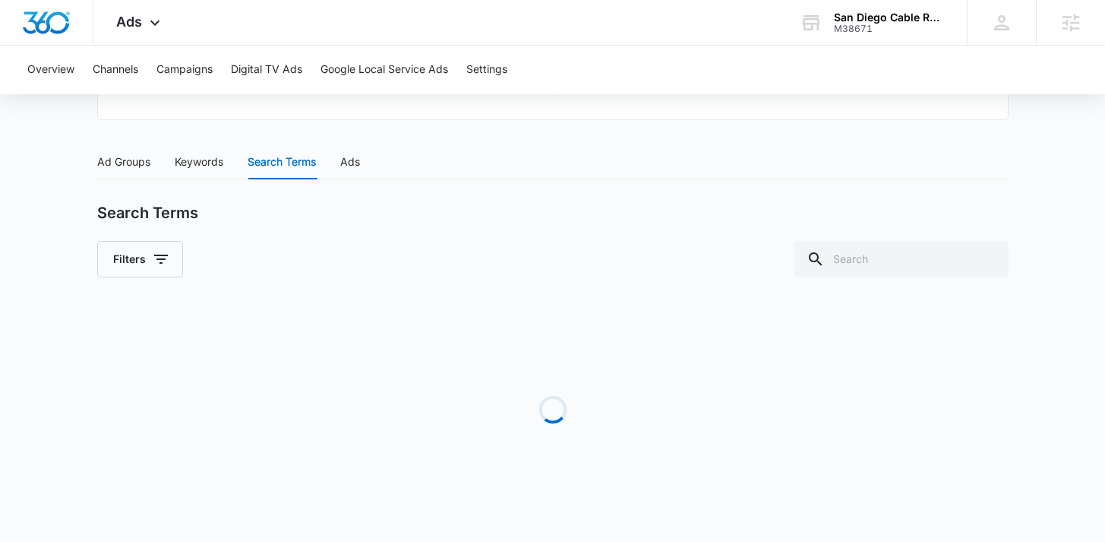
scroll to position [1089, 0]
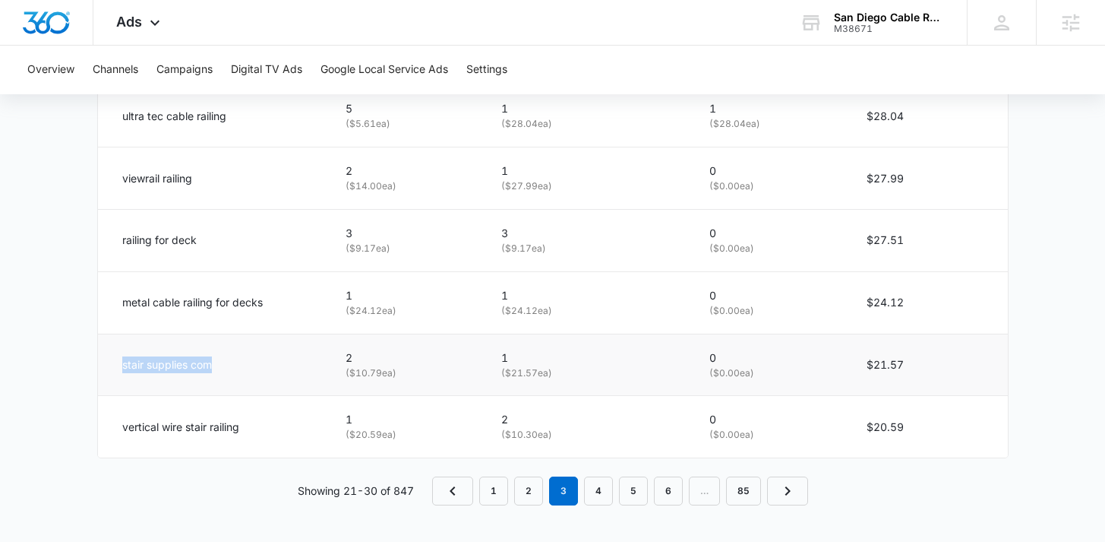
drag, startPoint x: 205, startPoint y: 365, endPoint x: 104, endPoint y: 360, distance: 101.2
click at [104, 360] on td "stair supplies com" at bounding box center [213, 364] width 230 height 62
copy p "stair supplies com"
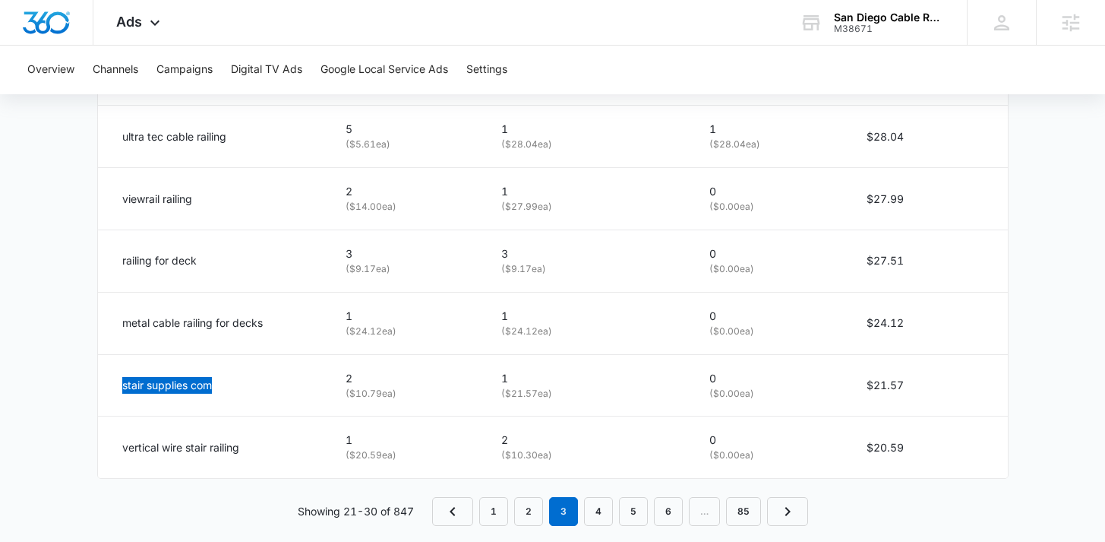
scroll to position [1067, 0]
click at [175, 198] on p "viewrail railing" at bounding box center [157, 200] width 70 height 17
copy div "viewrail railing"
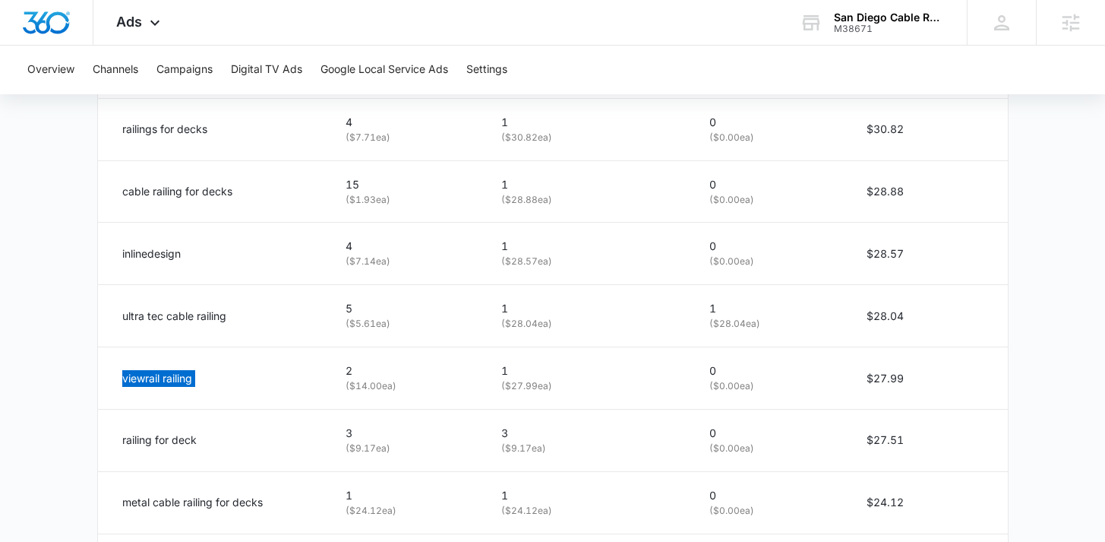
scroll to position [851, 0]
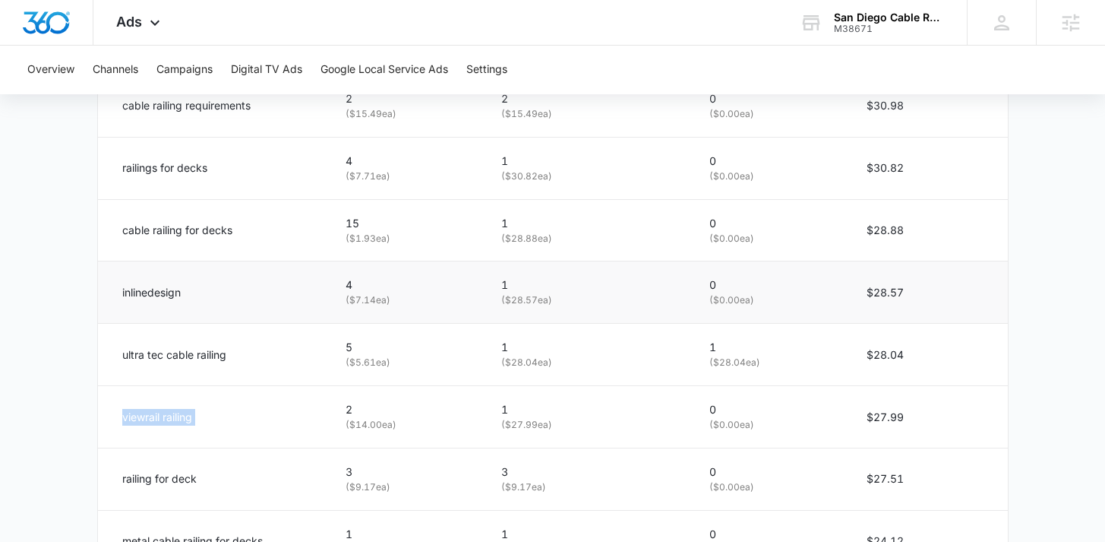
click at [140, 295] on p "inlinedesign" at bounding box center [151, 292] width 58 height 17
copy div "inlinedesign"
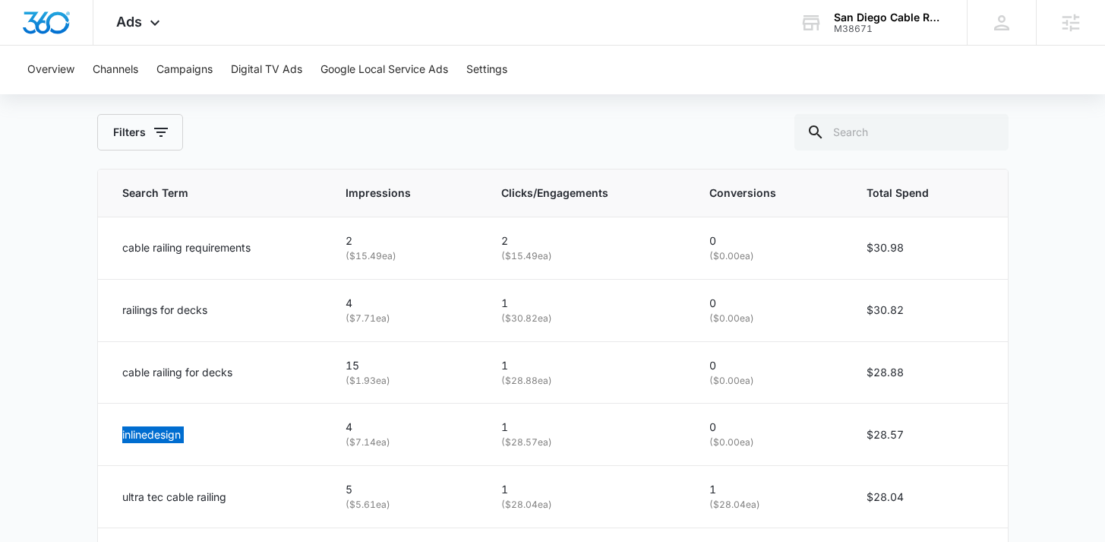
scroll to position [709, 0]
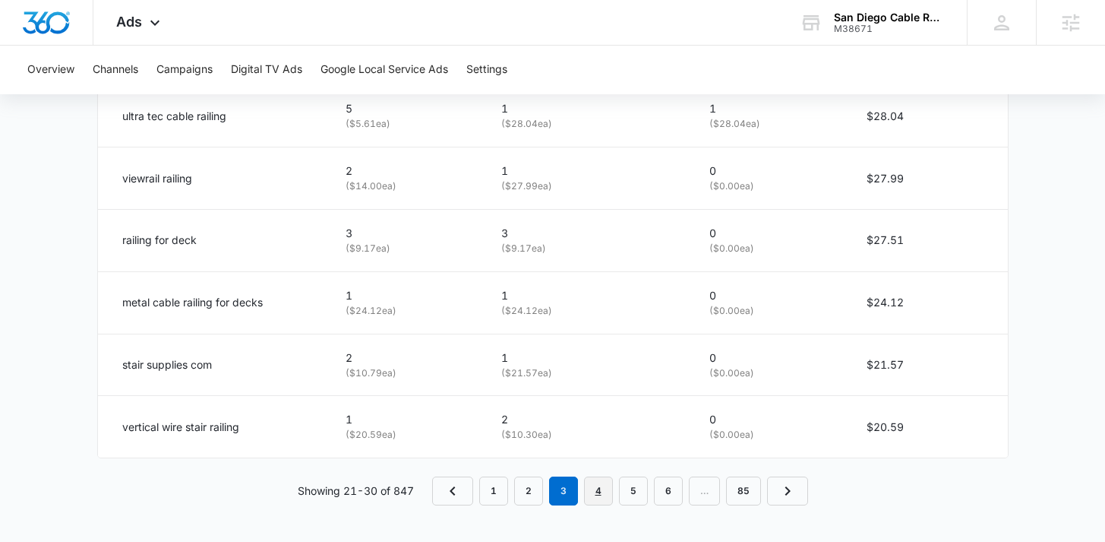
click at [600, 485] on link "4" at bounding box center [598, 490] width 29 height 29
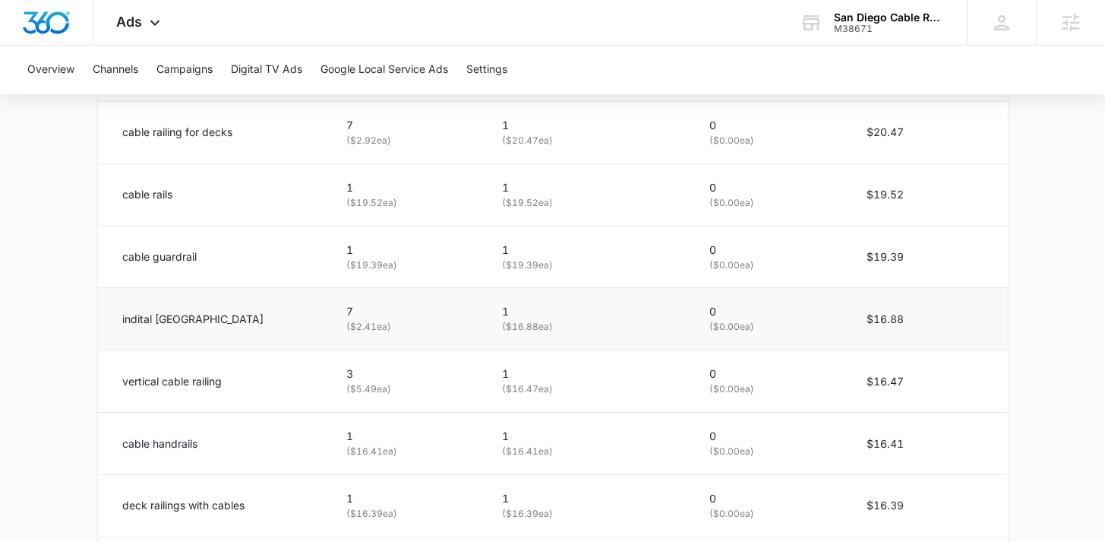
scroll to position [816, 0]
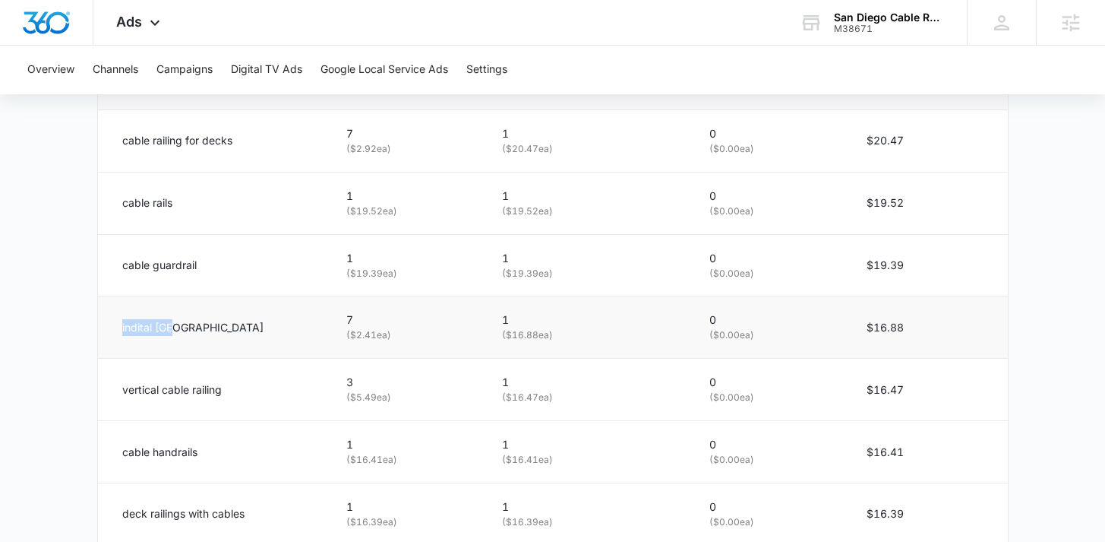
drag, startPoint x: 198, startPoint y: 328, endPoint x: 130, endPoint y: 318, distance: 69.1
click at [130, 318] on td "indital usa" at bounding box center [213, 327] width 231 height 62
copy p "indital usa"
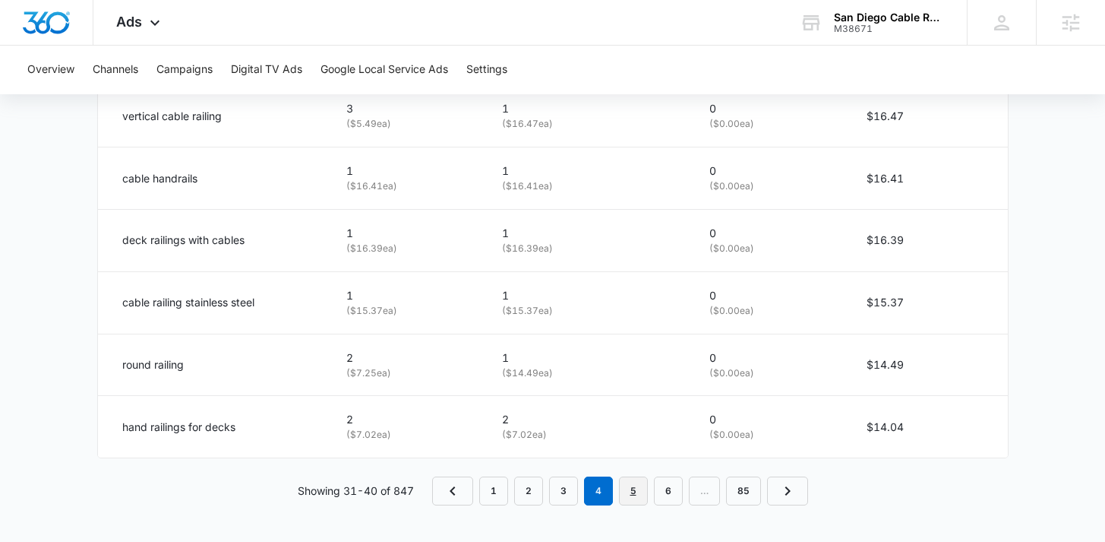
click at [634, 494] on link "5" at bounding box center [633, 490] width 29 height 29
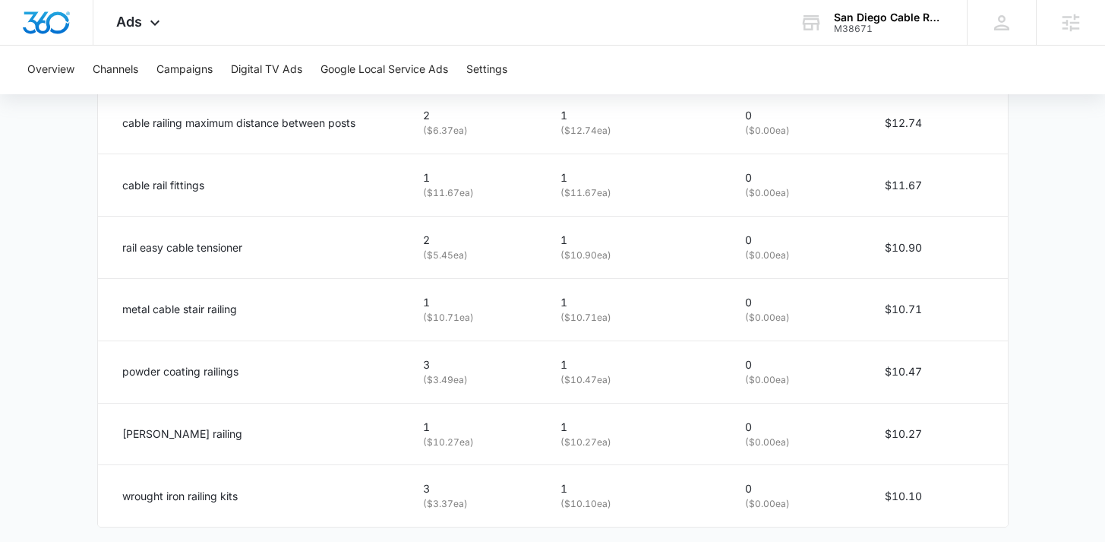
scroll to position [887, 0]
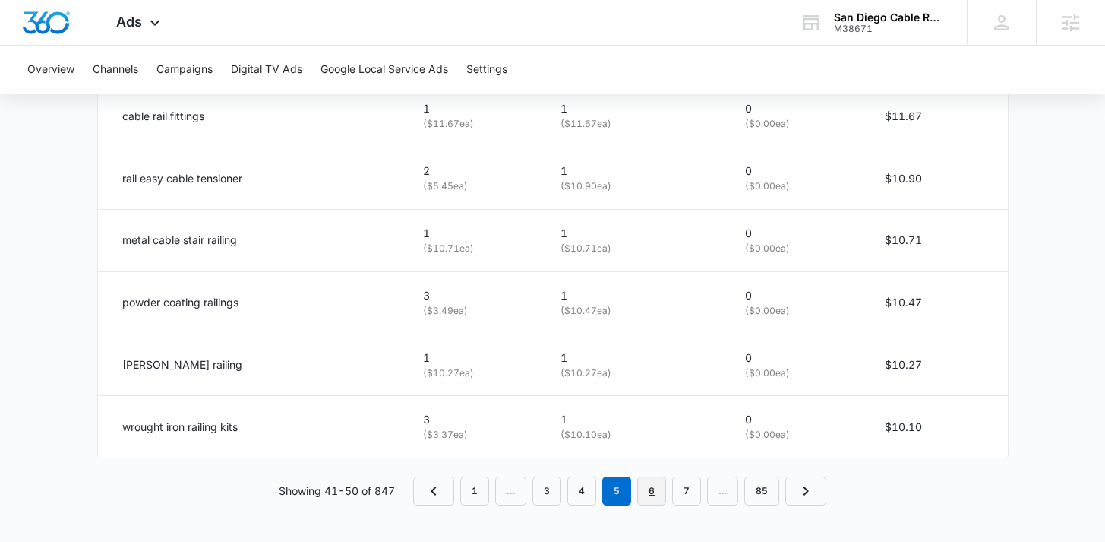
click at [654, 491] on link "6" at bounding box center [651, 490] width 29 height 29
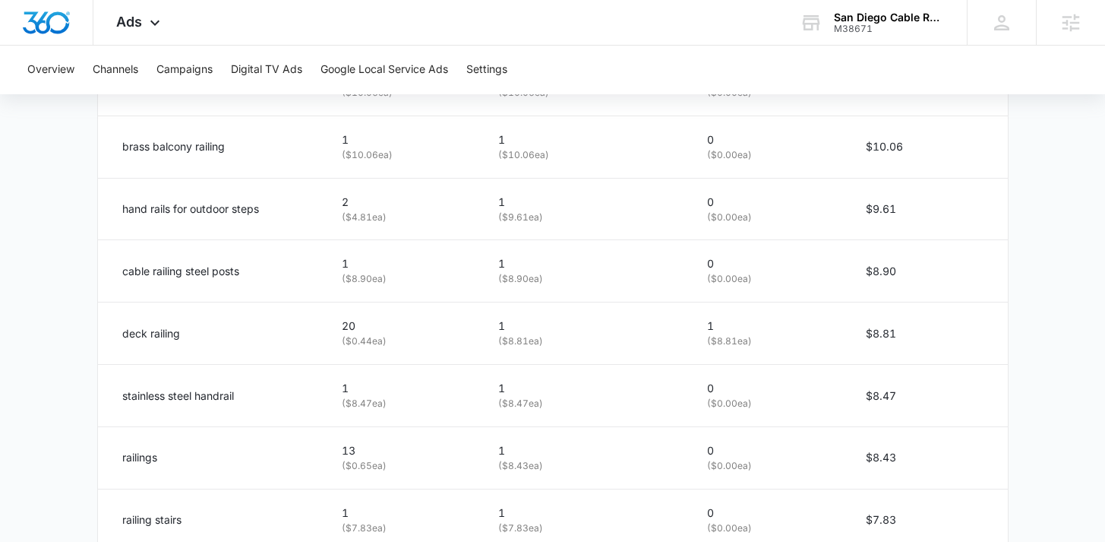
scroll to position [775, 0]
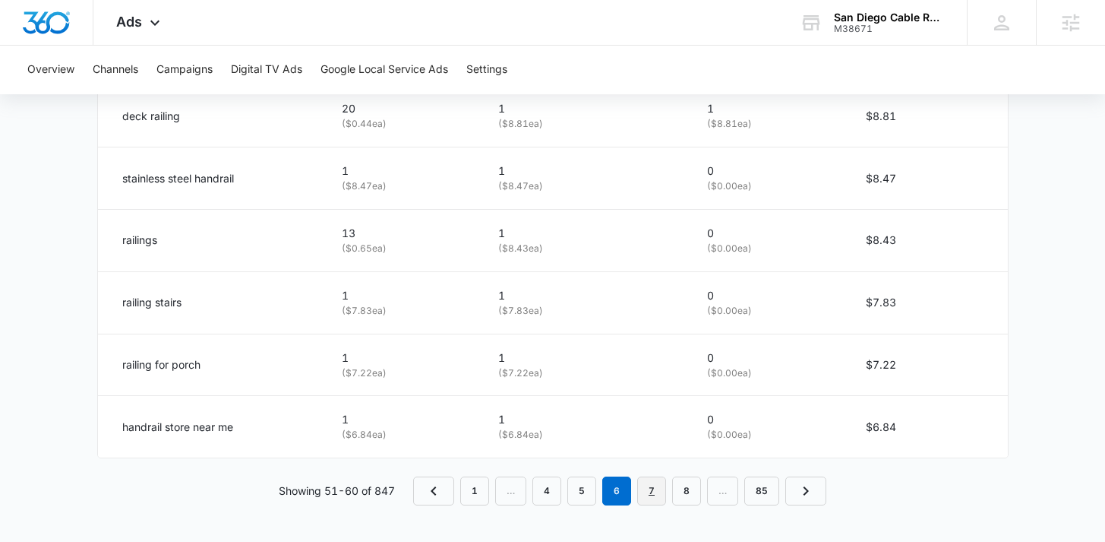
click at [641, 497] on link "7" at bounding box center [651, 490] width 29 height 29
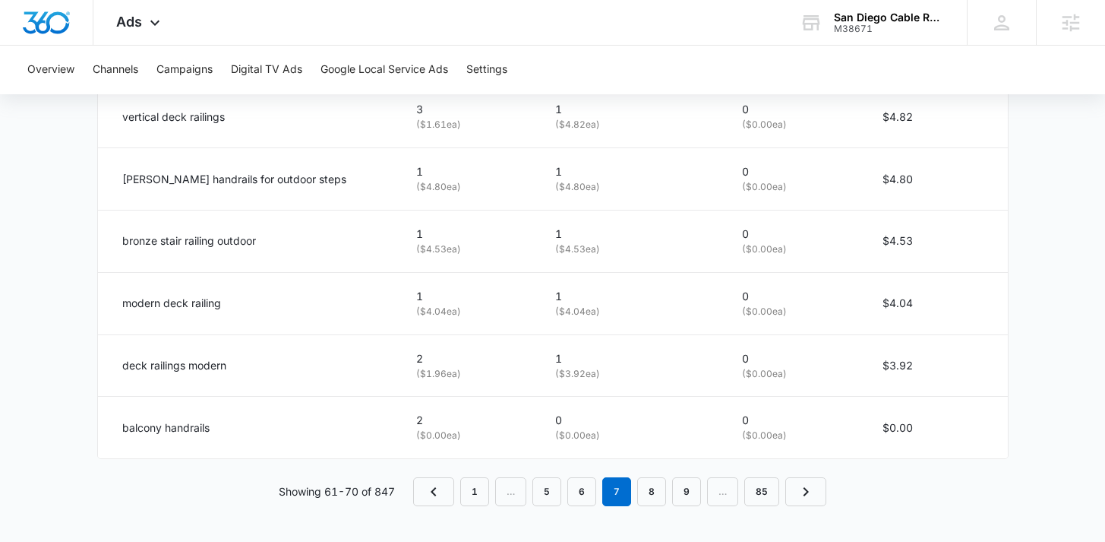
scroll to position [1089, 0]
click at [662, 495] on link "8" at bounding box center [651, 490] width 29 height 29
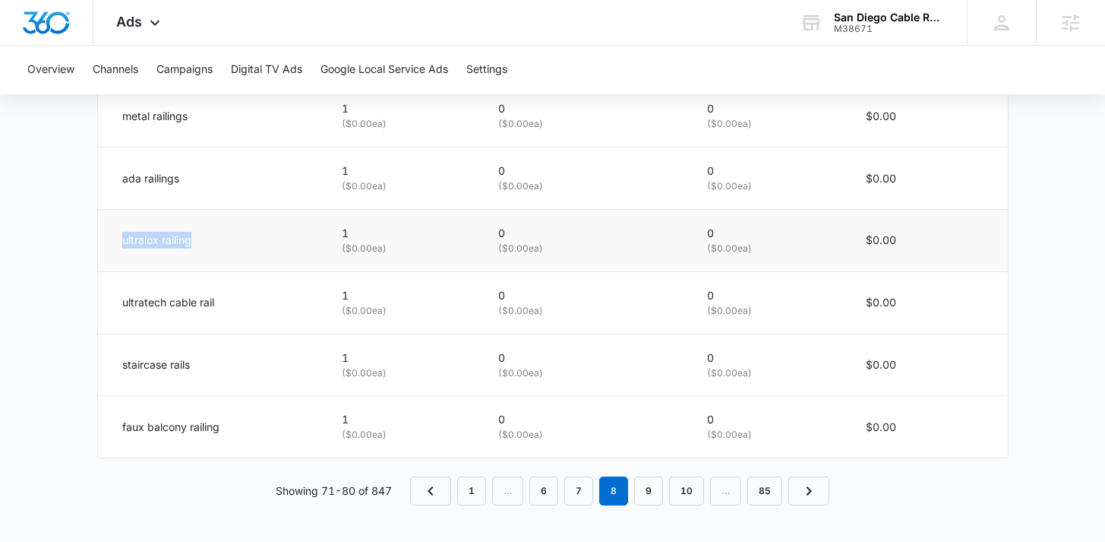
drag, startPoint x: 210, startPoint y: 242, endPoint x: 122, endPoint y: 247, distance: 88.2
click at [122, 247] on div "ultralox railing" at bounding box center [214, 240] width 184 height 17
copy p "ultralox railing"
click at [658, 494] on link "9" at bounding box center [648, 490] width 29 height 29
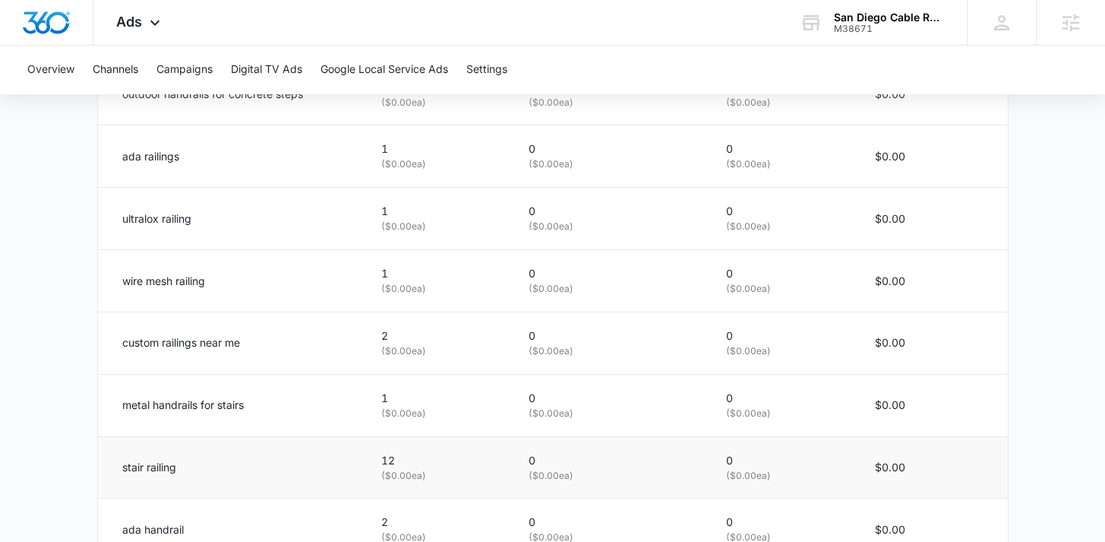
scroll to position [971, 0]
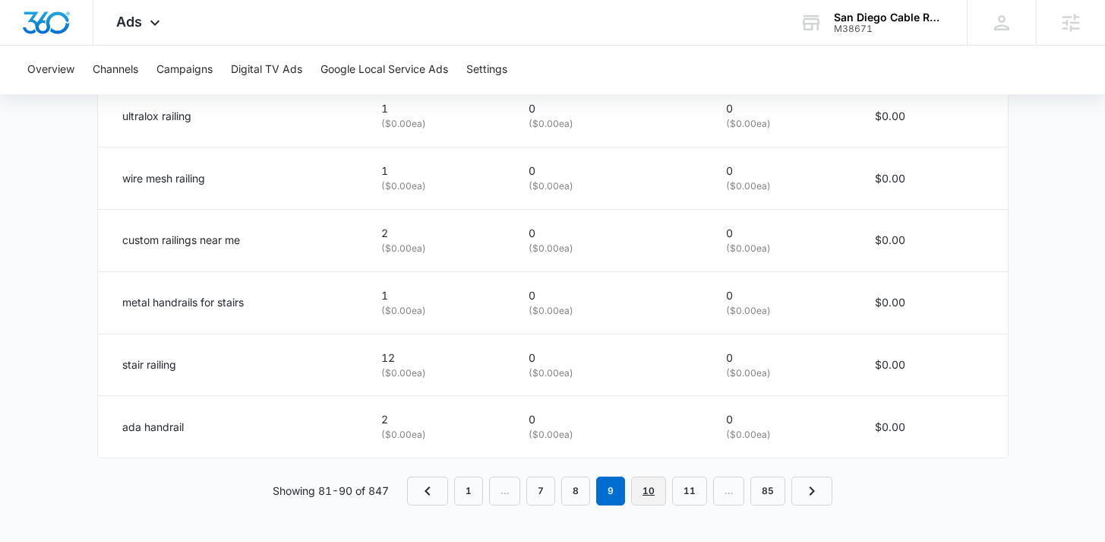
click at [647, 497] on link "10" at bounding box center [648, 490] width 35 height 29
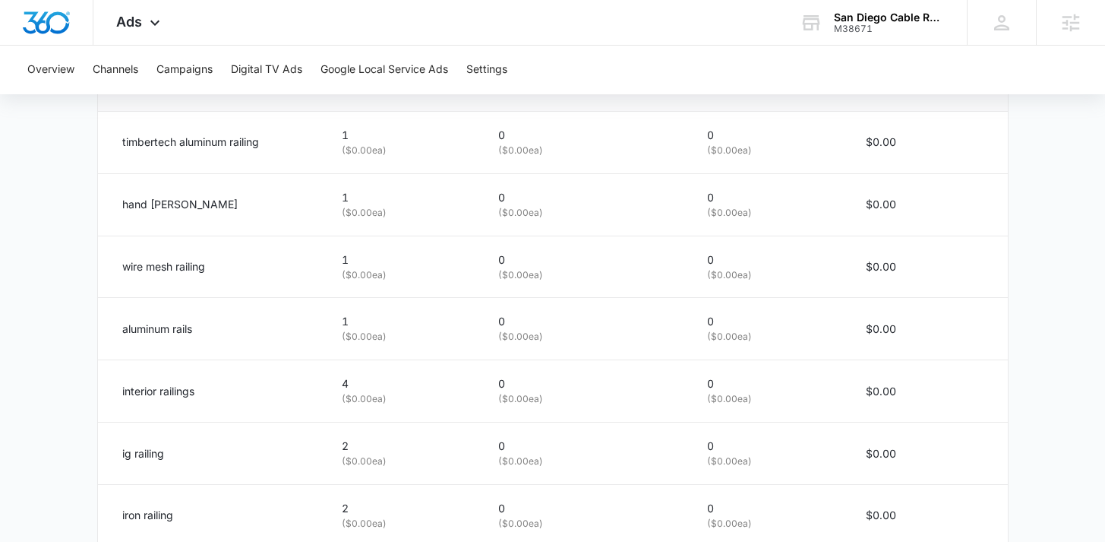
scroll to position [1089, 0]
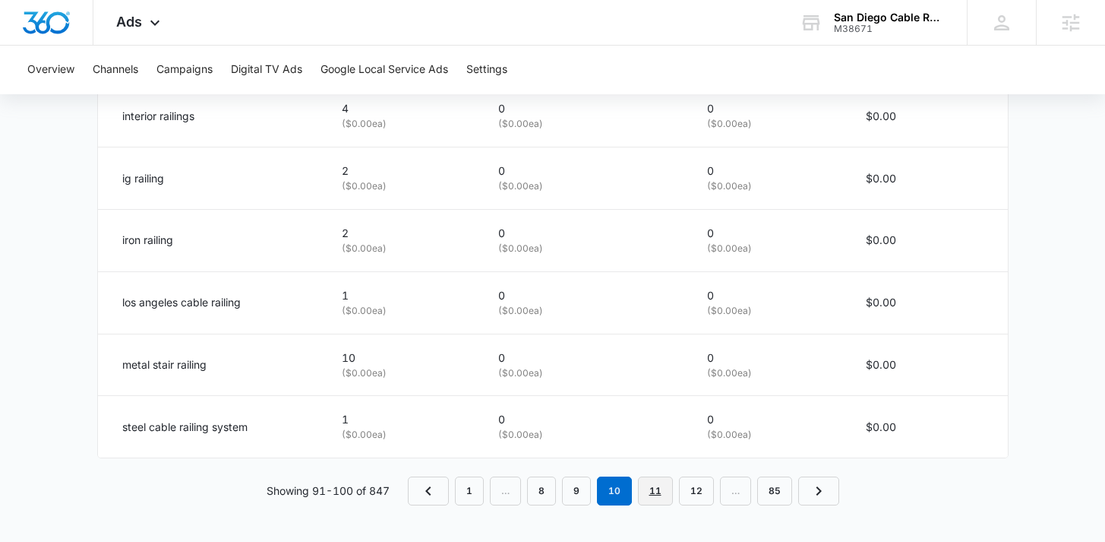
click at [654, 488] on link "11" at bounding box center [655, 490] width 35 height 29
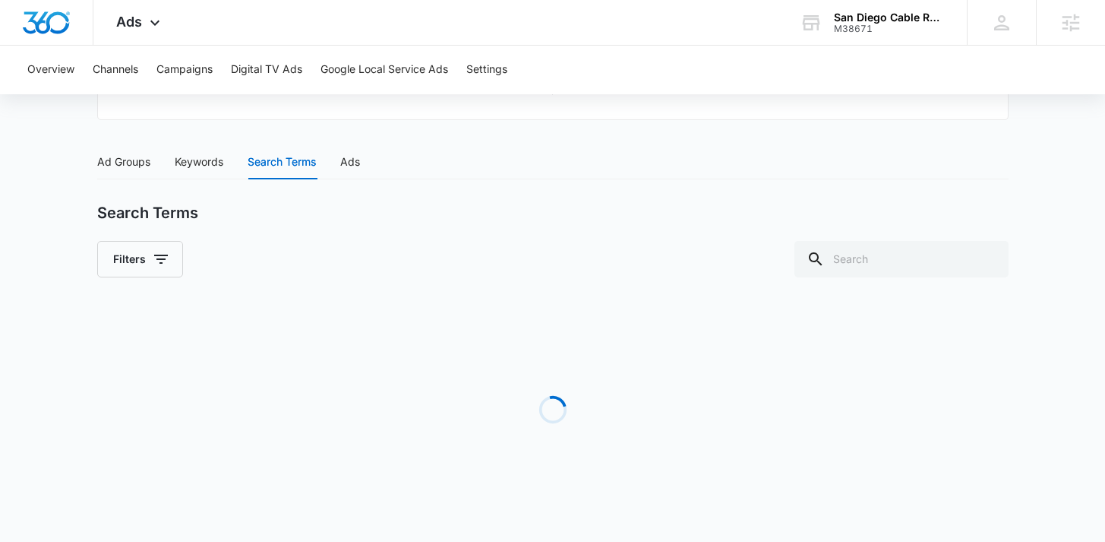
click at [654, 488] on div "Loading" at bounding box center [553, 410] width 912 height 228
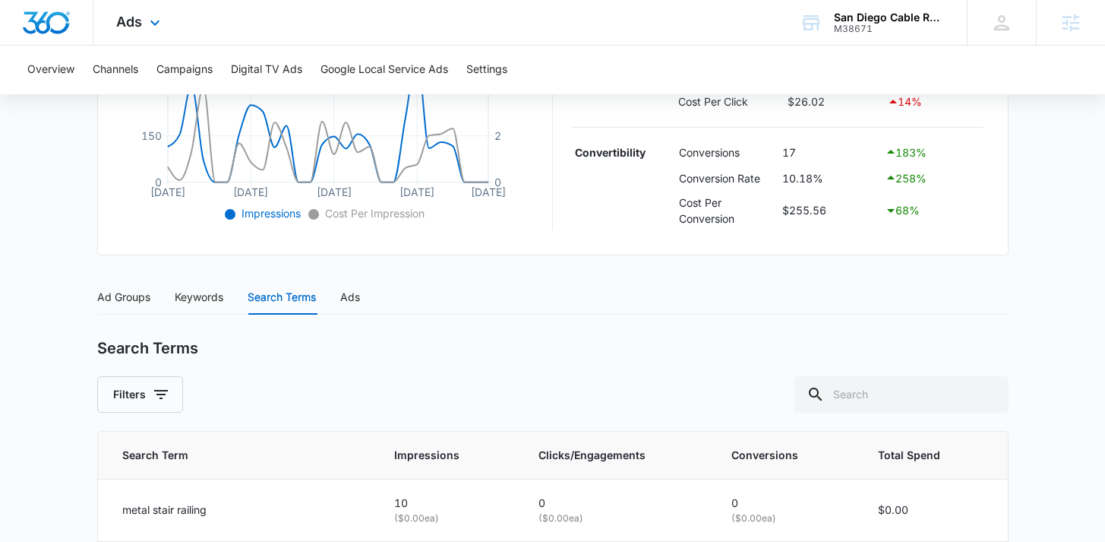
scroll to position [327, 0]
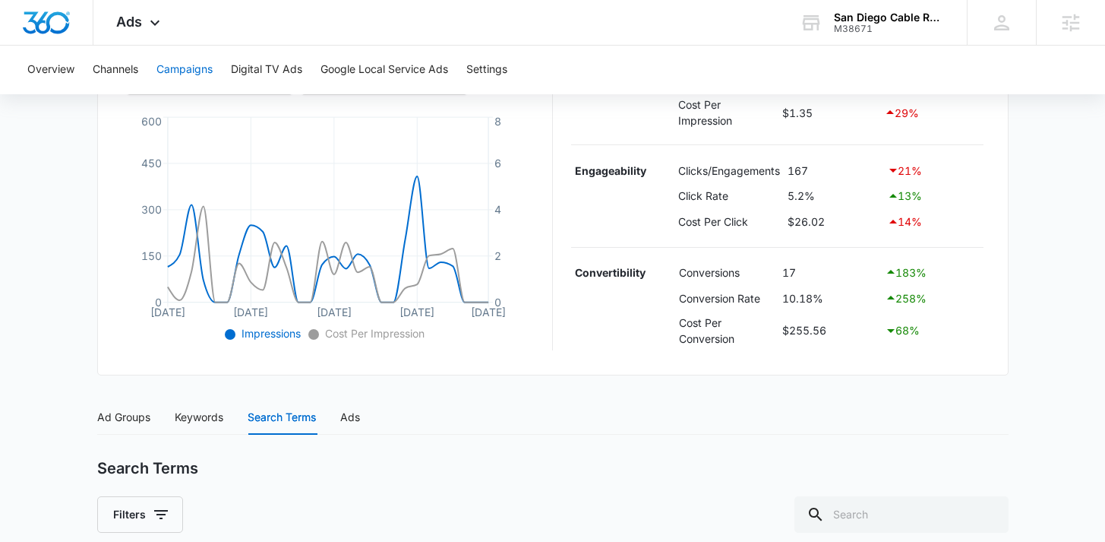
click at [191, 73] on button "Campaigns" at bounding box center [184, 70] width 56 height 49
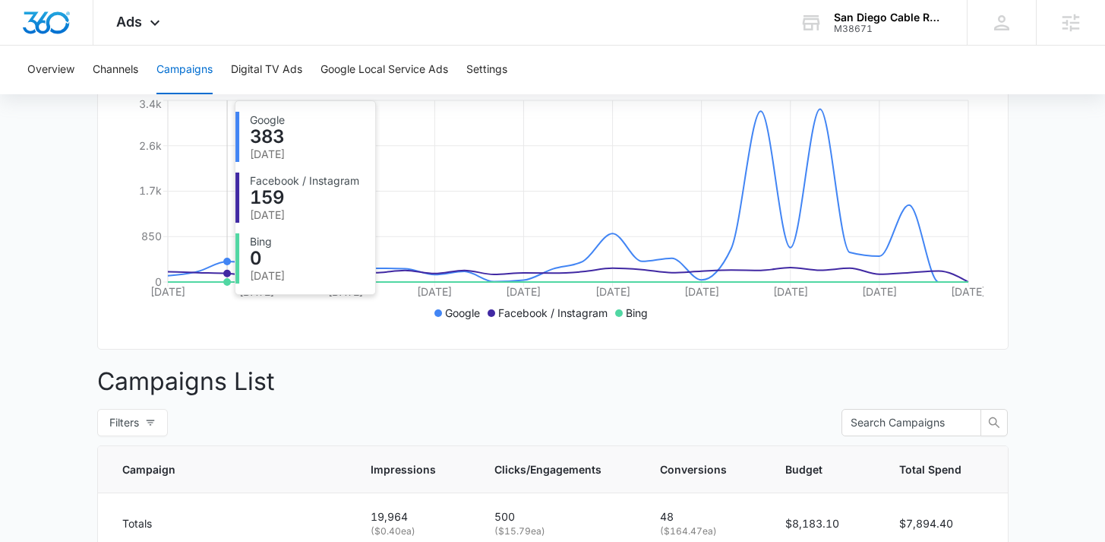
scroll to position [410, 0]
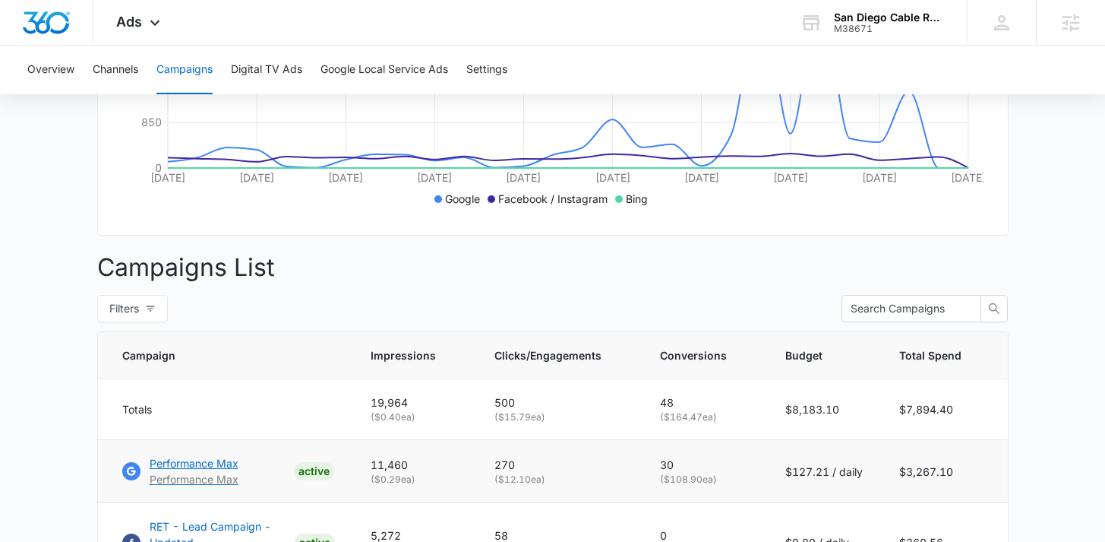
click at [220, 482] on p "Performance Max" at bounding box center [194, 479] width 89 height 16
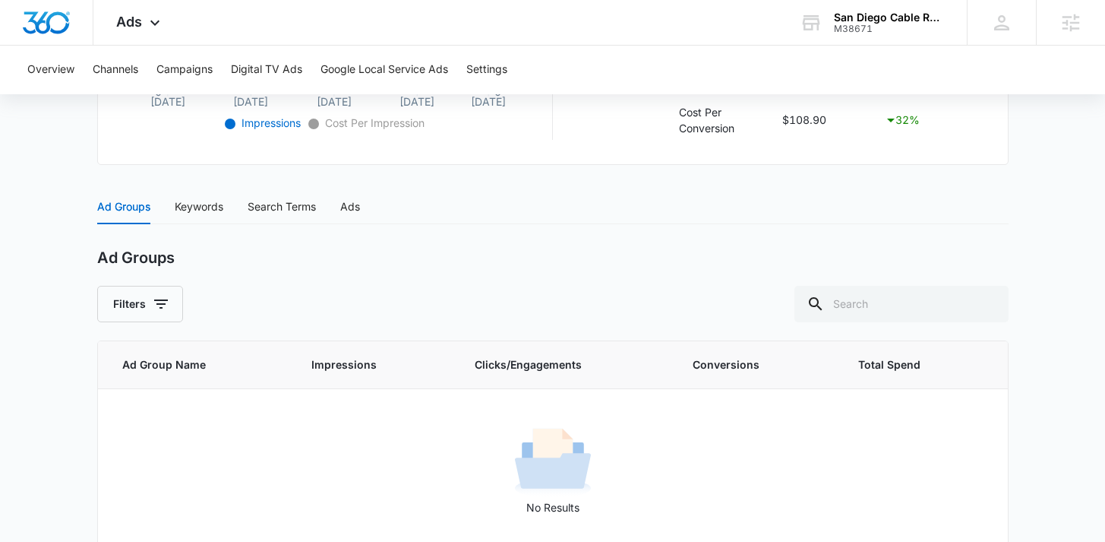
scroll to position [564, 0]
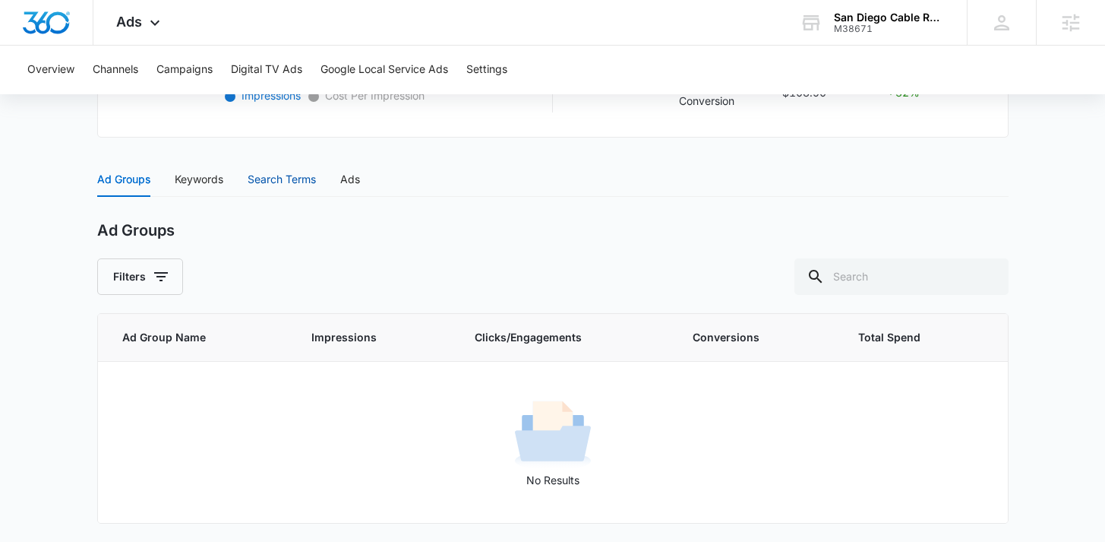
click at [287, 186] on div "Search Terms" at bounding box center [282, 179] width 68 height 17
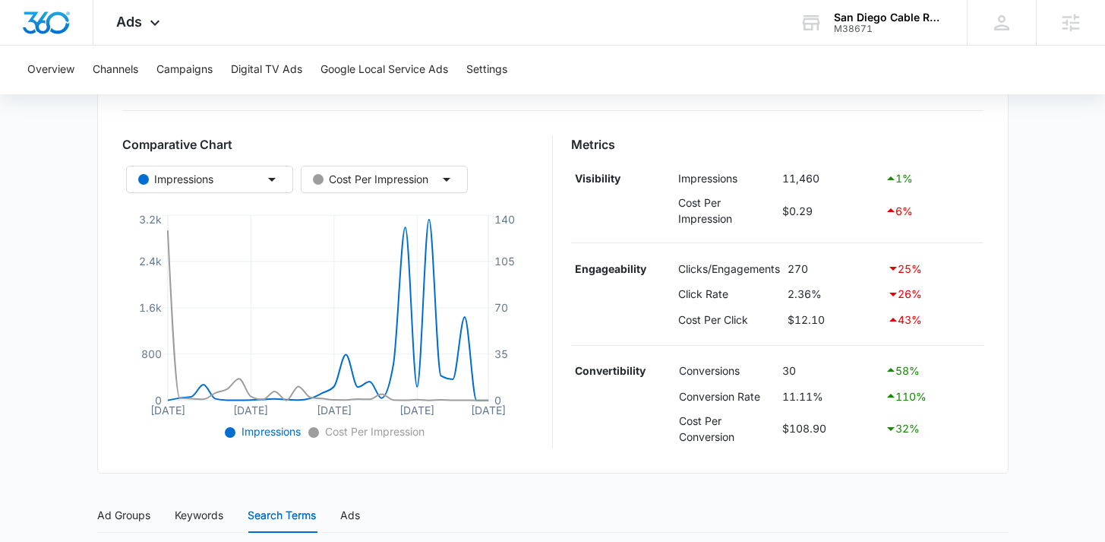
scroll to position [217, 0]
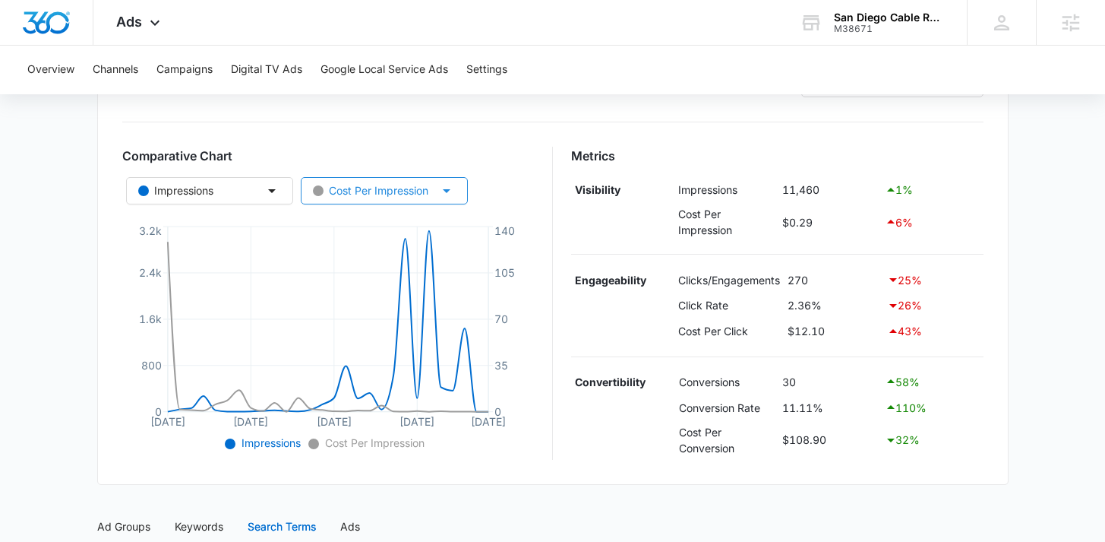
click at [377, 181] on button "Cost Per Impression" at bounding box center [384, 190] width 167 height 27
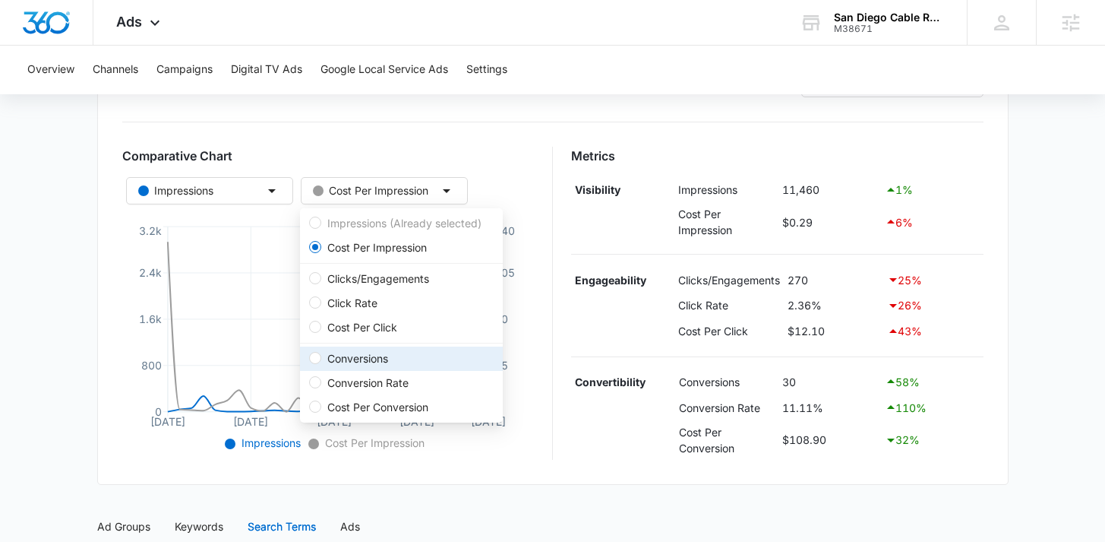
click at [384, 348] on li "Conversions" at bounding box center [401, 358] width 203 height 24
radio input "false"
radio input "true"
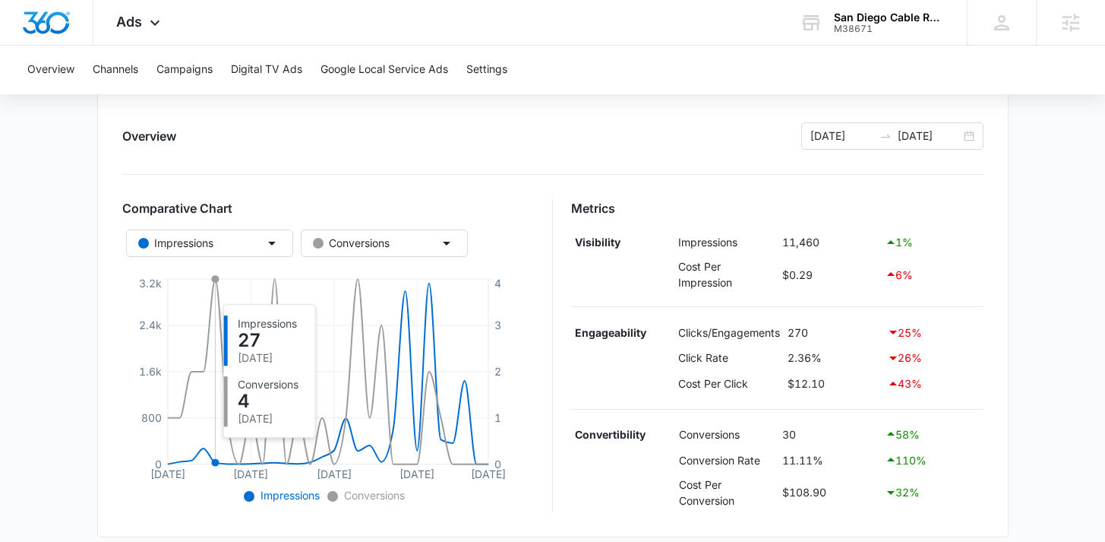
scroll to position [141, 0]
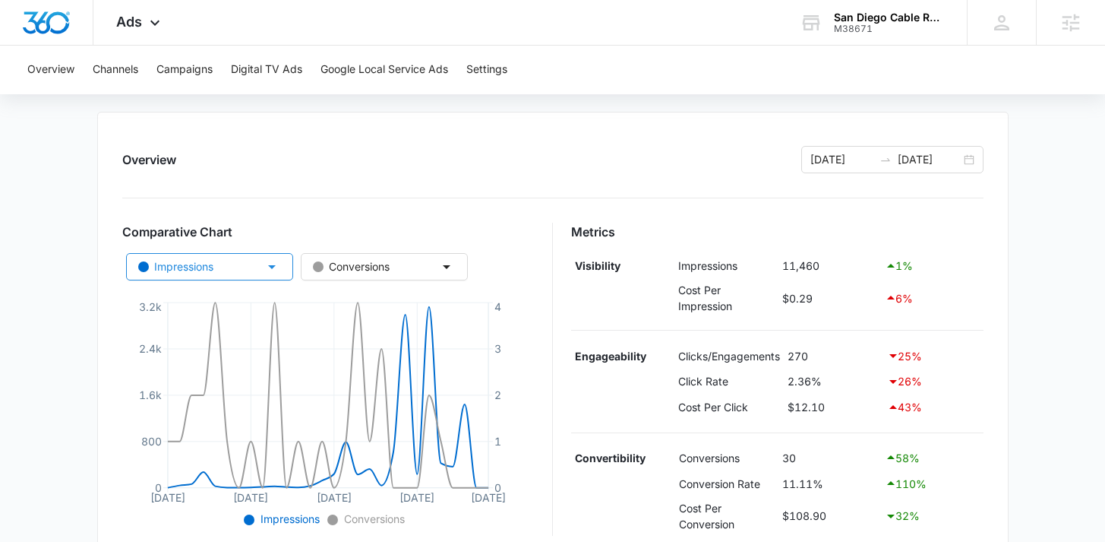
click at [264, 264] on icon "button" at bounding box center [272, 267] width 18 height 18
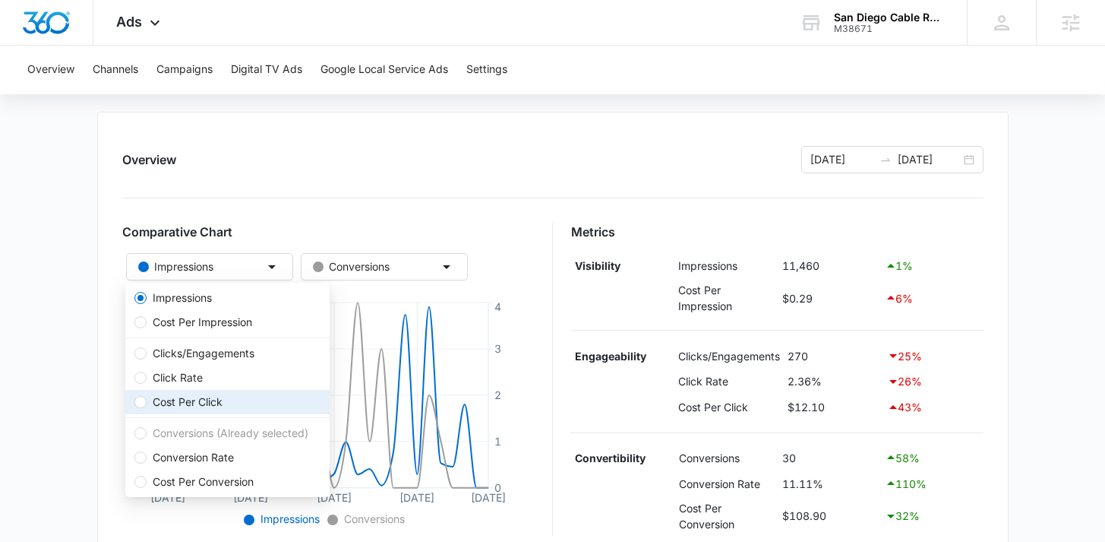
click at [207, 394] on span "Cost Per Click" at bounding box center [188, 402] width 82 height 17
click at [147, 396] on input "Cost Per Click" at bounding box center [140, 402] width 12 height 12
radio input "false"
radio input "true"
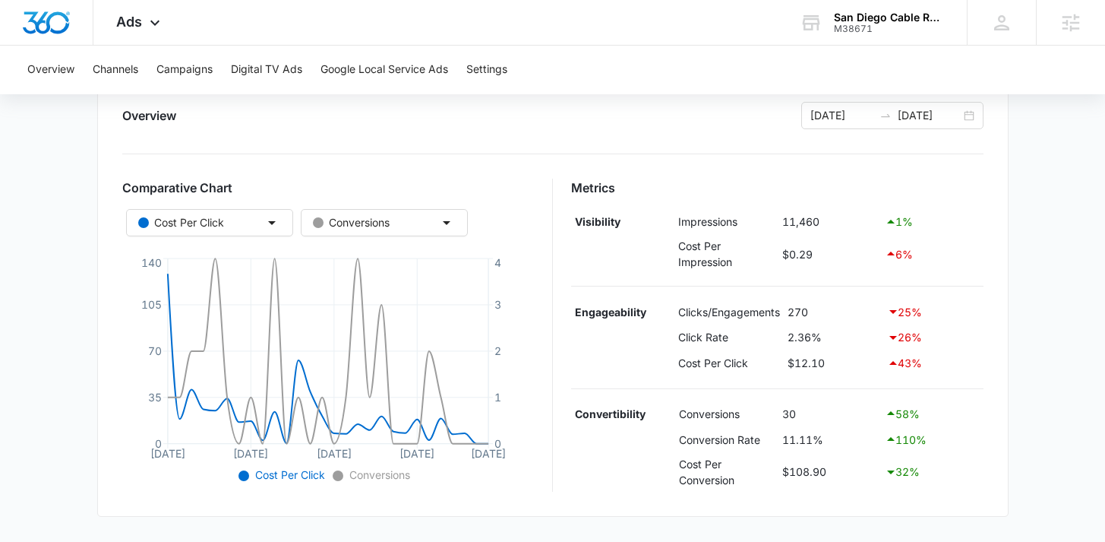
scroll to position [203, 0]
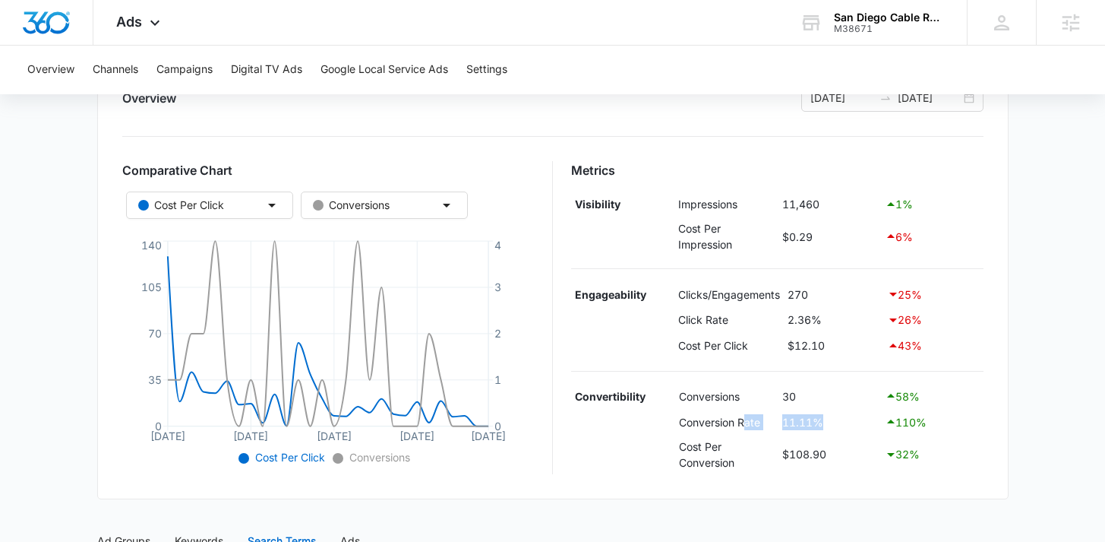
drag, startPoint x: 757, startPoint y: 421, endPoint x: 746, endPoint y: 419, distance: 10.7
click at [746, 419] on tr "Conversion Rate 11.11% 110 %" at bounding box center [777, 422] width 413 height 26
click at [740, 425] on td "Conversion Rate" at bounding box center [726, 422] width 103 height 26
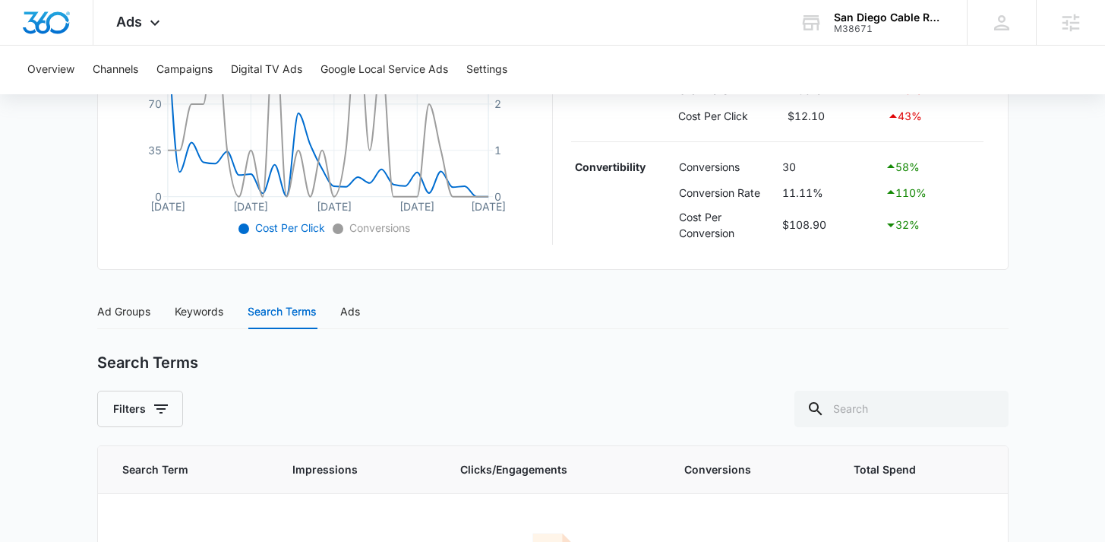
scroll to position [564, 0]
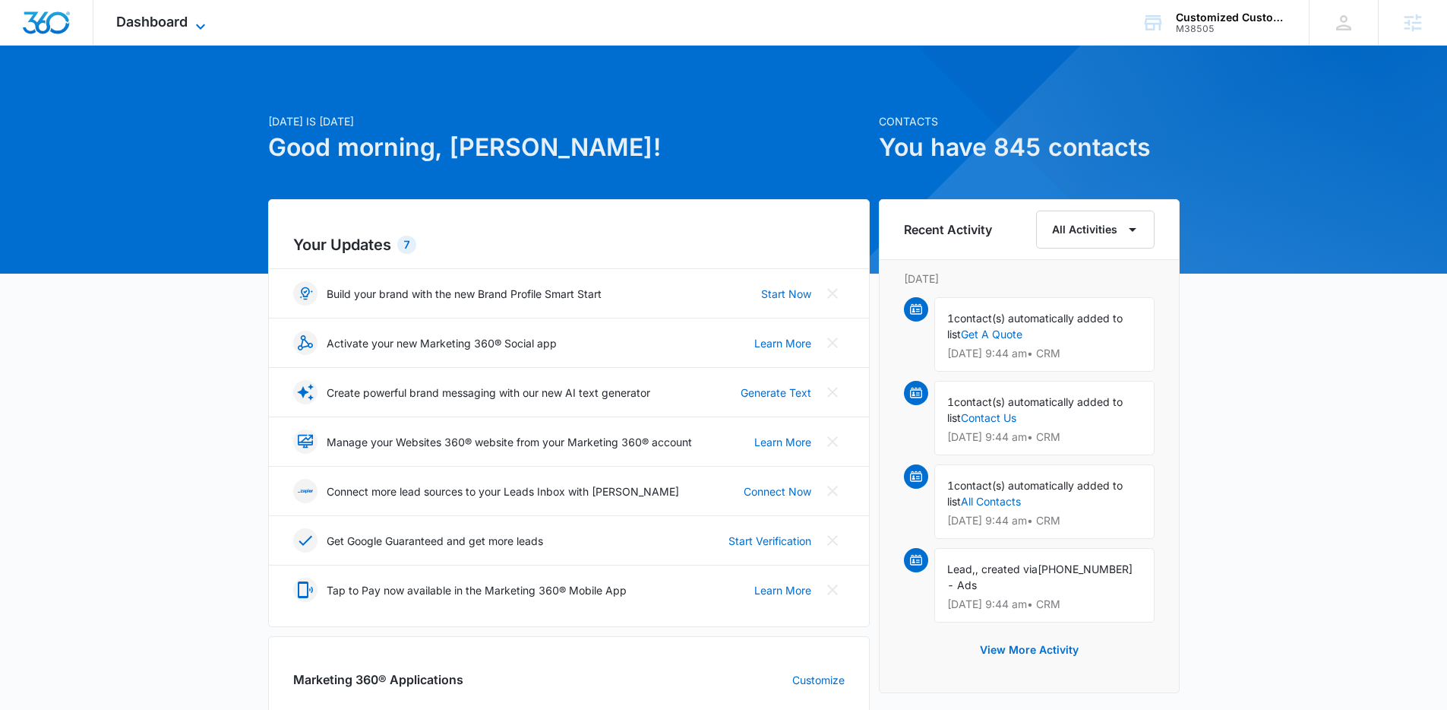
click at [167, 27] on span "Dashboard" at bounding box center [151, 22] width 71 height 16
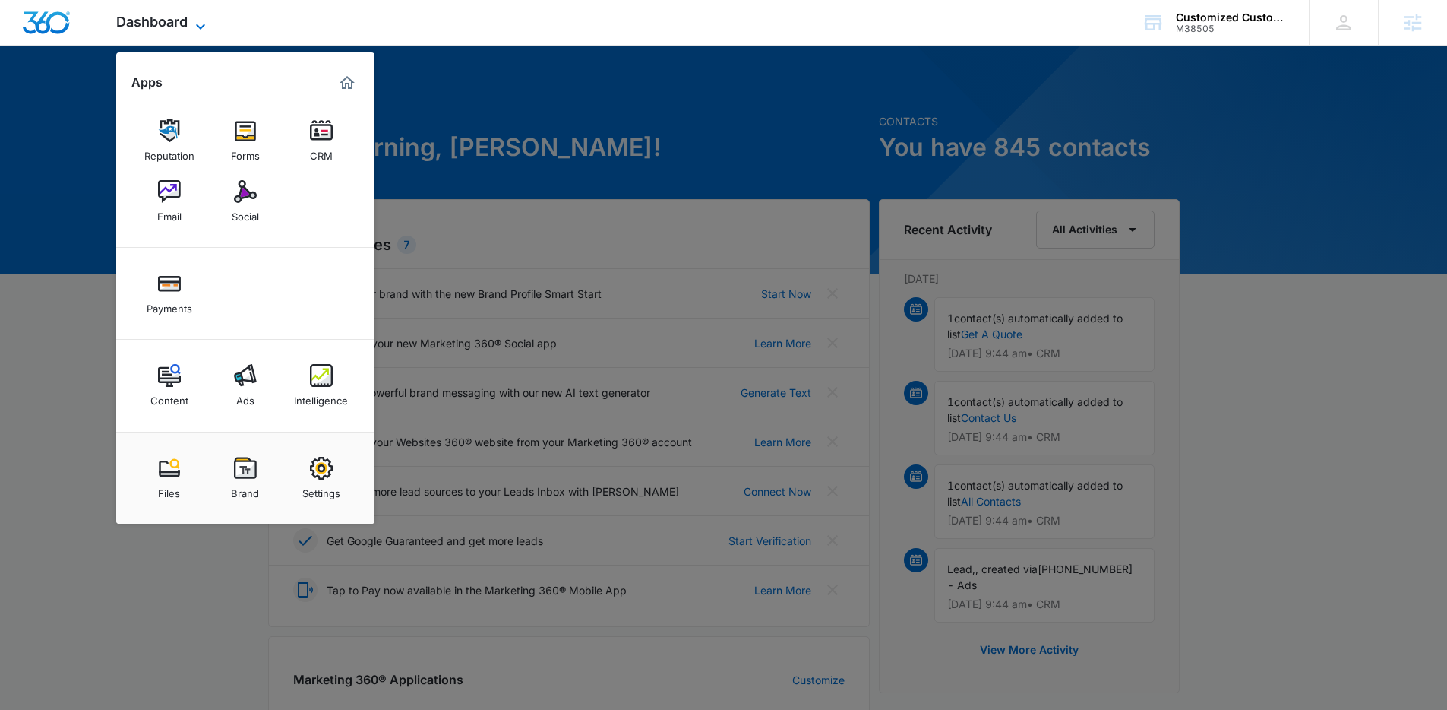
drag, startPoint x: 243, startPoint y: 383, endPoint x: 163, endPoint y: 30, distance: 361.6
click at [243, 383] on img at bounding box center [245, 375] width 23 height 23
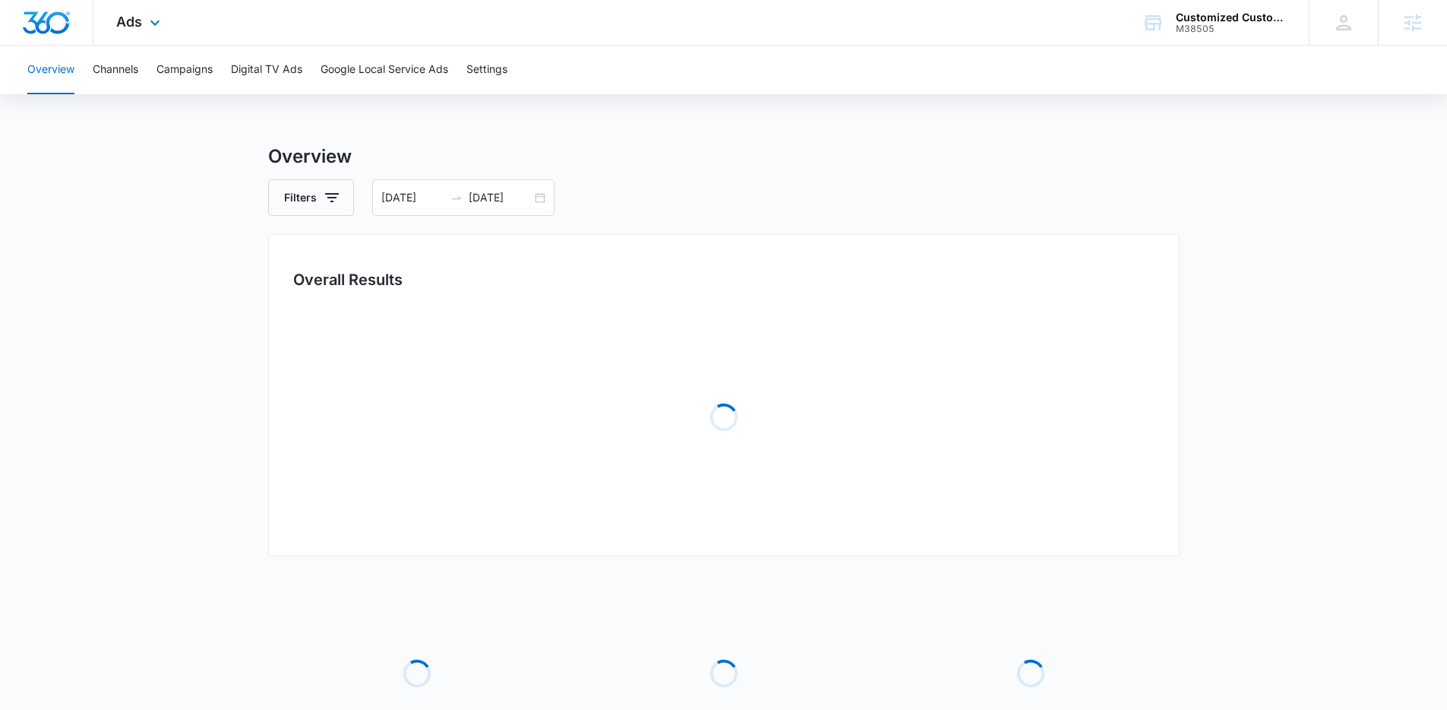
click at [161, 32] on div "Ads Apps Reputation Forms CRM Email Social Payments Content Ads Intelligence Fi…" at bounding box center [139, 22] width 93 height 45
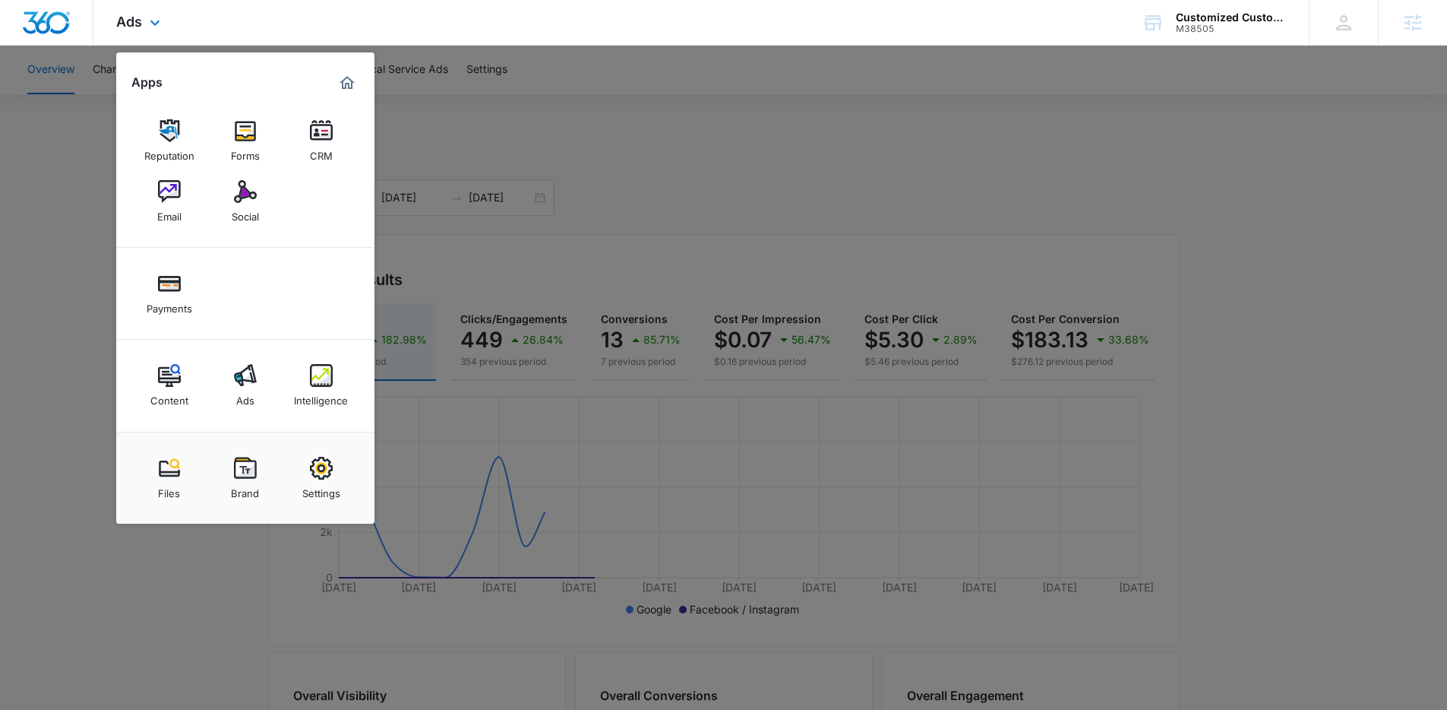
drag, startPoint x: 328, startPoint y: 390, endPoint x: 351, endPoint y: 359, distance: 38.6
click at [597, 307] on div at bounding box center [723, 355] width 1447 height 710
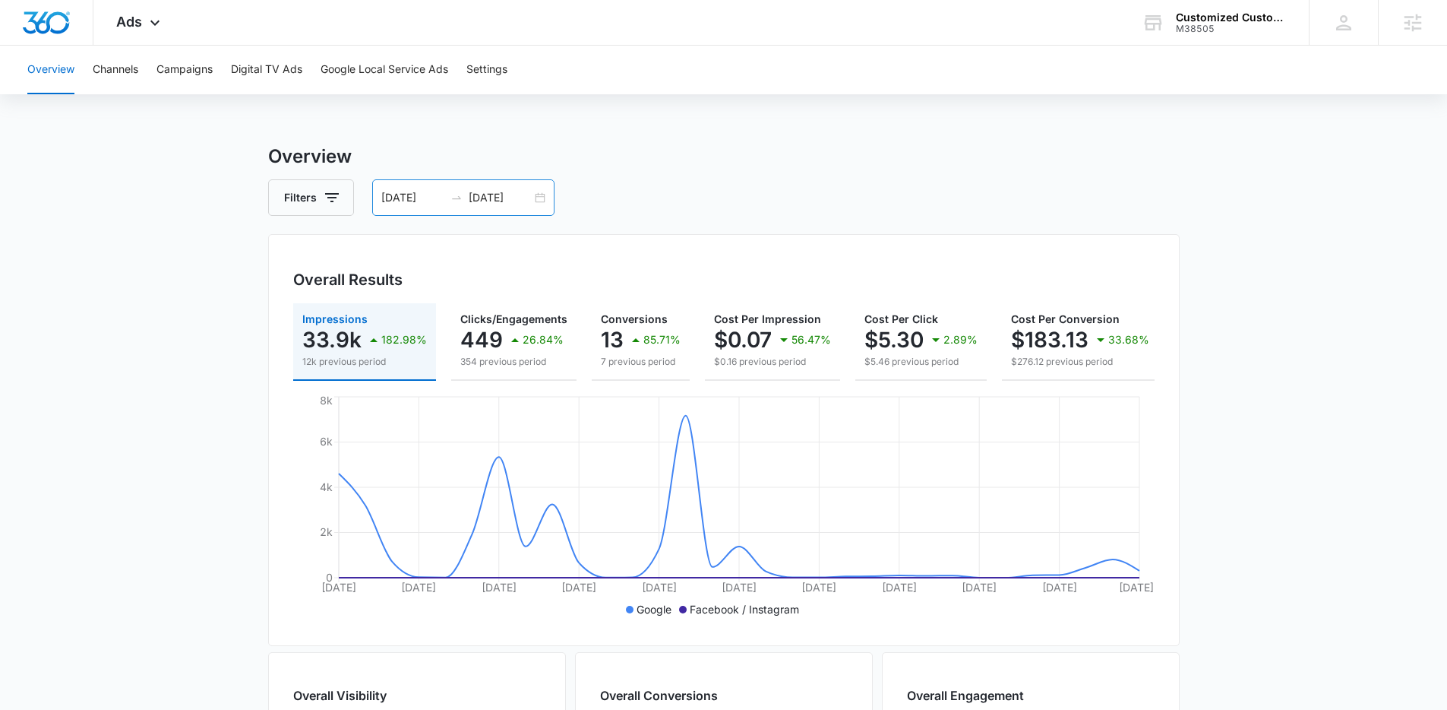
click at [462, 198] on div at bounding box center [456, 197] width 24 height 12
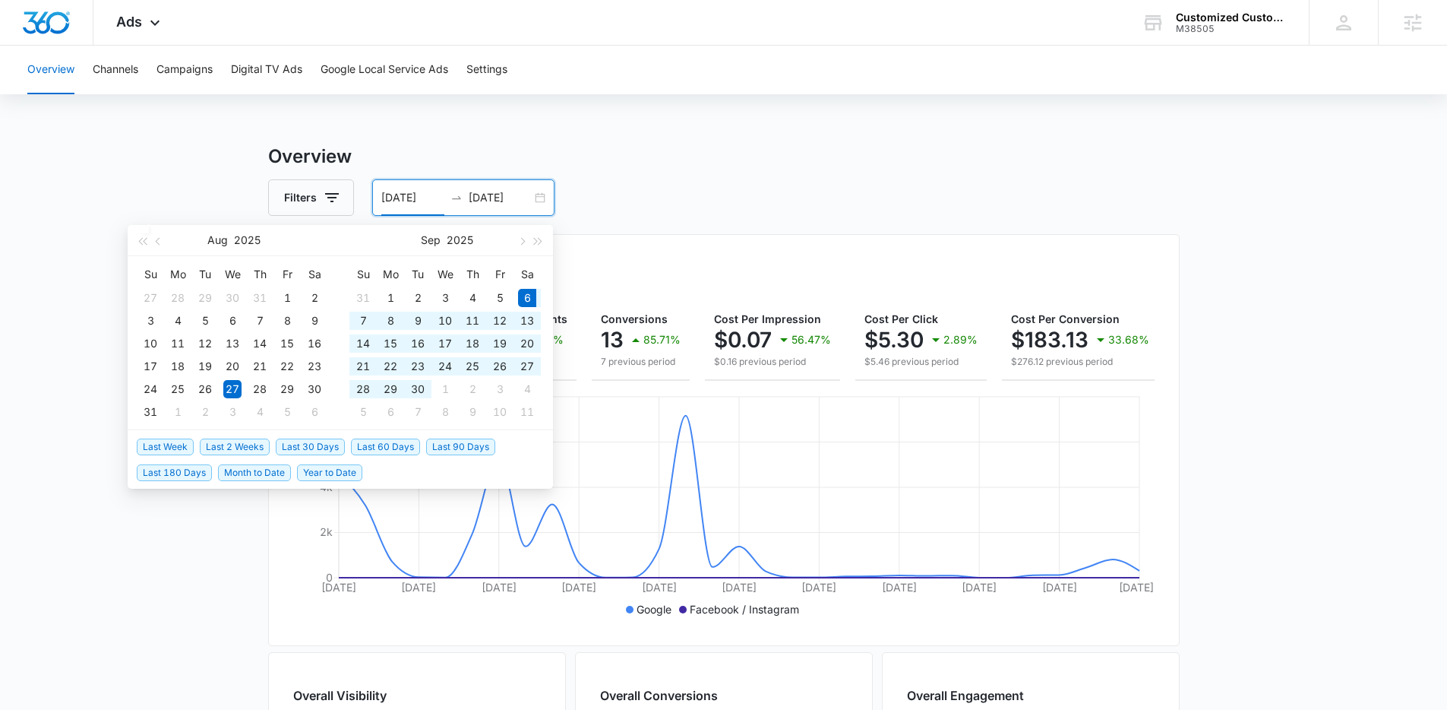
click at [333, 450] on span "Last 30 Days" at bounding box center [310, 446] width 69 height 17
type input "09/06/2025"
type input "10/06/2025"
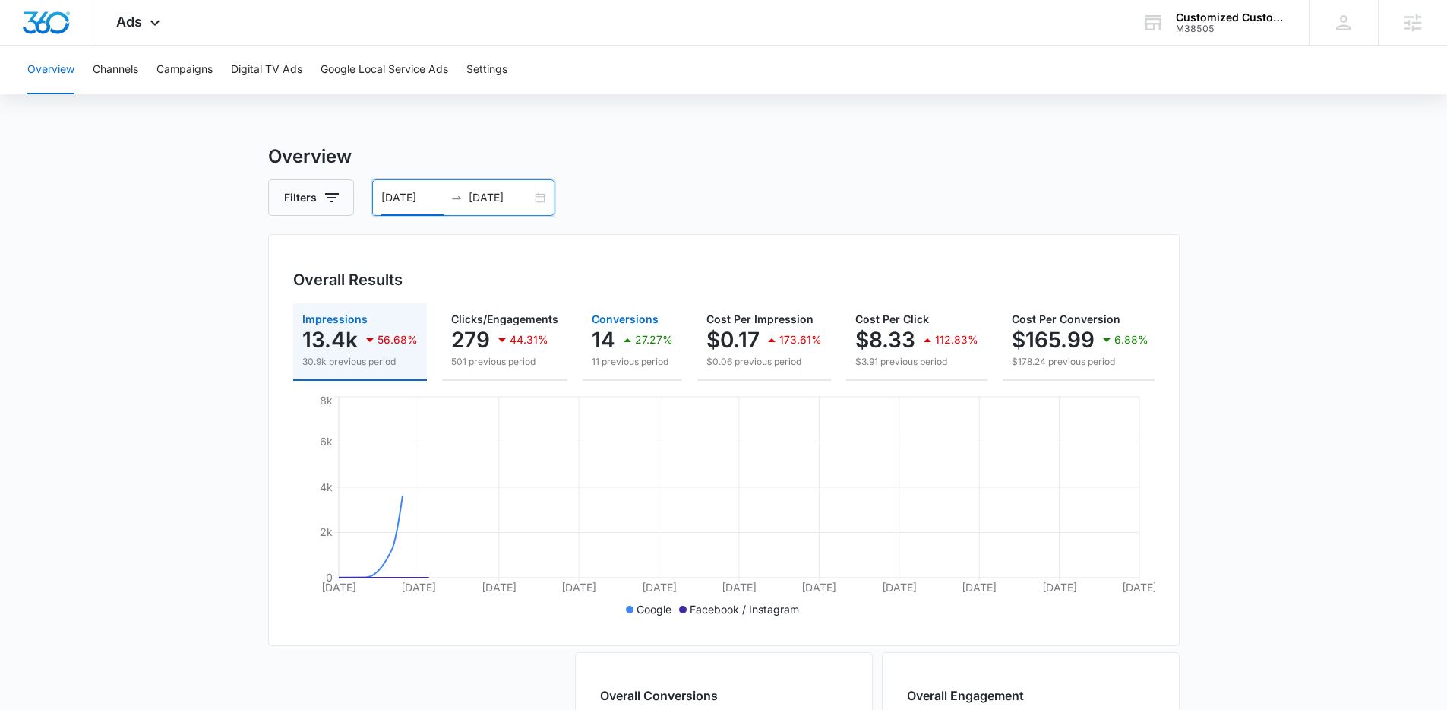
click at [605, 348] on p "14" at bounding box center [604, 339] width 24 height 24
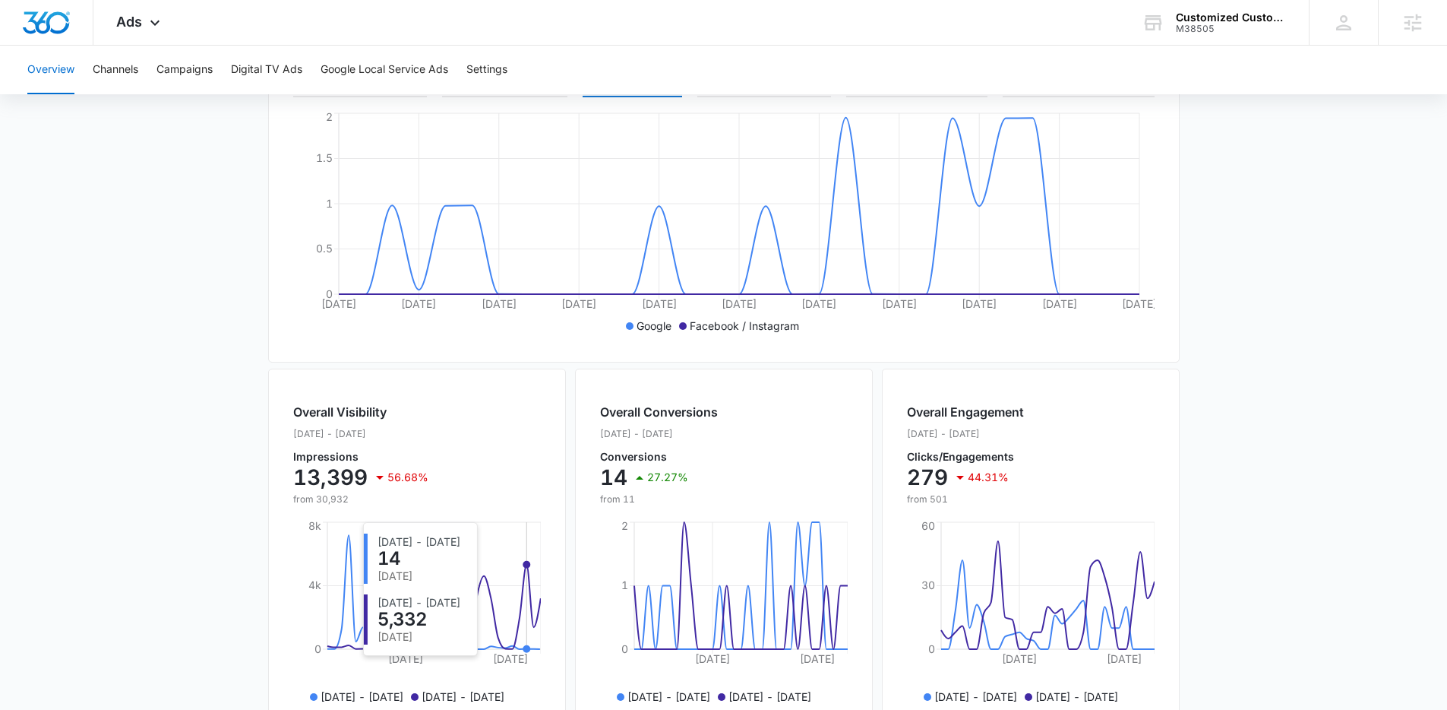
scroll to position [309, 0]
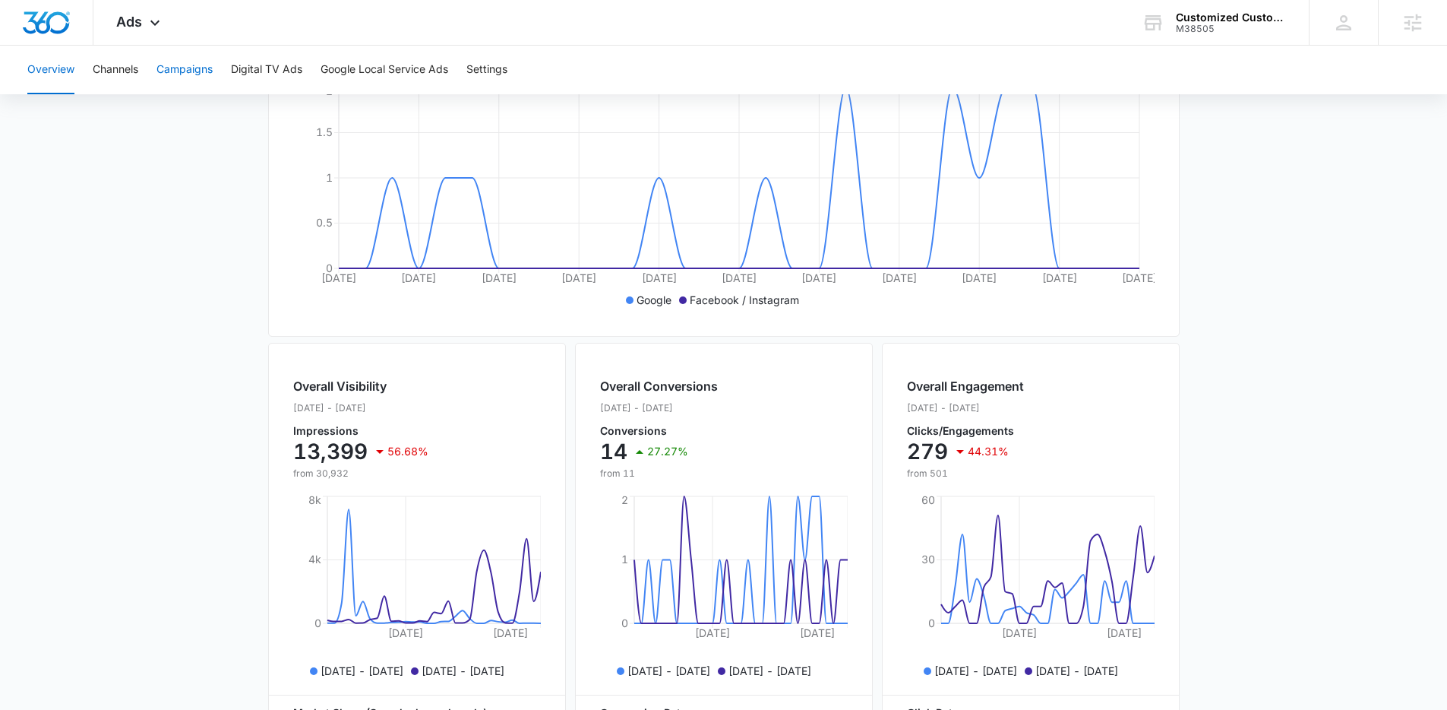
click at [191, 74] on button "Campaigns" at bounding box center [184, 70] width 56 height 49
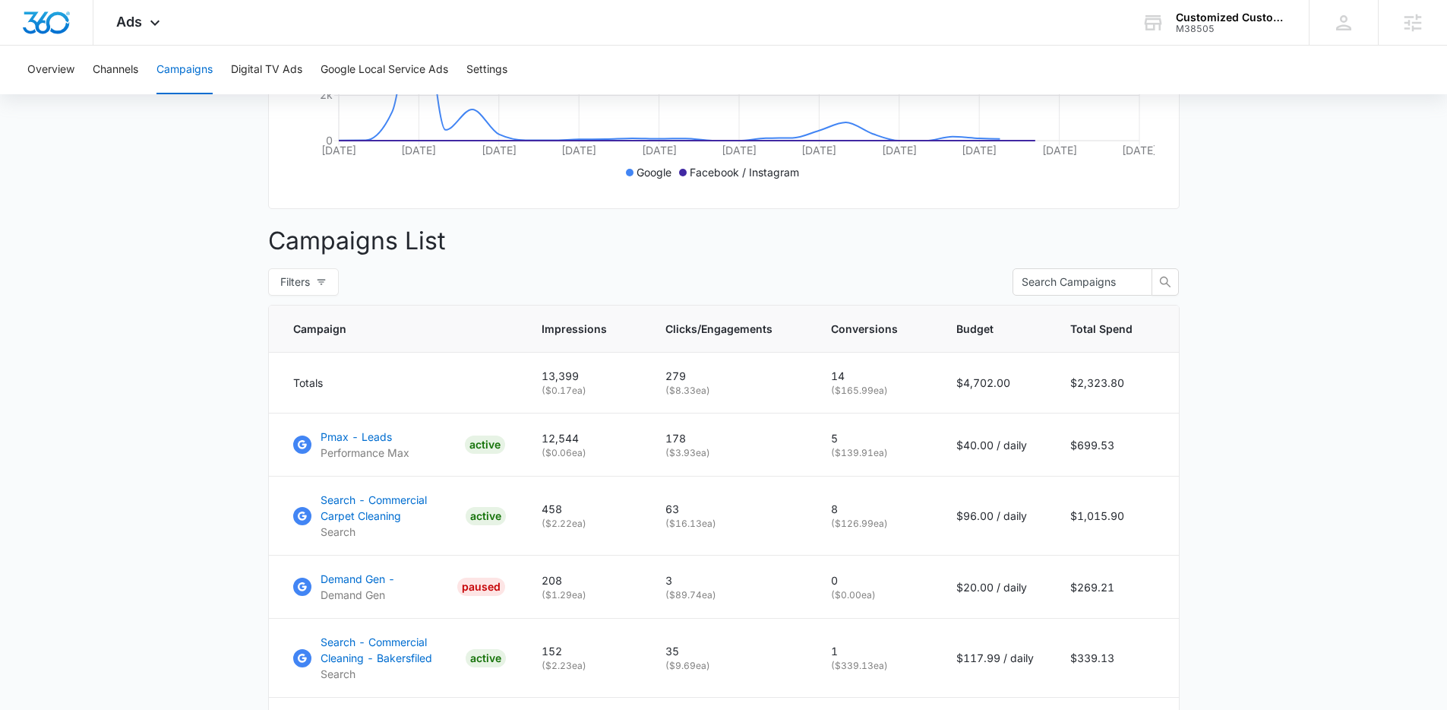
scroll to position [452, 0]
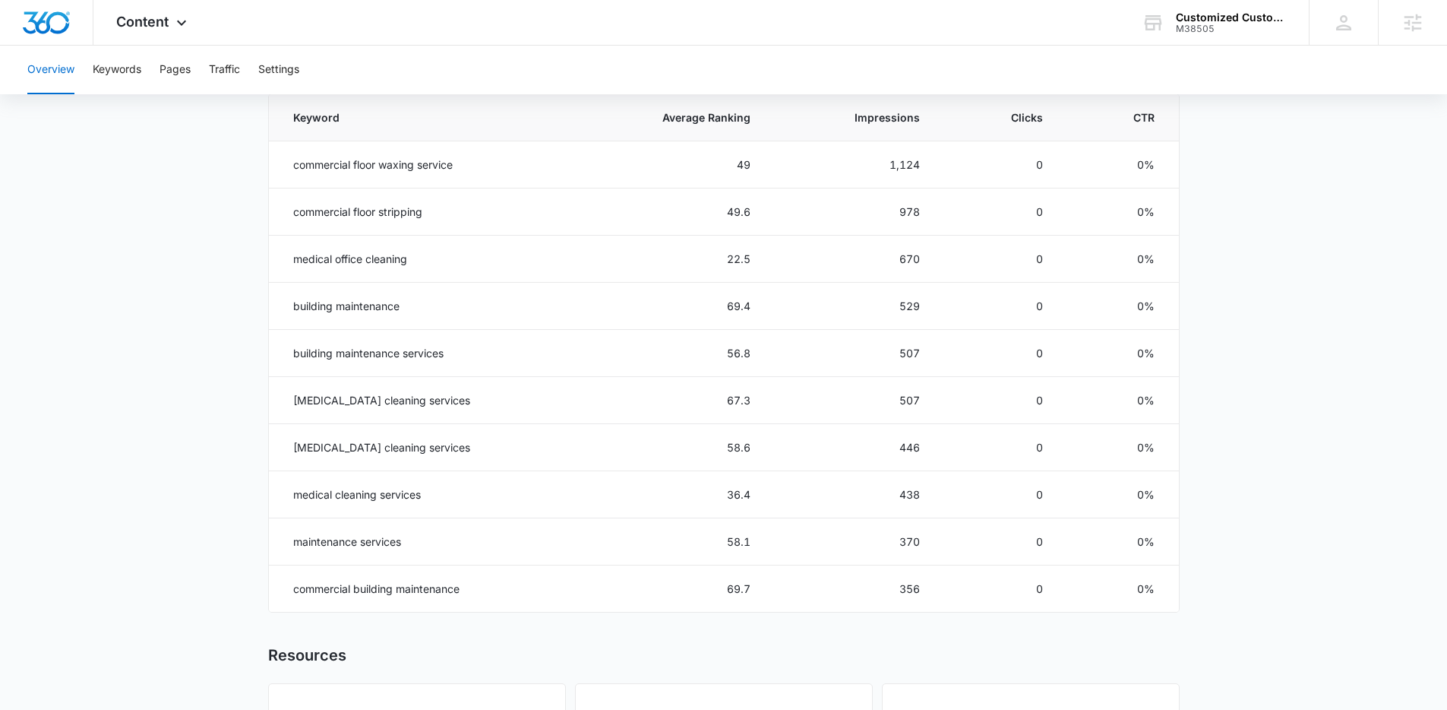
scroll to position [719, 0]
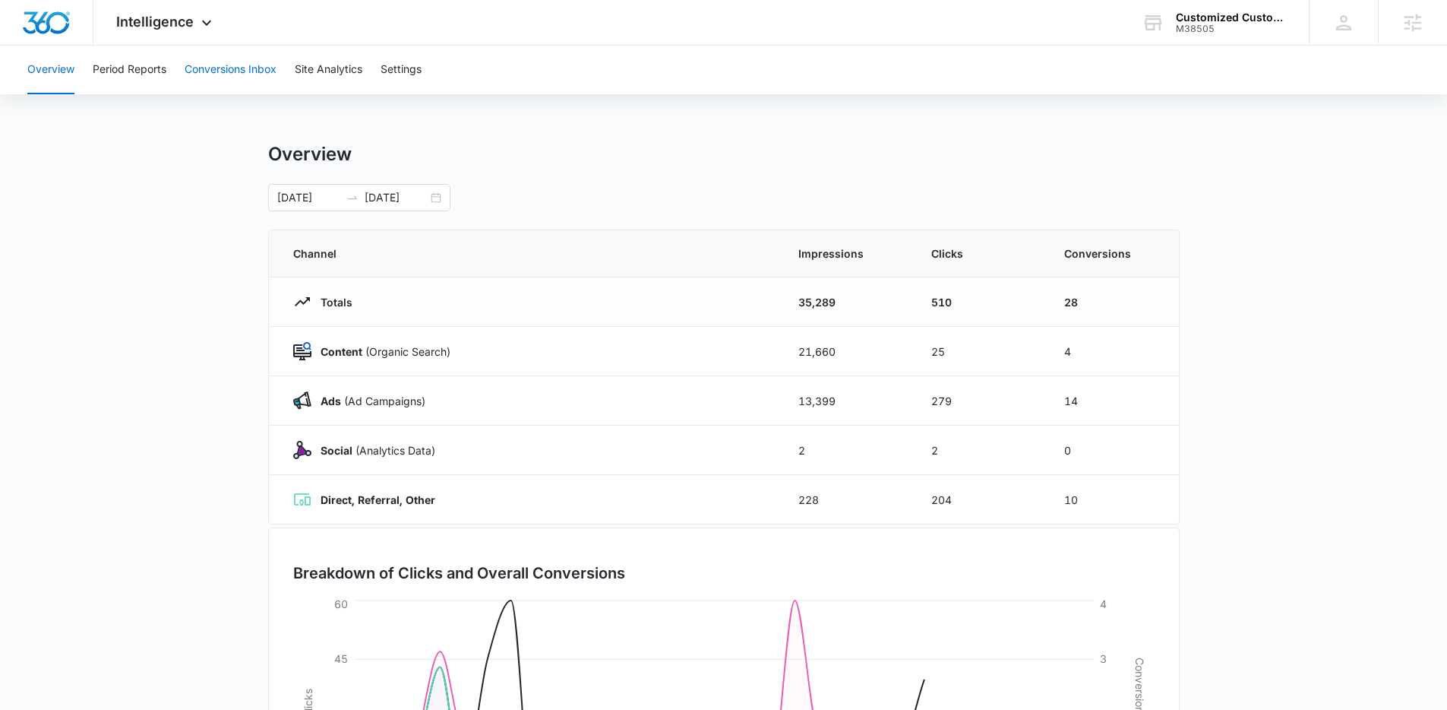
click at [235, 89] on button "Conversions Inbox" at bounding box center [231, 70] width 92 height 49
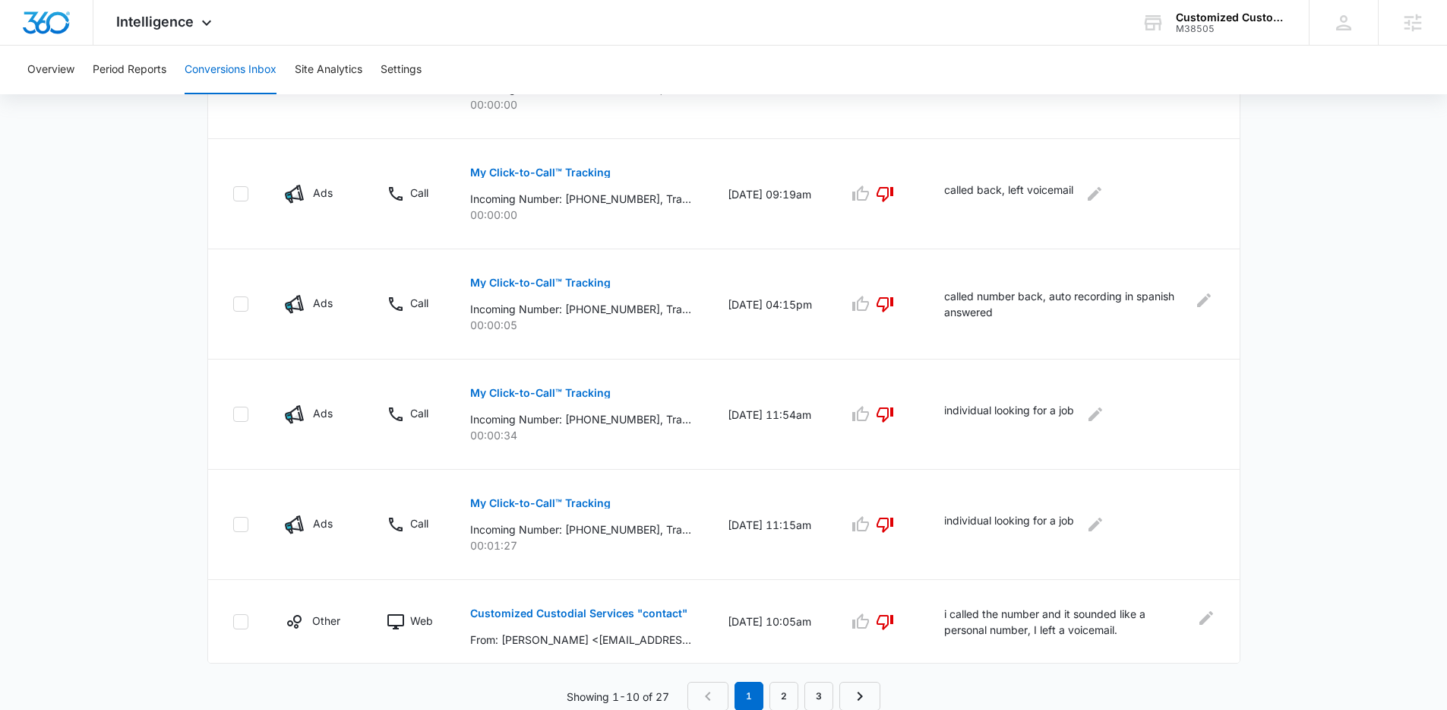
scroll to position [891, 0]
click at [780, 694] on link "2" at bounding box center [784, 695] width 29 height 29
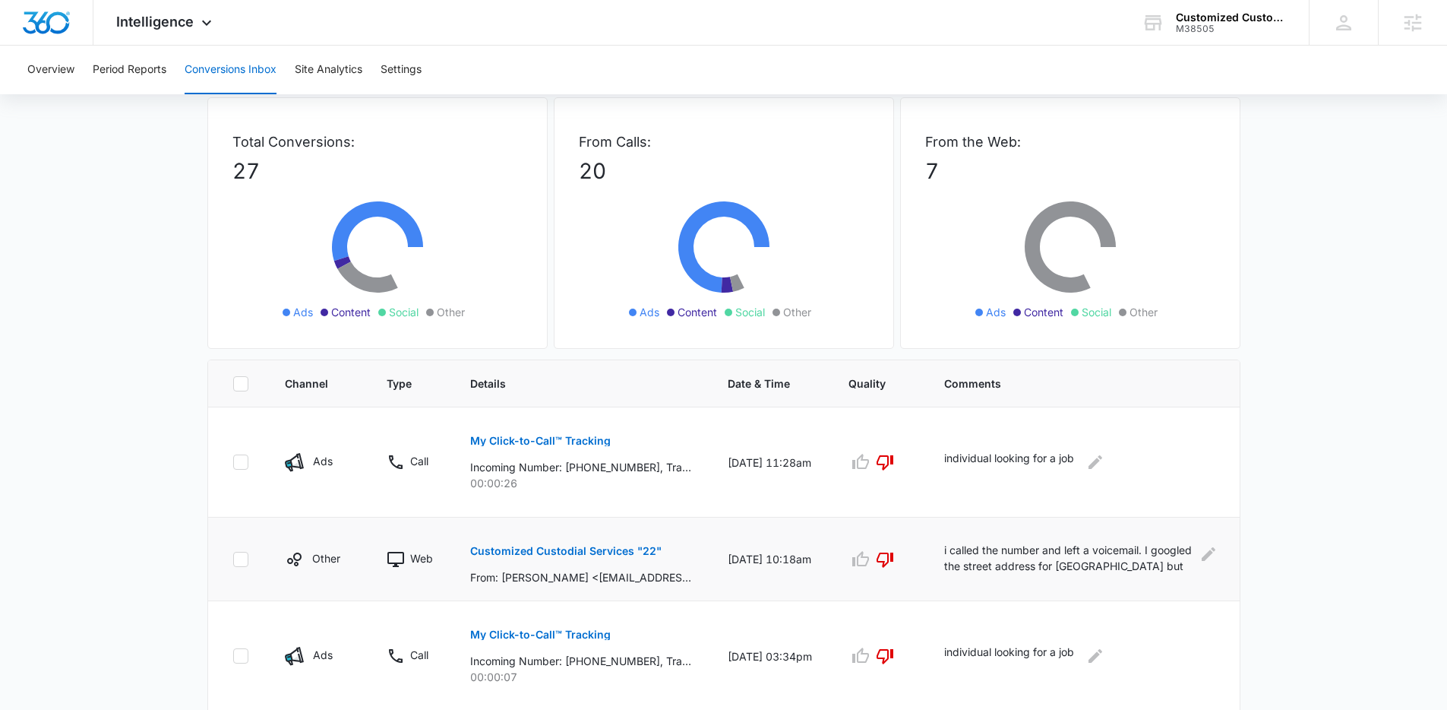
scroll to position [131, 0]
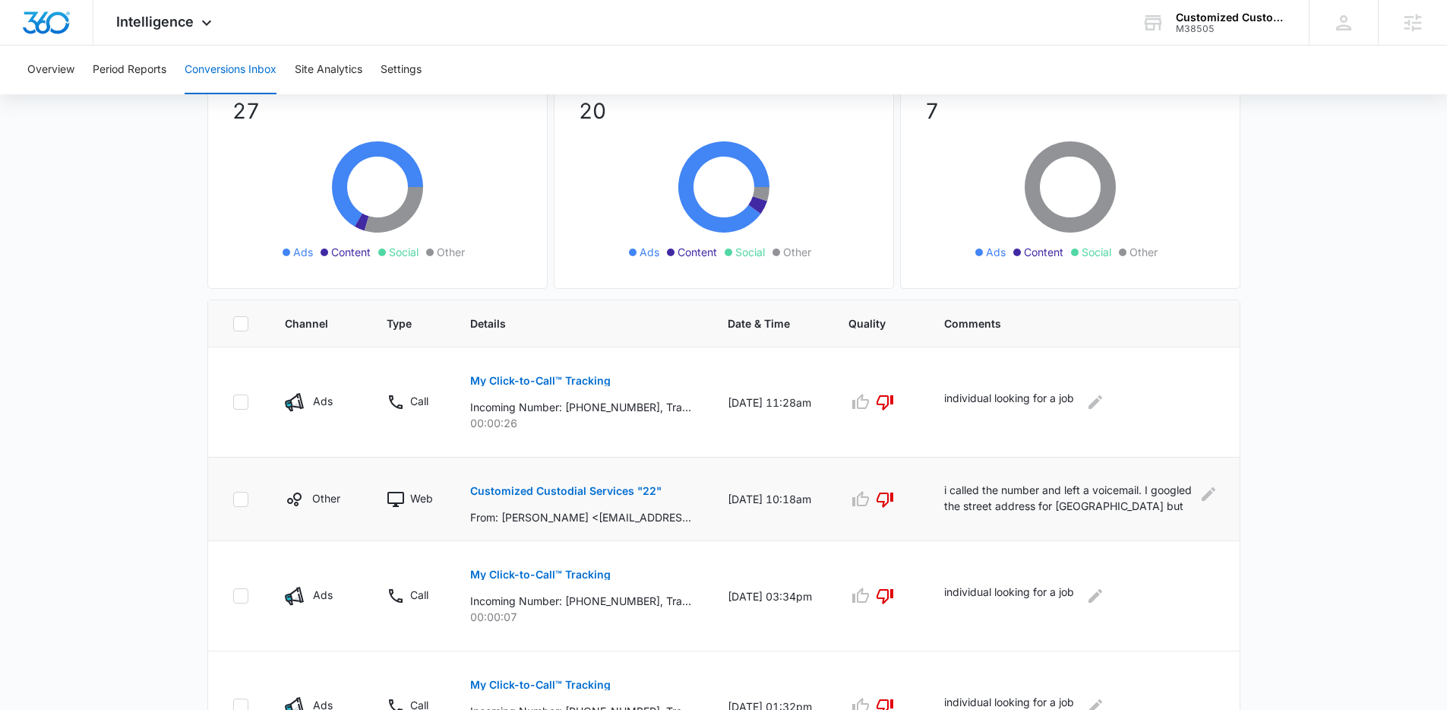
drag, startPoint x: 1206, startPoint y: 539, endPoint x: 1223, endPoint y: 514, distance: 29.9
click at [1206, 492] on icon "Edit Comments" at bounding box center [1209, 494] width 18 height 18
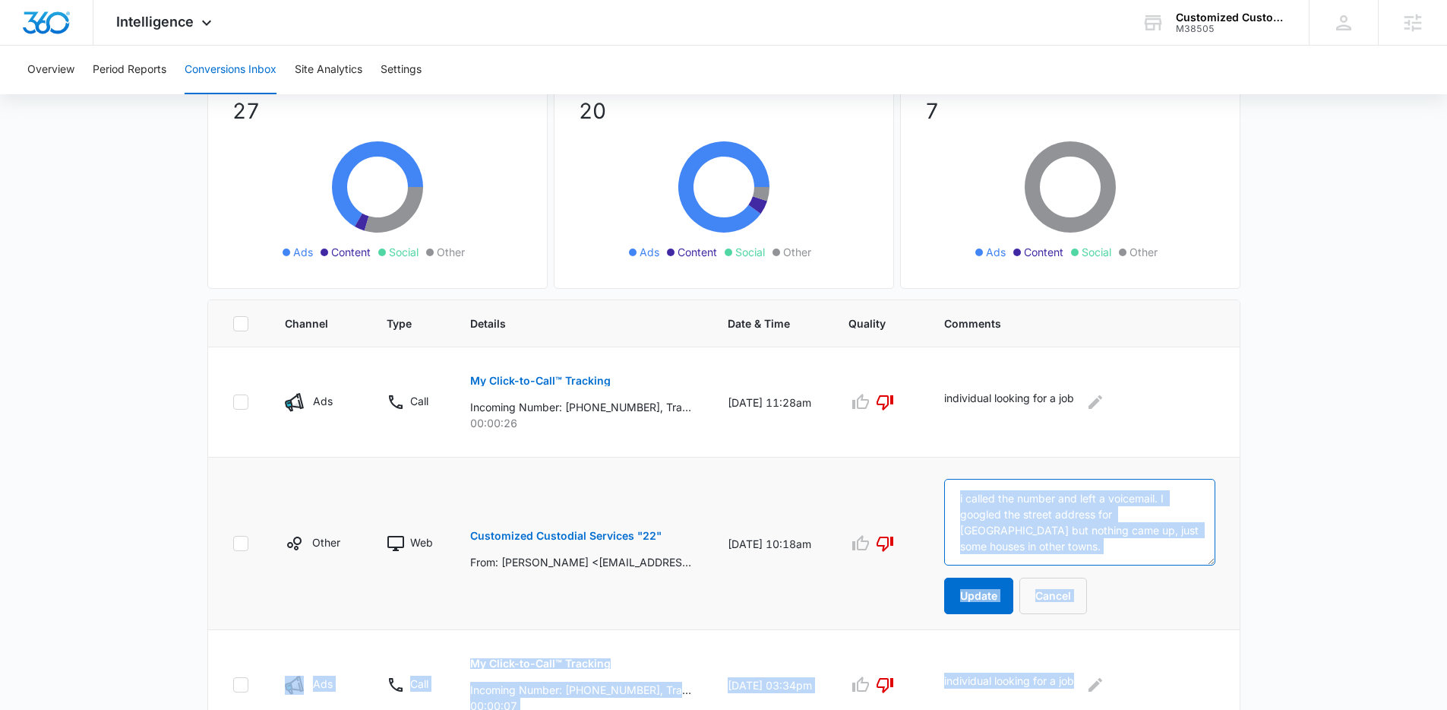
click at [1136, 551] on textarea "i called the number and left a voicemail. I googled the street address for bake…" at bounding box center [1079, 522] width 271 height 87
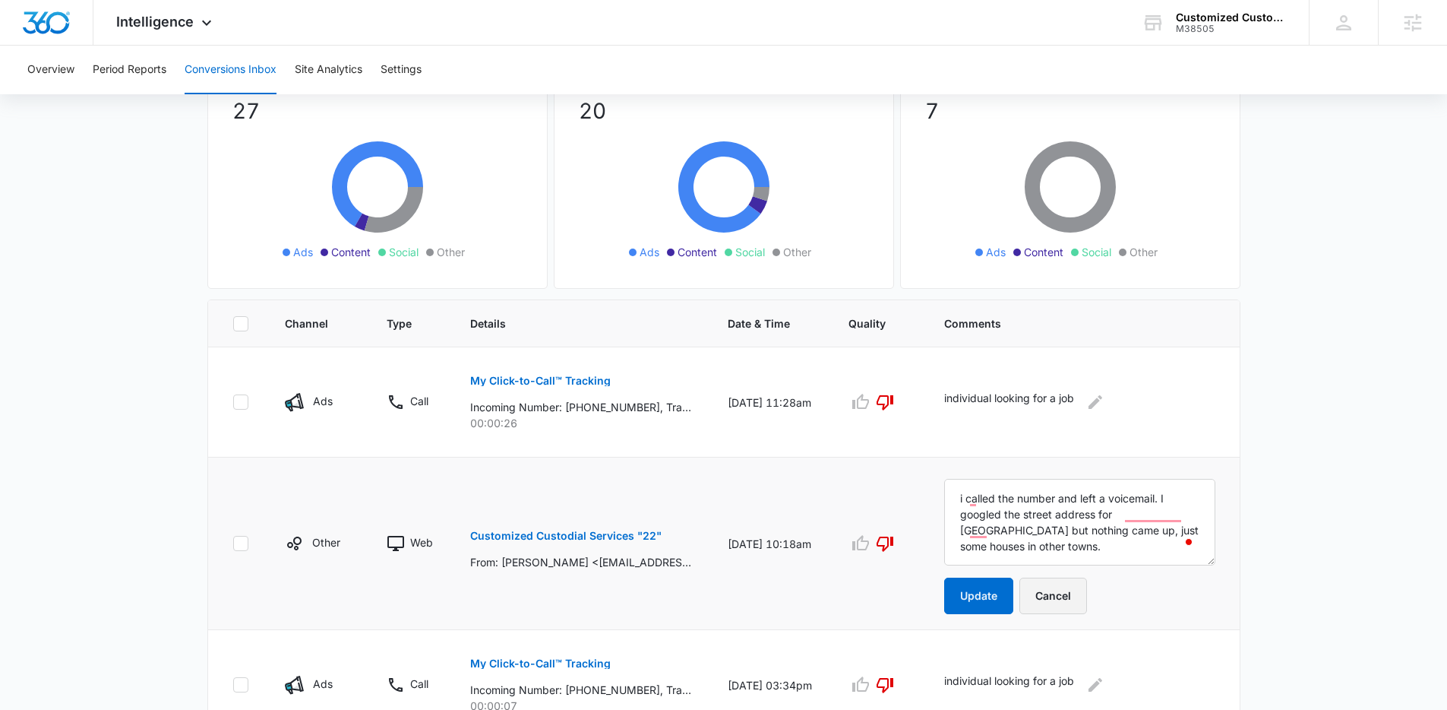
click at [1086, 590] on button "Cancel" at bounding box center [1053, 595] width 68 height 36
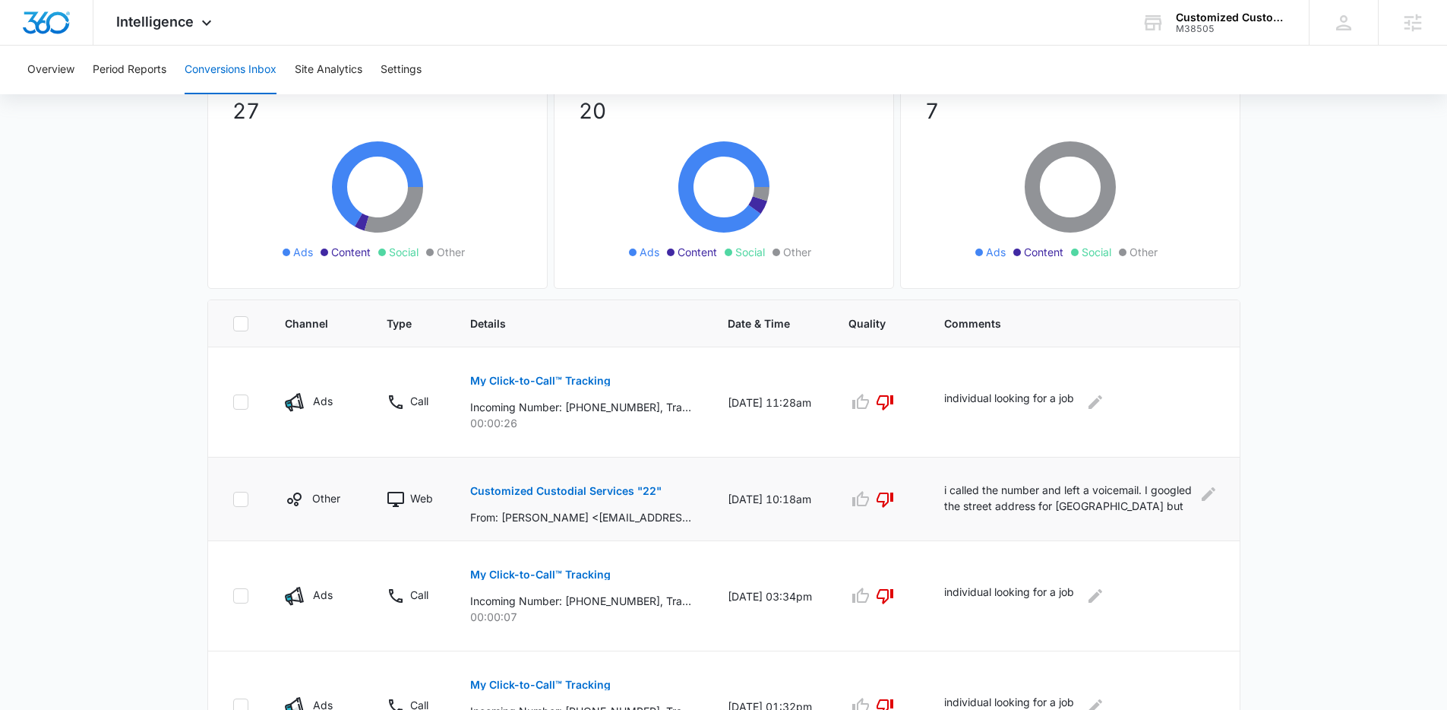
click at [620, 495] on p "Customized Custodial Services "22"" at bounding box center [565, 490] width 191 height 11
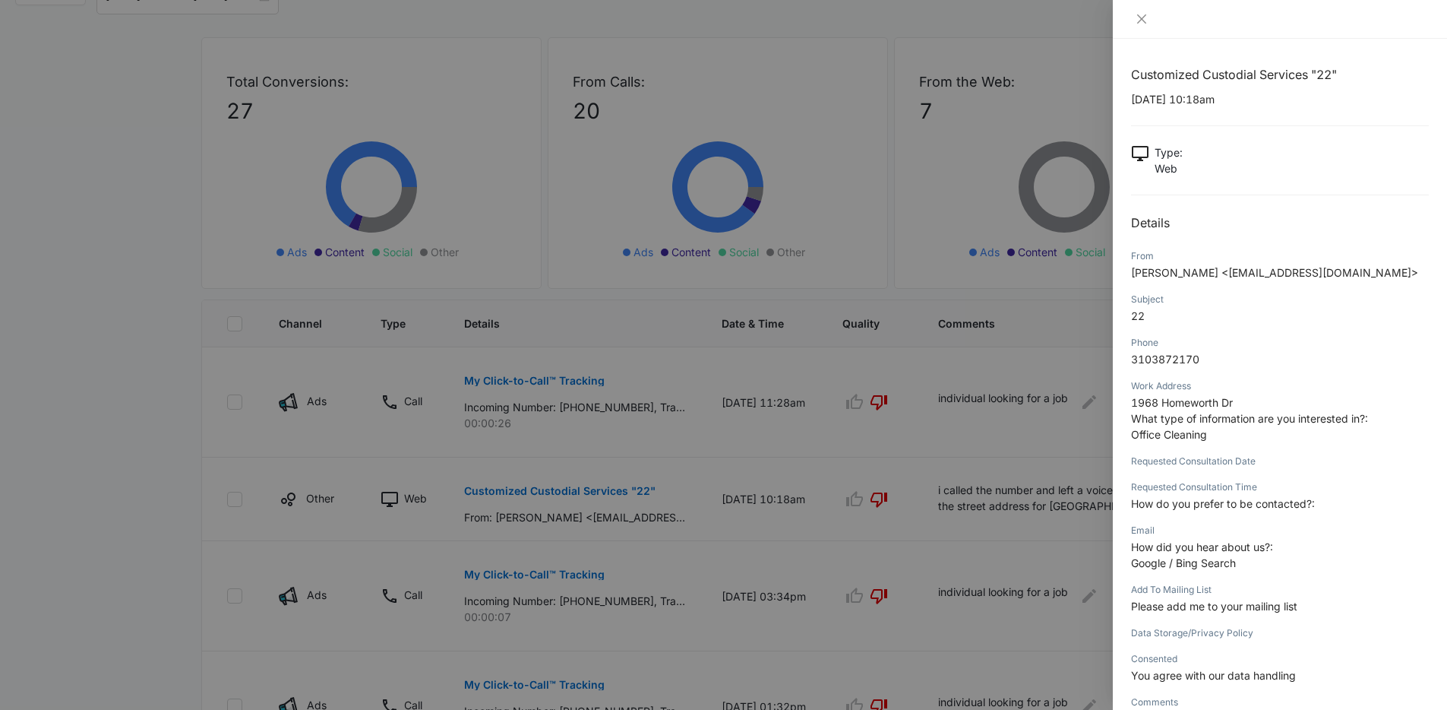
click at [950, 551] on div at bounding box center [723, 355] width 1447 height 710
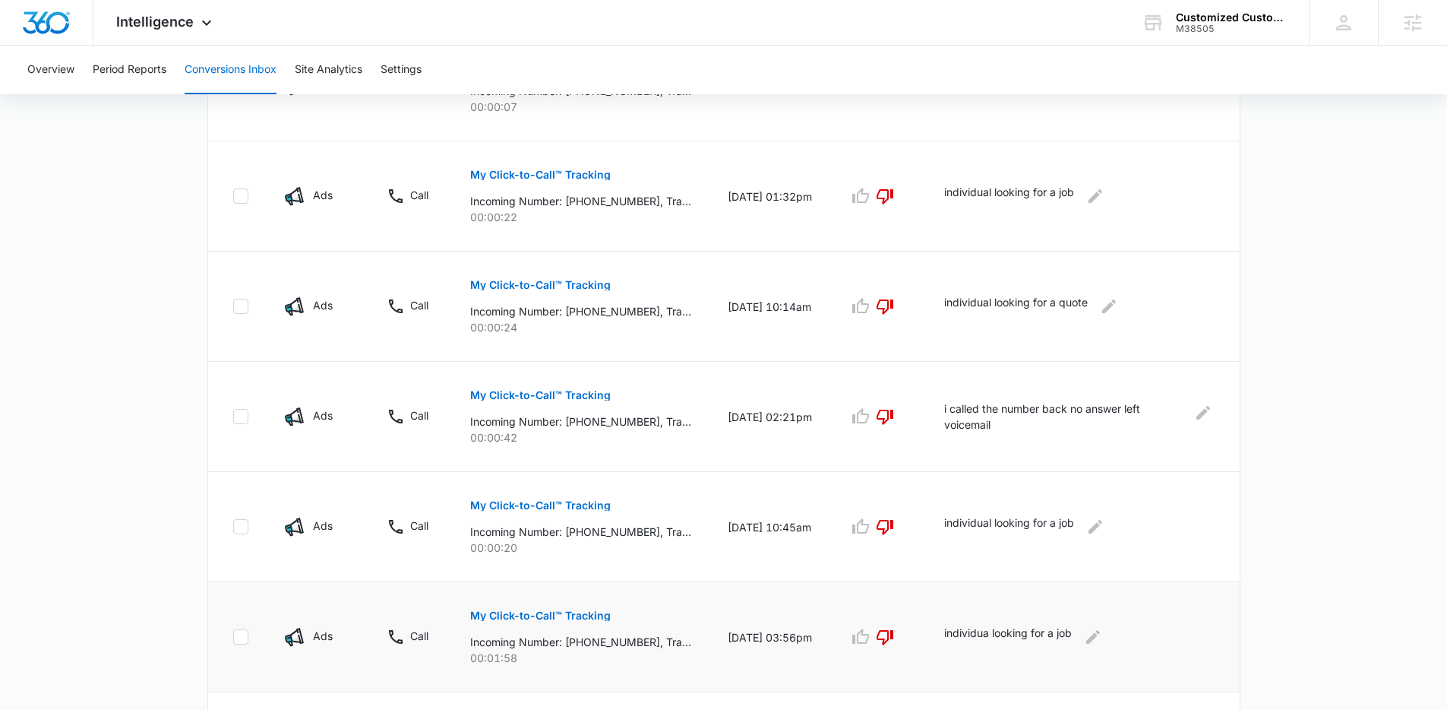
scroll to position [865, 0]
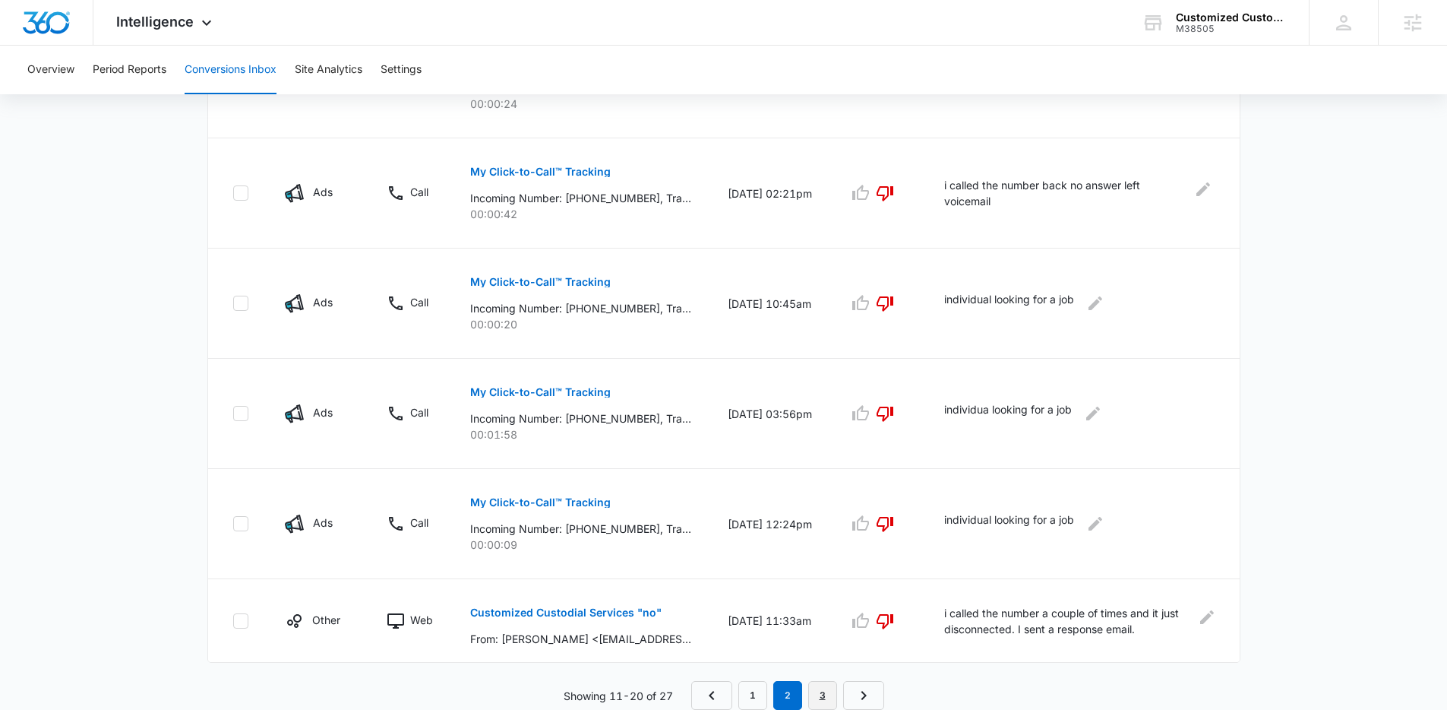
click at [815, 695] on link "3" at bounding box center [822, 695] width 29 height 29
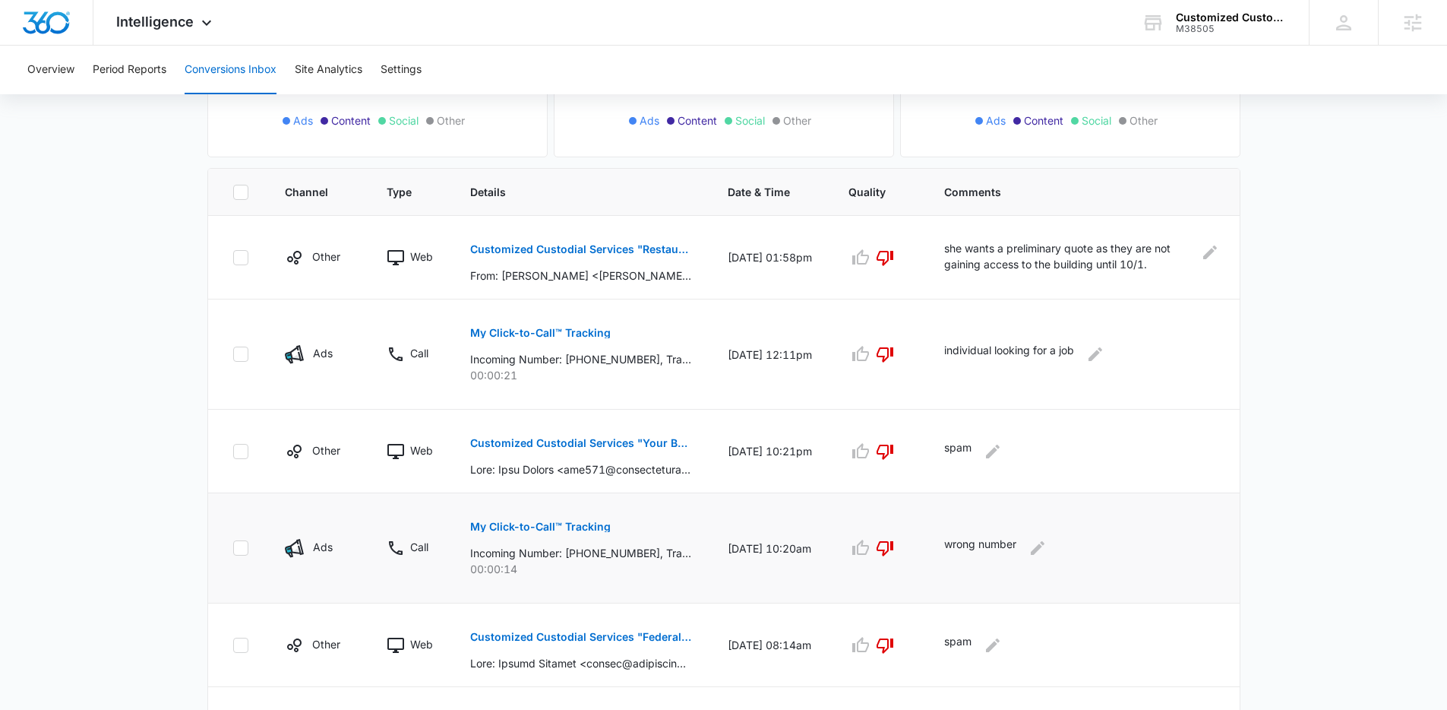
scroll to position [264, 0]
click at [1211, 256] on icon "Edit Comments" at bounding box center [1210, 251] width 18 height 18
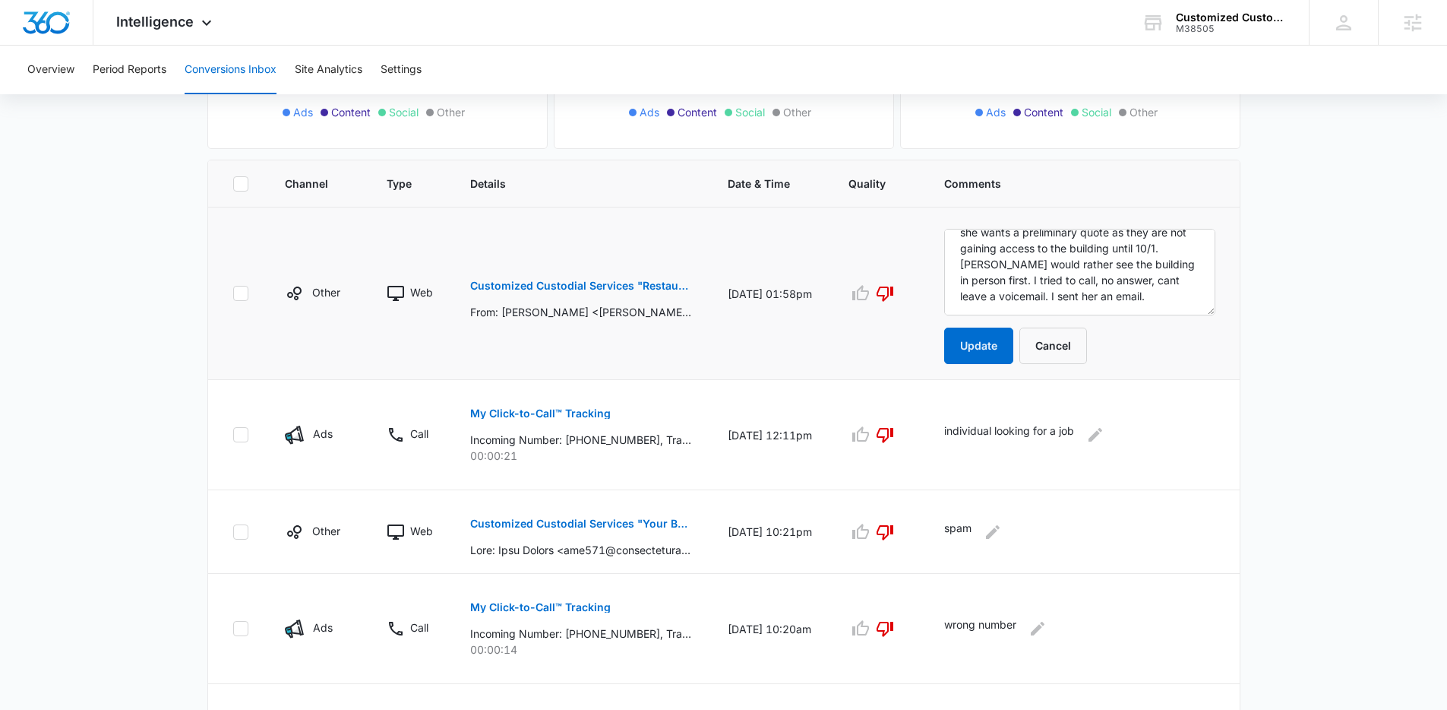
scroll to position [283, 0]
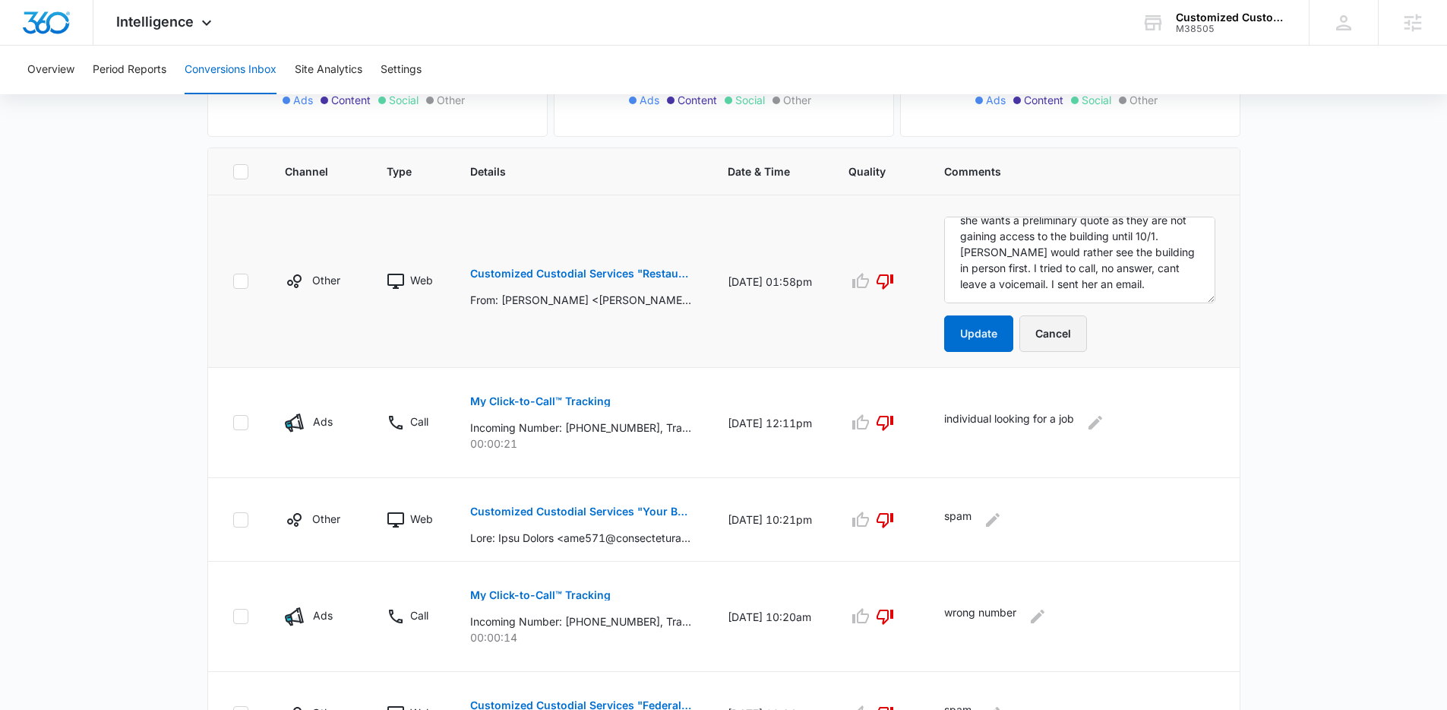
click at [1075, 330] on button "Cancel" at bounding box center [1053, 333] width 68 height 36
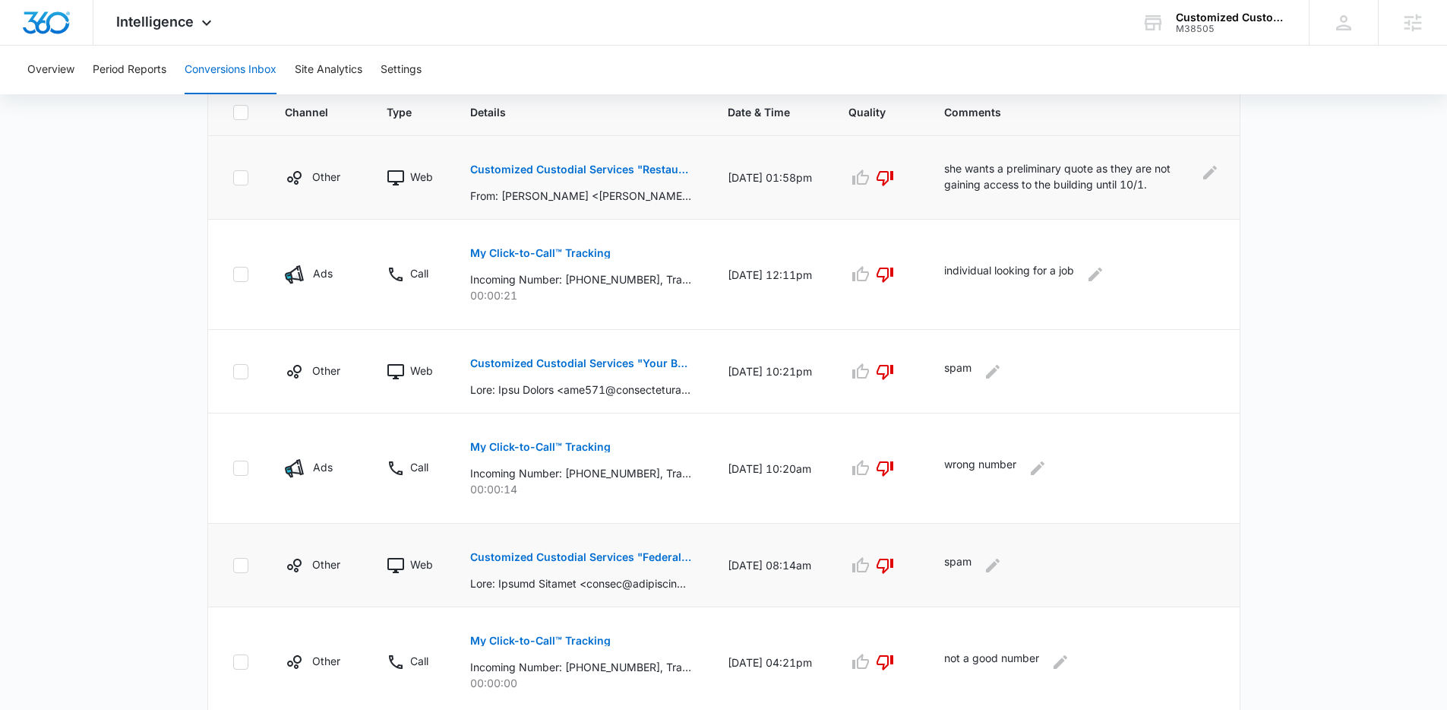
scroll to position [481, 0]
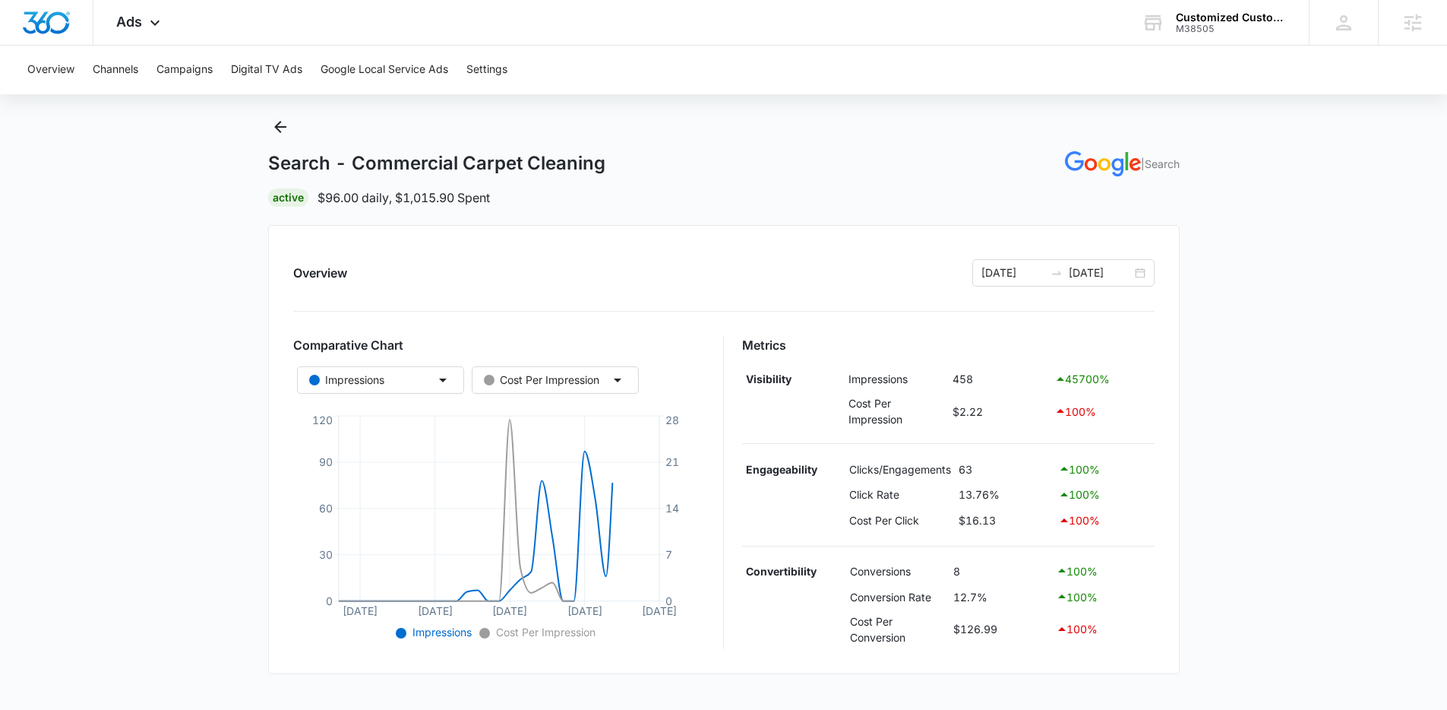
scroll to position [350, 0]
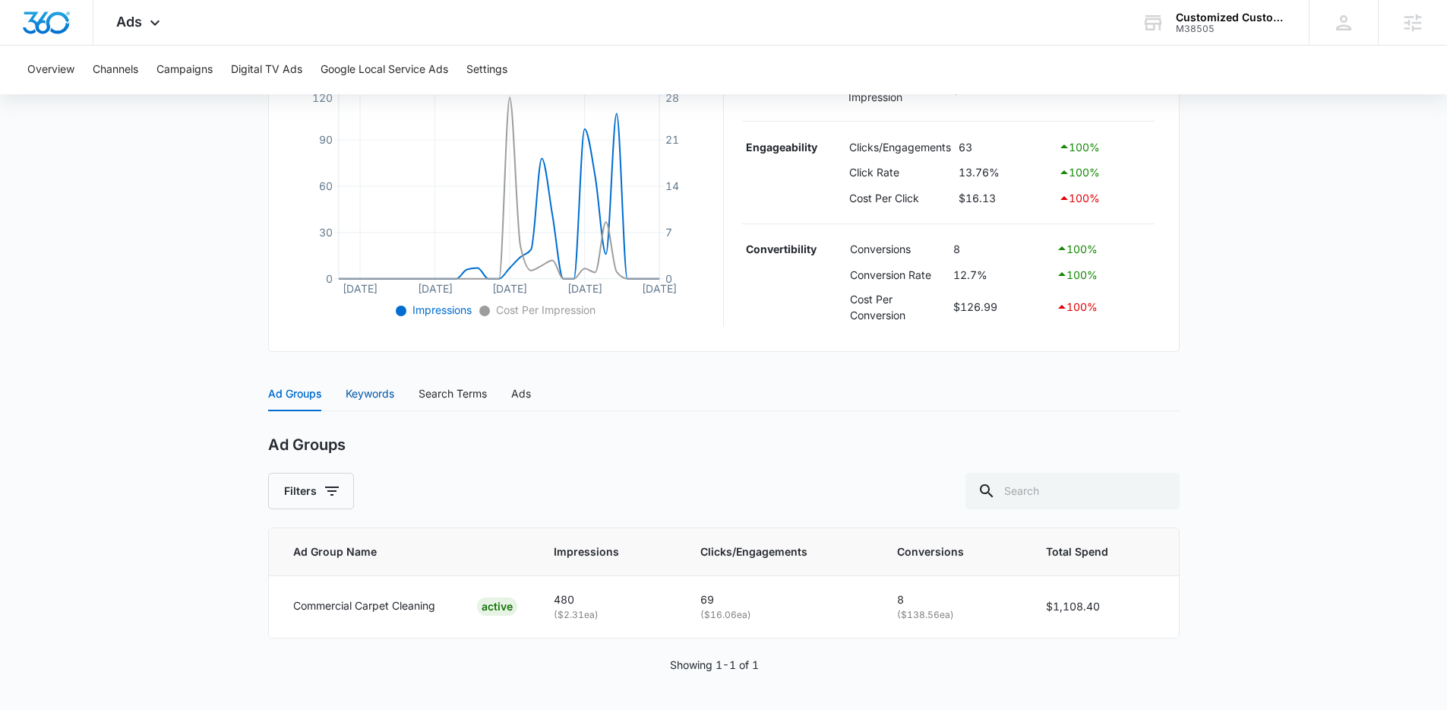
click at [383, 396] on div "Keywords" at bounding box center [370, 393] width 49 height 17
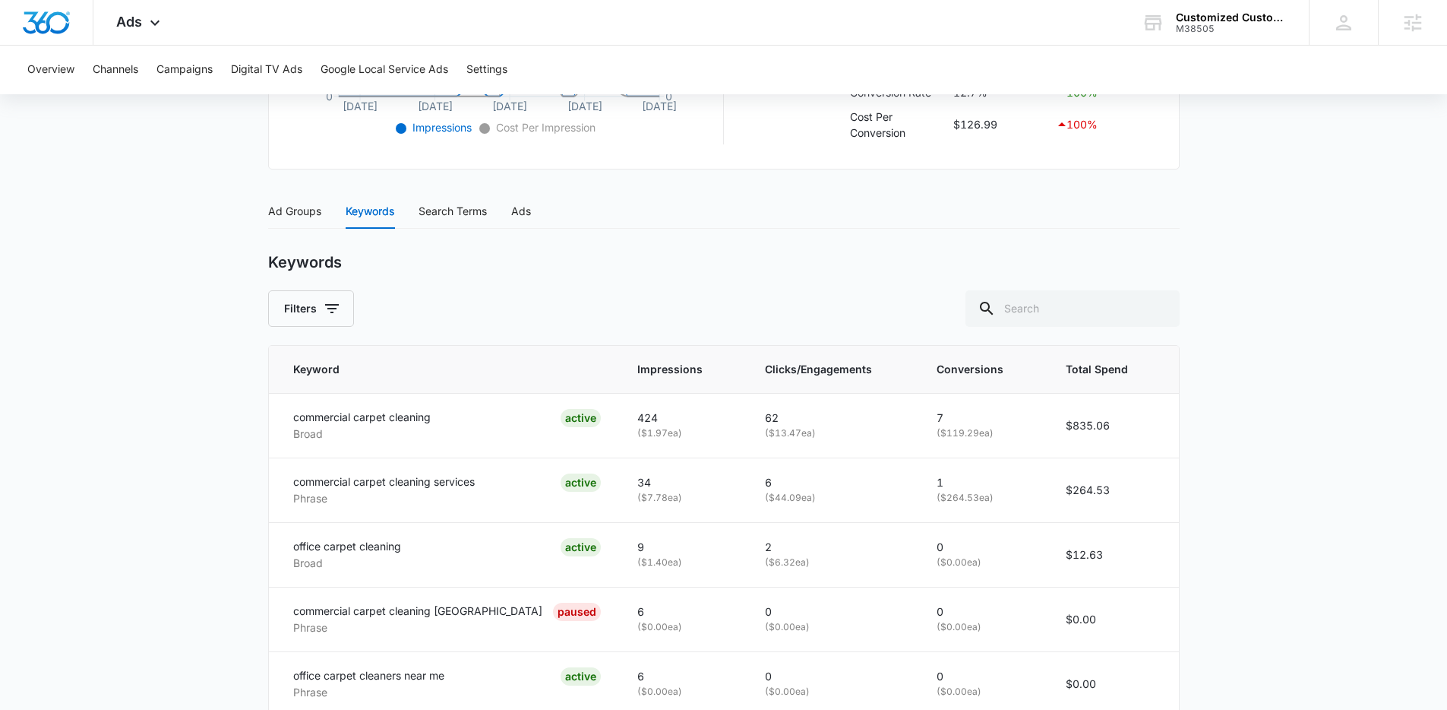
scroll to position [535, 0]
drag, startPoint x: 315, startPoint y: 409, endPoint x: 471, endPoint y: 407, distance: 156.5
click at [471, 407] on div "commercial carpet cleaning Broad ACTIVE" at bounding box center [447, 422] width 308 height 33
drag, startPoint x: 477, startPoint y: 493, endPoint x: 471, endPoint y: 476, distance: 17.8
click at [471, 476] on td "commercial carpet cleaning services Phrase ACTIVE" at bounding box center [444, 487] width 351 height 65
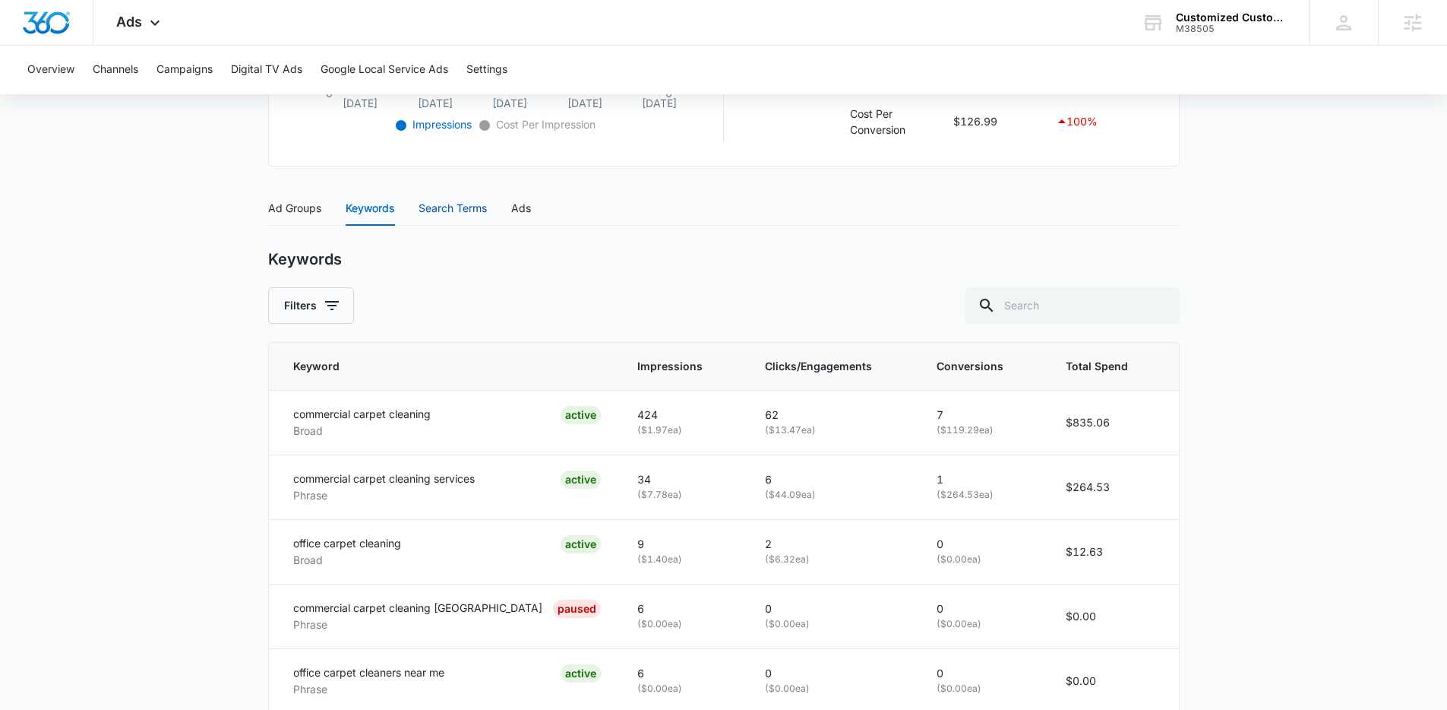
click at [487, 208] on div "Search Terms" at bounding box center [453, 208] width 68 height 17
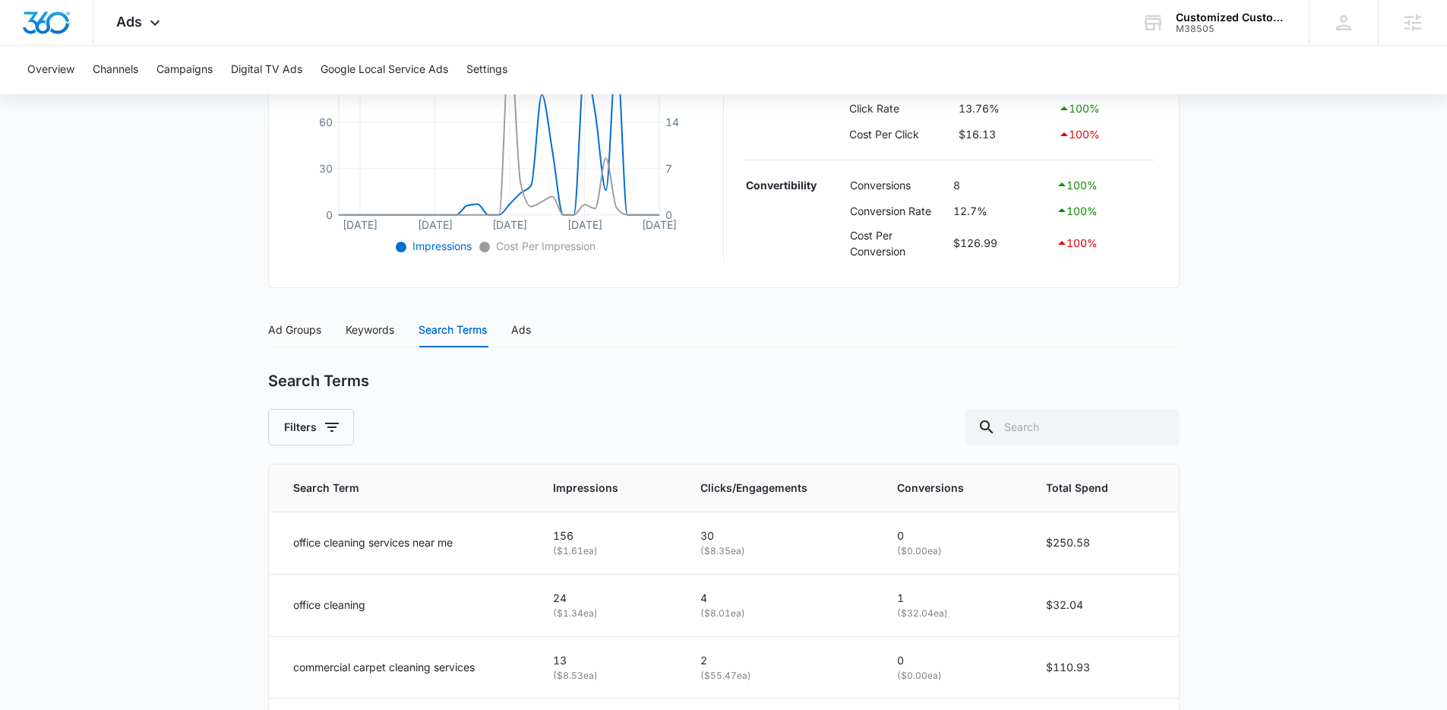
scroll to position [536, 0]
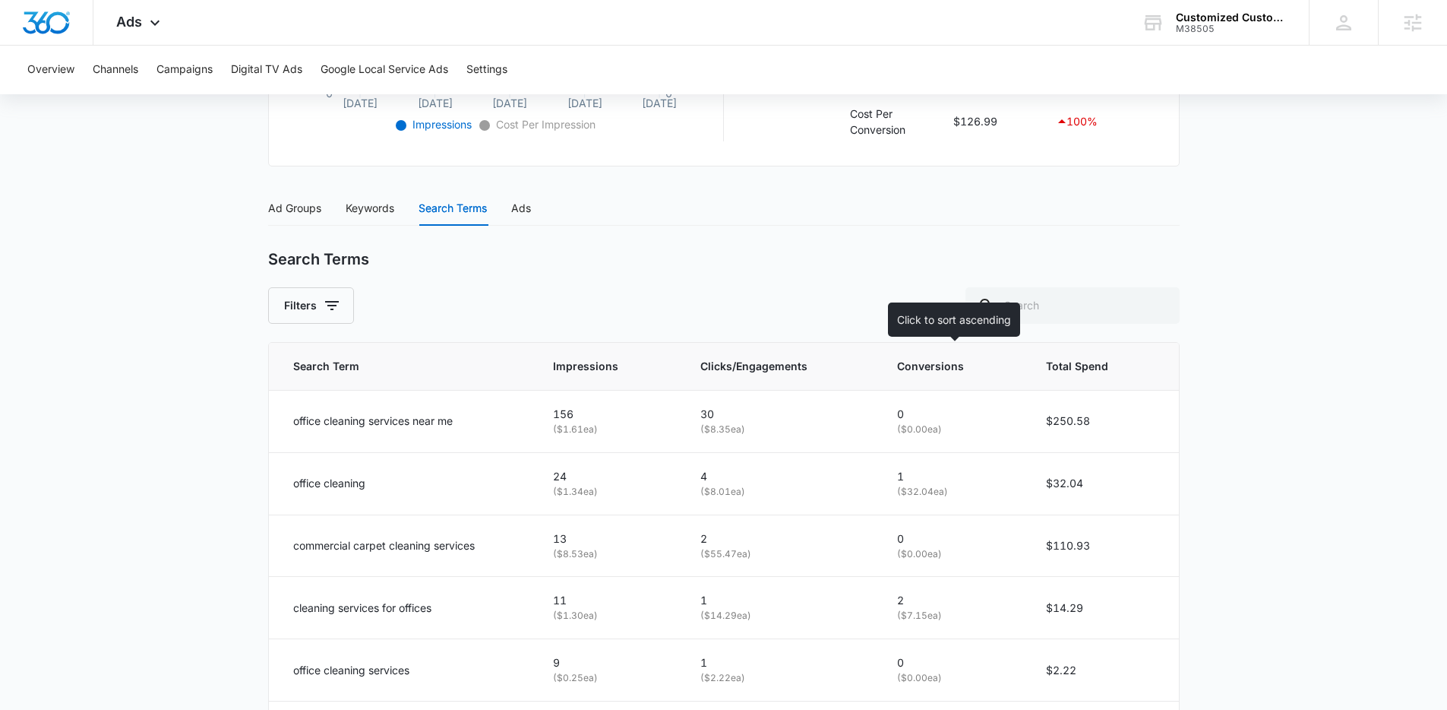
click at [934, 358] on span "Conversions" at bounding box center [942, 366] width 90 height 17
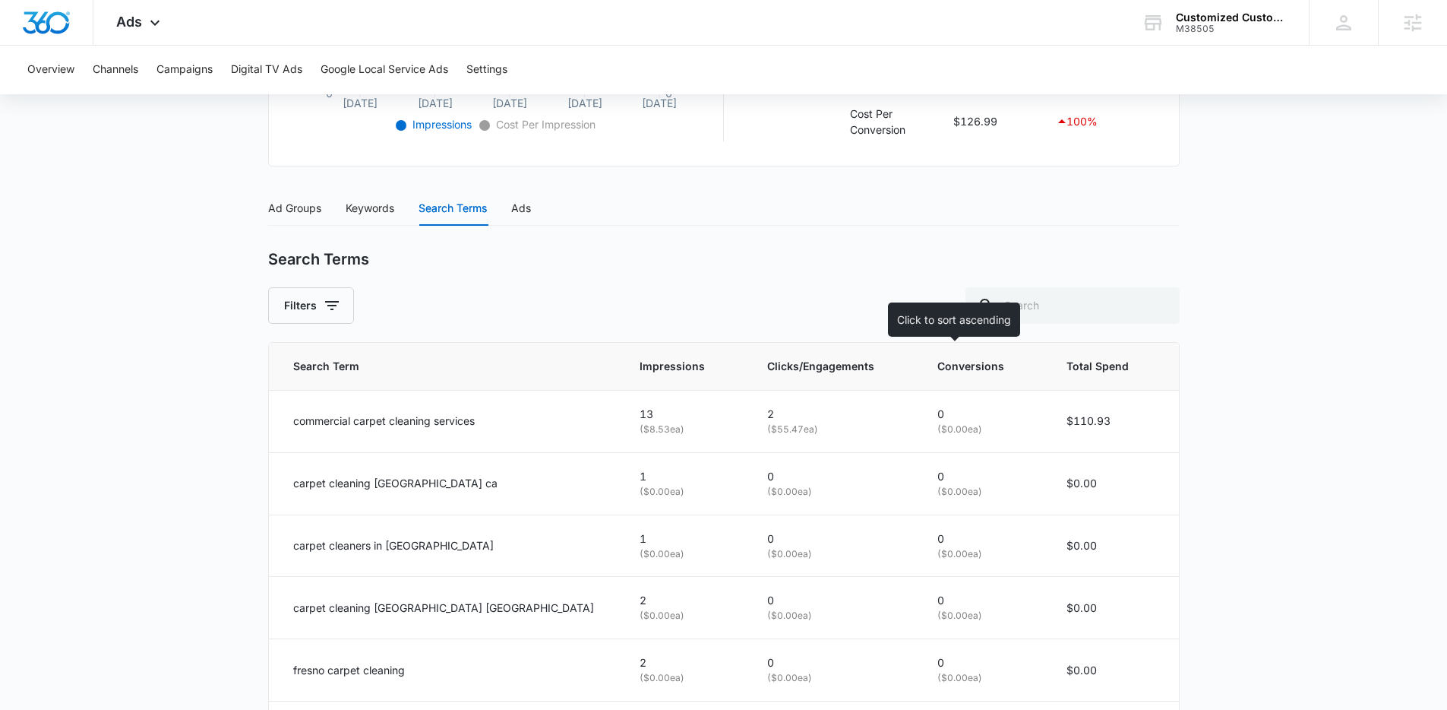
click at [937, 362] on span "Conversions" at bounding box center [972, 366] width 71 height 17
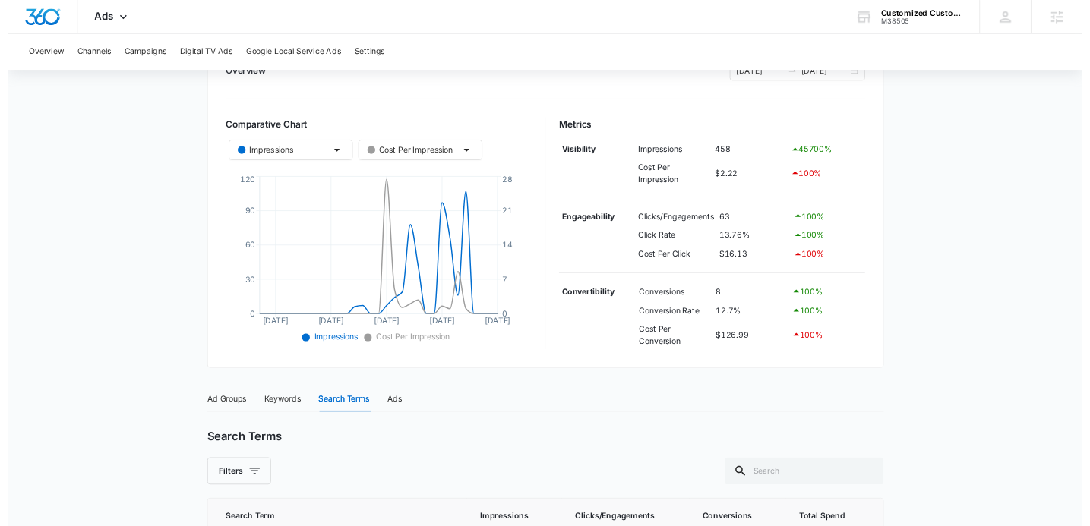
scroll to position [91, 0]
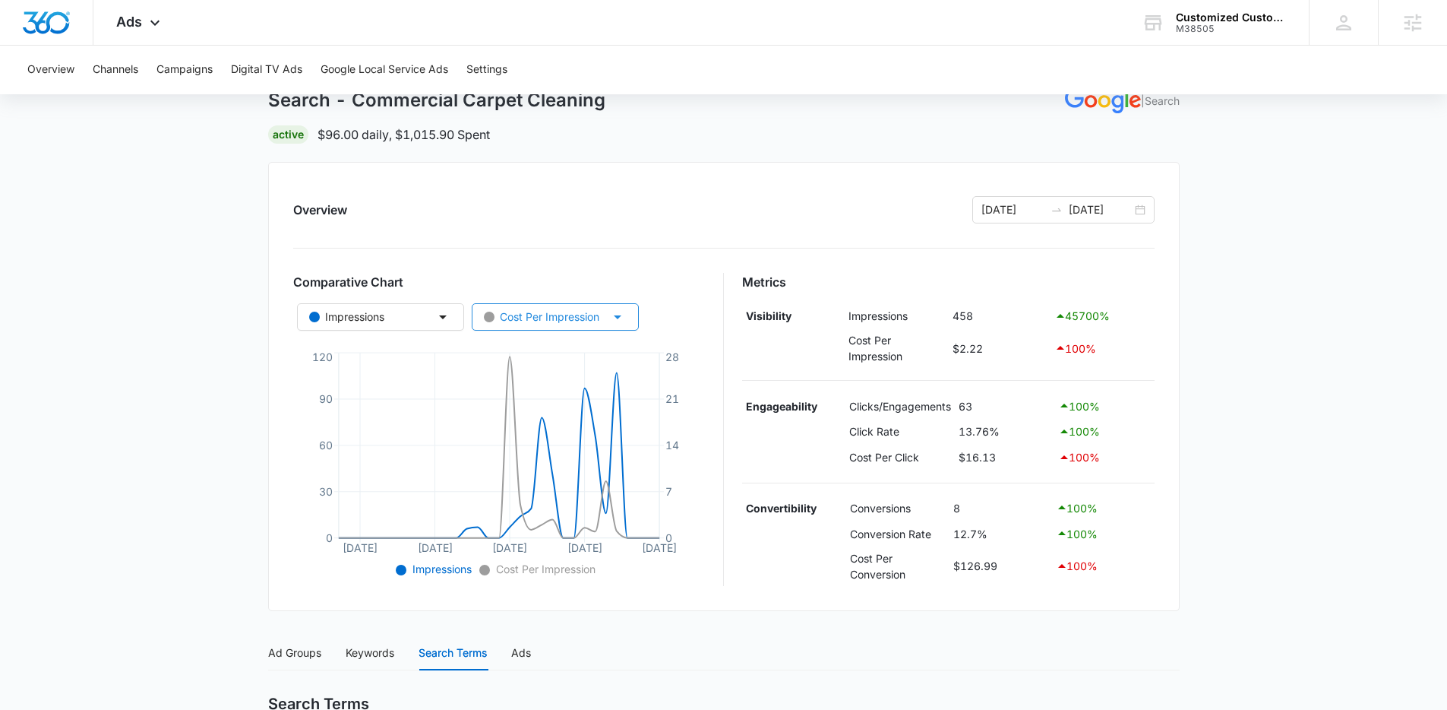
click at [571, 310] on div "Cost Per Impression" at bounding box center [541, 316] width 115 height 17
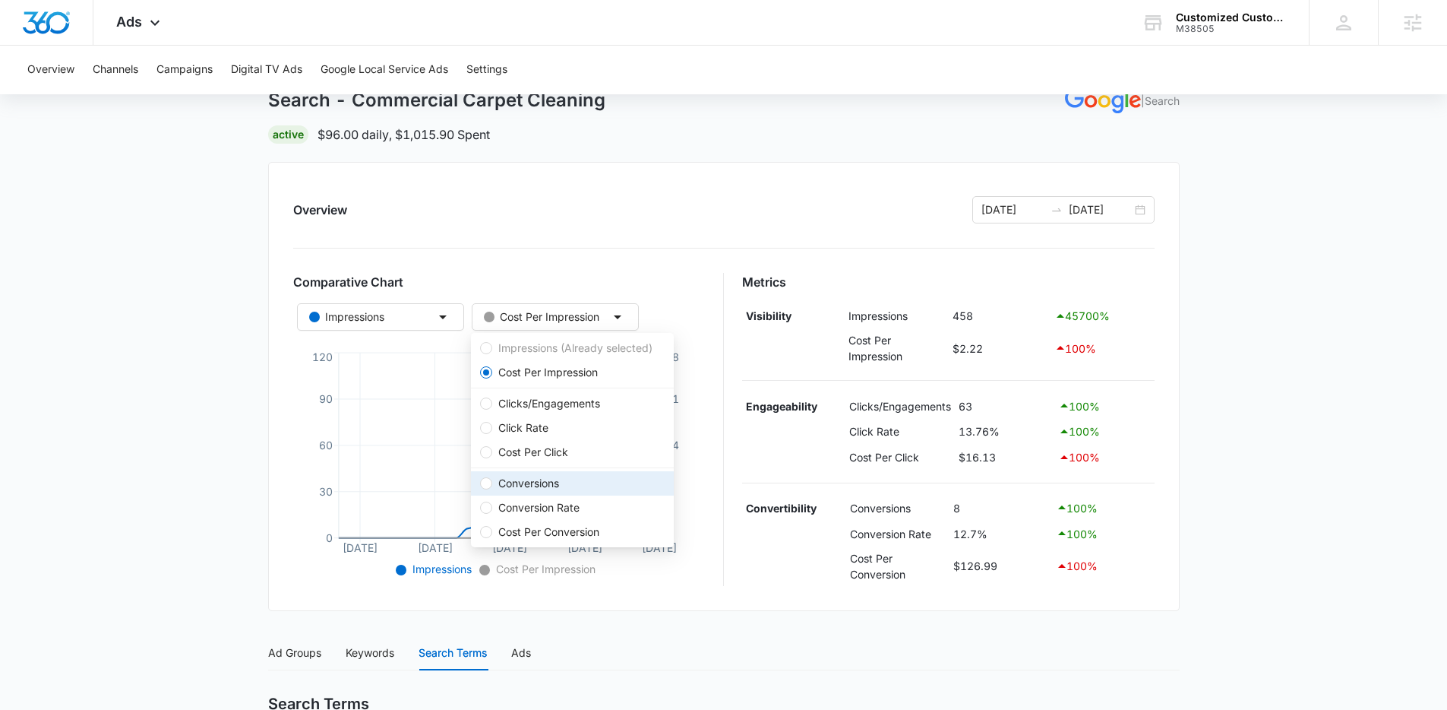
click at [580, 483] on span "Conversions" at bounding box center [572, 483] width 185 height 17
radio input "false"
radio input "true"
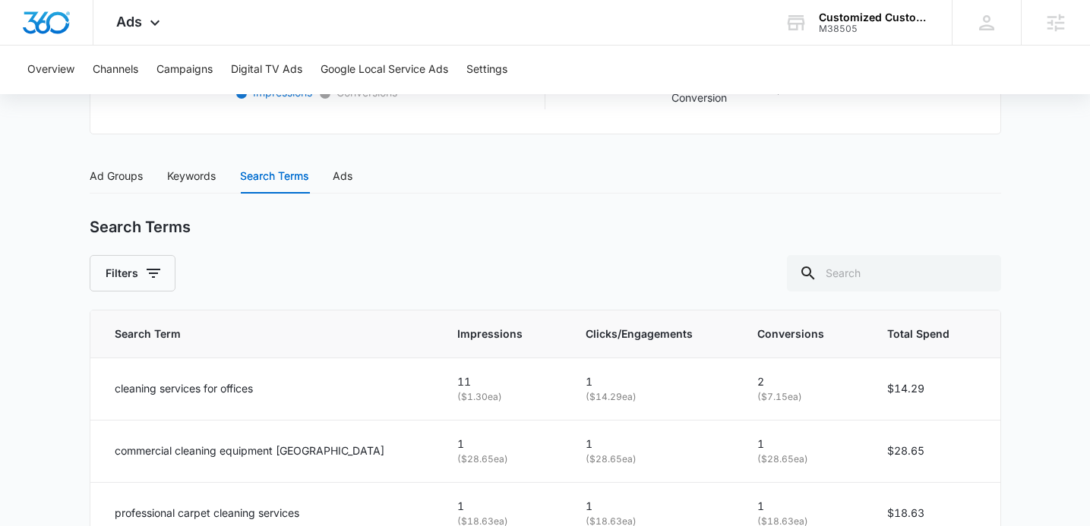
scroll to position [571, 0]
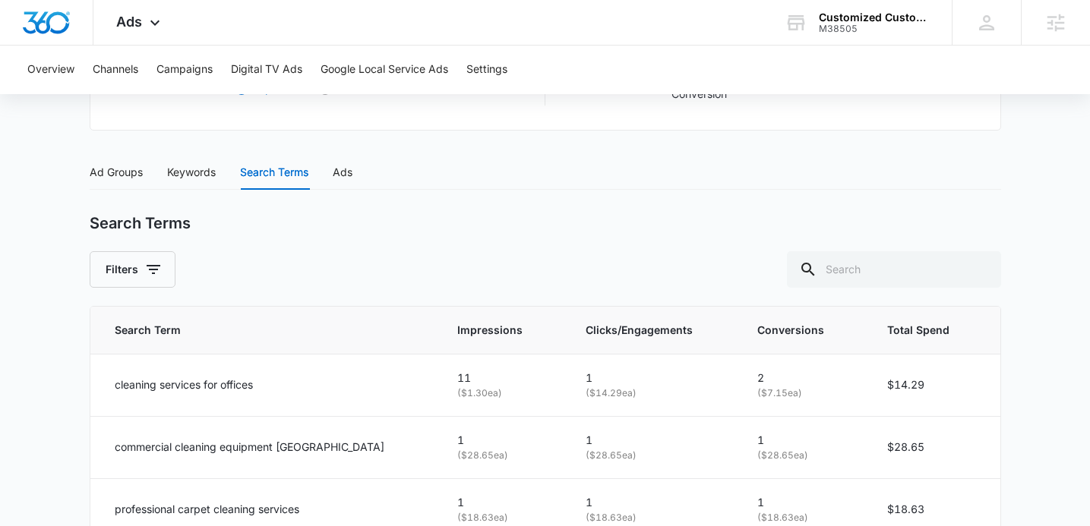
click at [335, 248] on div "Search Terms Filters" at bounding box center [546, 251] width 912 height 74
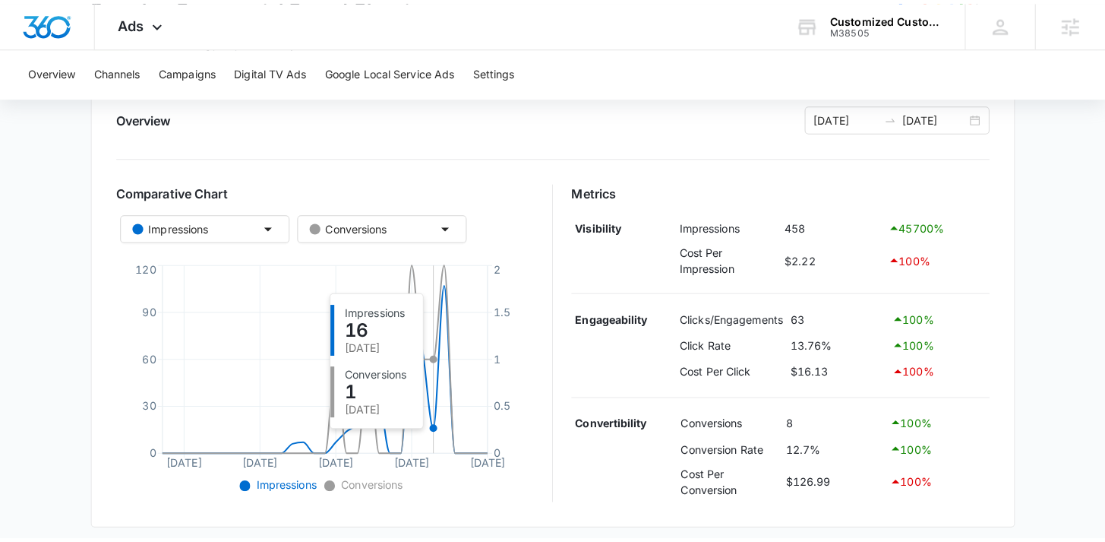
scroll to position [220, 0]
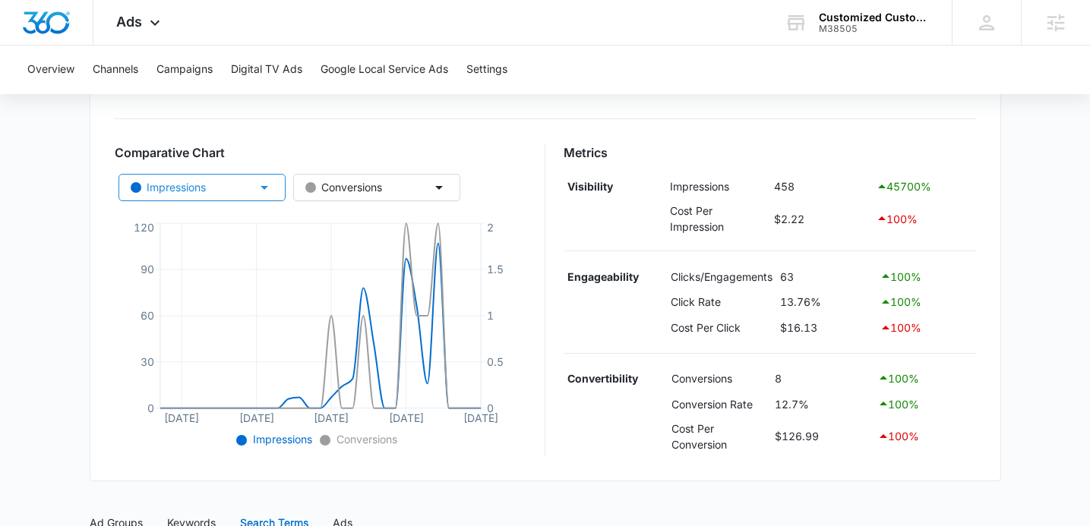
click at [251, 179] on button "Impressions" at bounding box center [202, 187] width 167 height 27
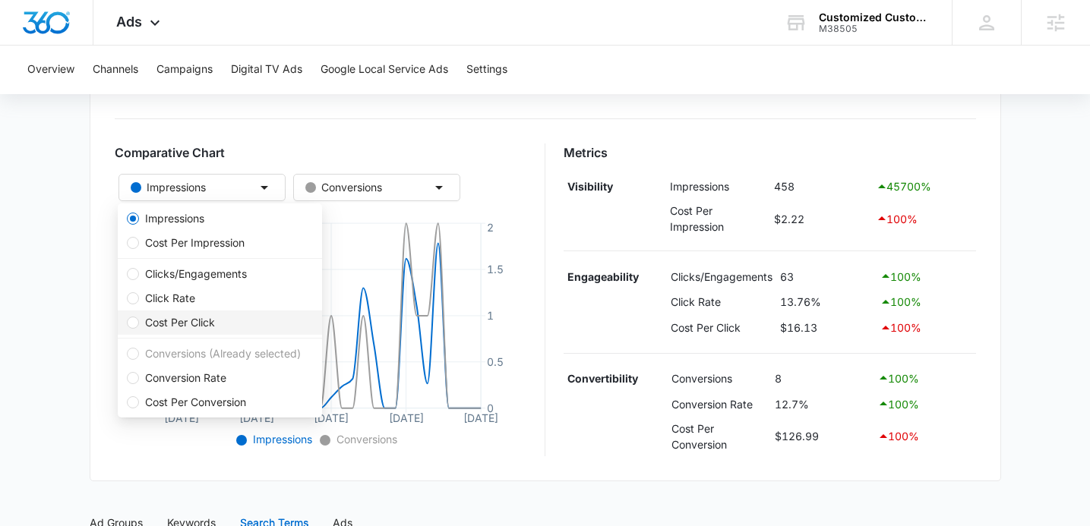
drag, startPoint x: 218, startPoint y: 321, endPoint x: 252, endPoint y: 340, distance: 38.7
click at [218, 321] on span "Cost Per Click" at bounding box center [180, 323] width 82 height 17
click at [139, 321] on input "Cost Per Click" at bounding box center [133, 323] width 12 height 12
radio input "false"
radio input "true"
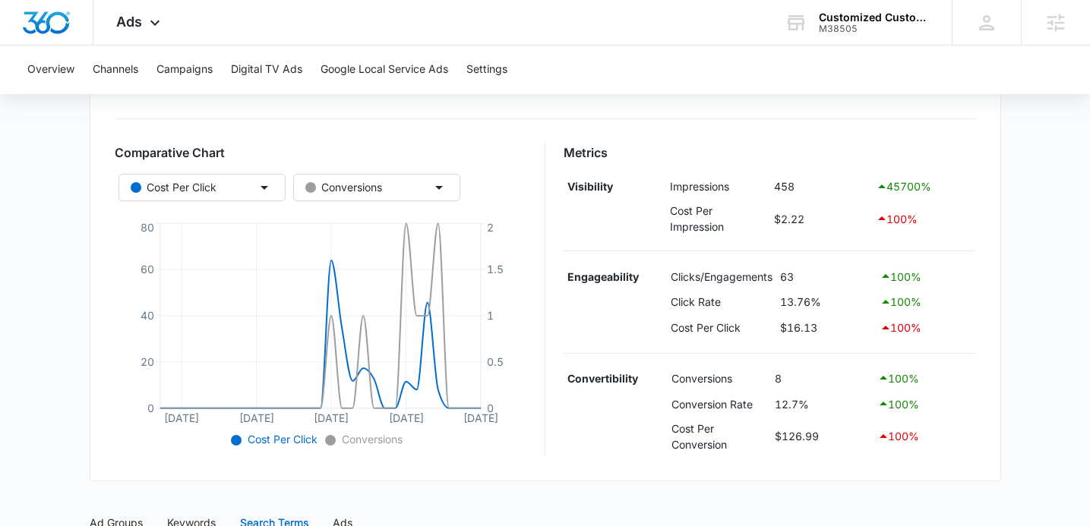
drag, startPoint x: 434, startPoint y: 438, endPoint x: 434, endPoint y: 337, distance: 100.3
click at [434, 435] on ul "Cost Per Click Conversions" at bounding box center [321, 439] width 413 height 16
